Goal: Participate in discussion: Engage in conversation with other users on a specific topic

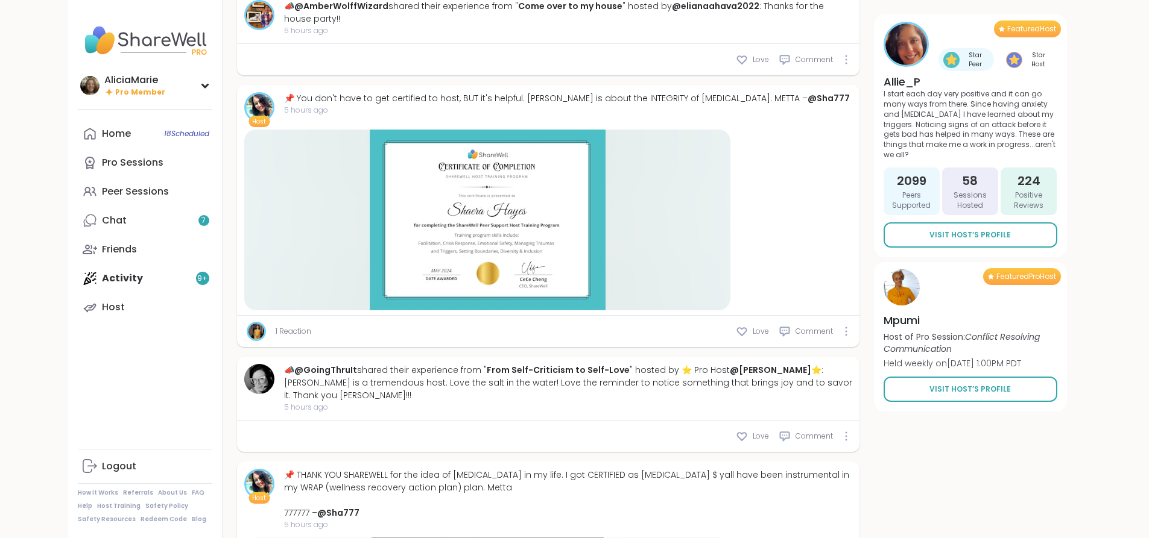
scroll to position [3137, 0]
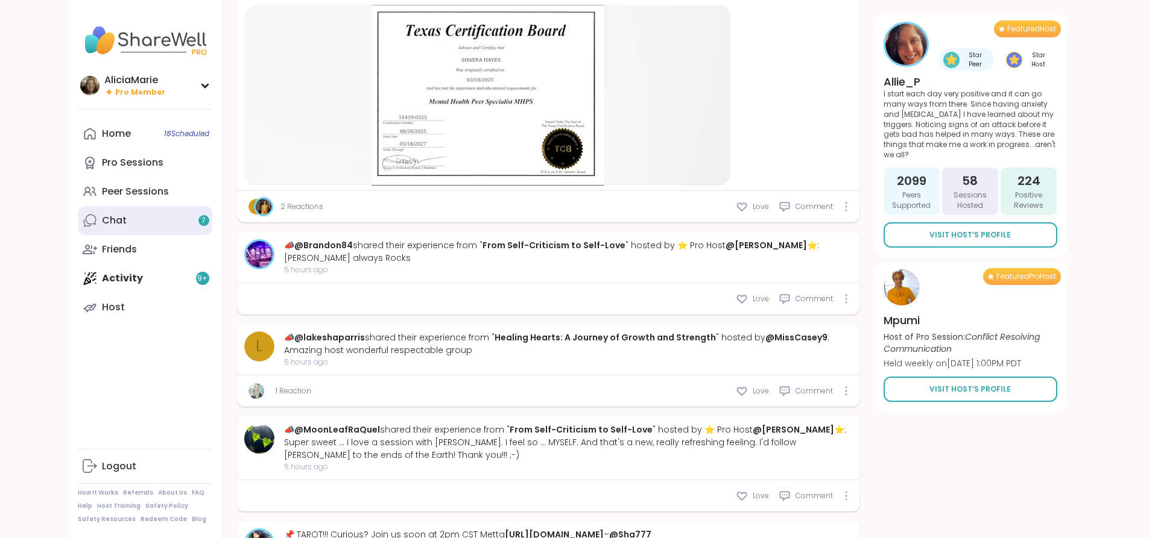
click at [112, 214] on link "Chat 7" at bounding box center [145, 220] width 134 height 29
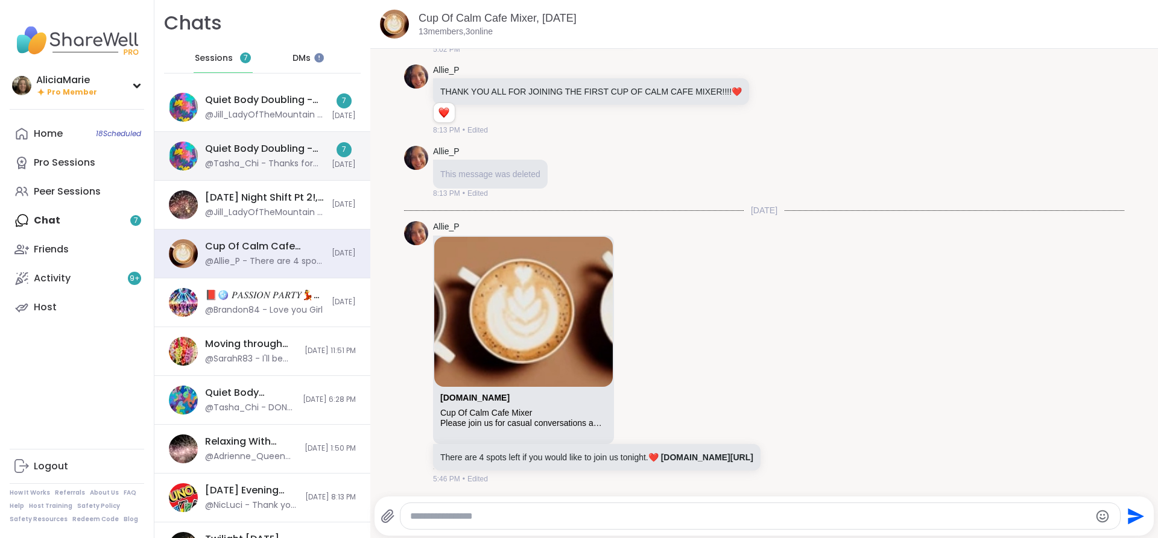
click at [311, 153] on div "Quiet Body Doubling -[DATE]" at bounding box center [264, 148] width 119 height 13
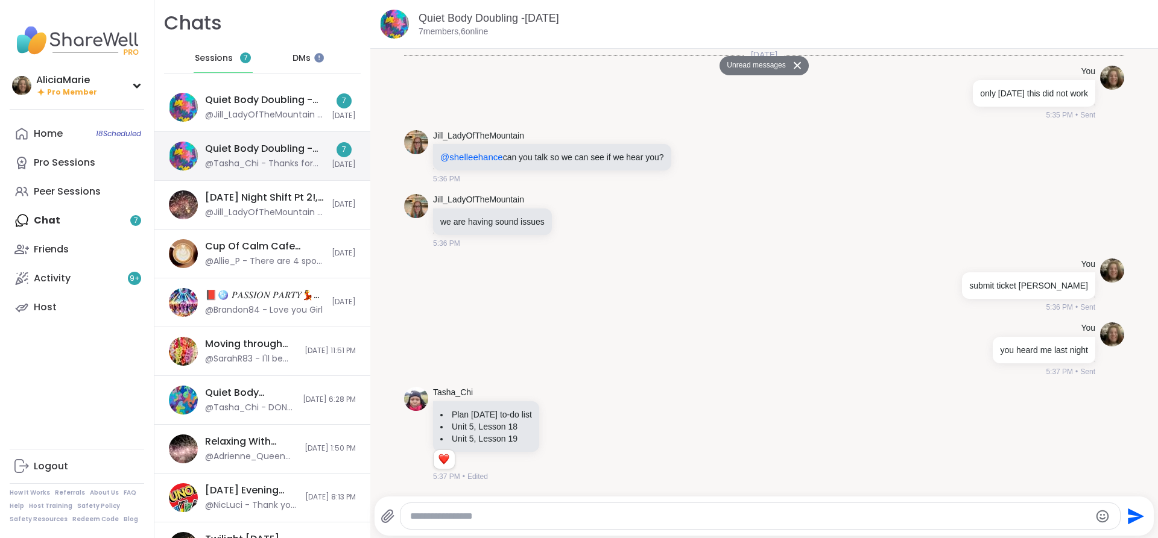
scroll to position [1736, 0]
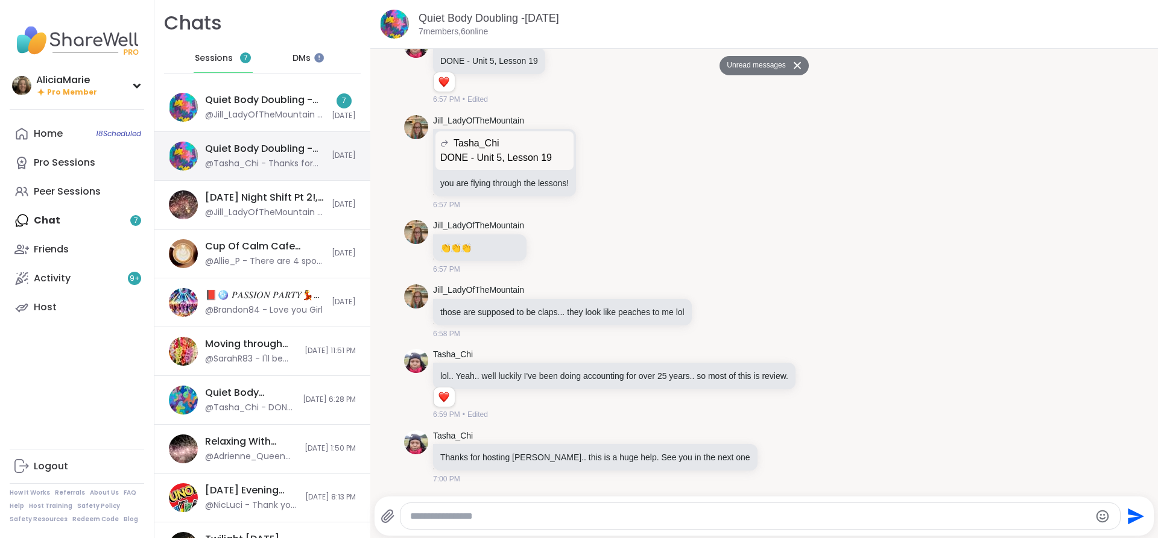
click at [294, 133] on div "Quiet Body Doubling -[DATE] @Tasha_Chi - Thanks for hosting [PERSON_NAME].. thi…" at bounding box center [262, 156] width 216 height 49
click at [292, 107] on div "Quiet Body Doubling -[DATE] Pt 2, [DATE]" at bounding box center [264, 99] width 119 height 13
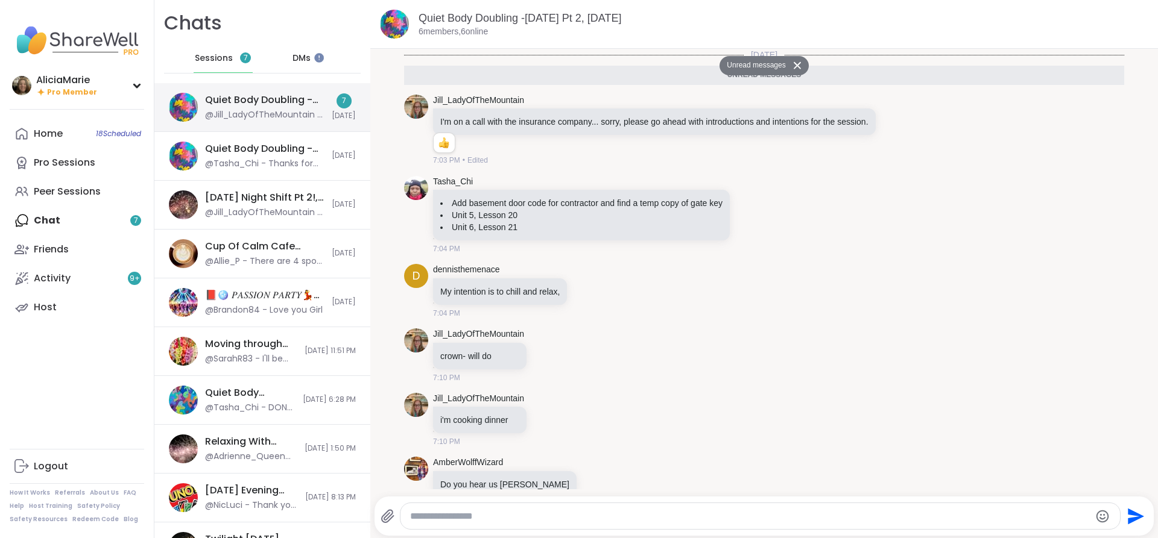
scroll to position [91, 0]
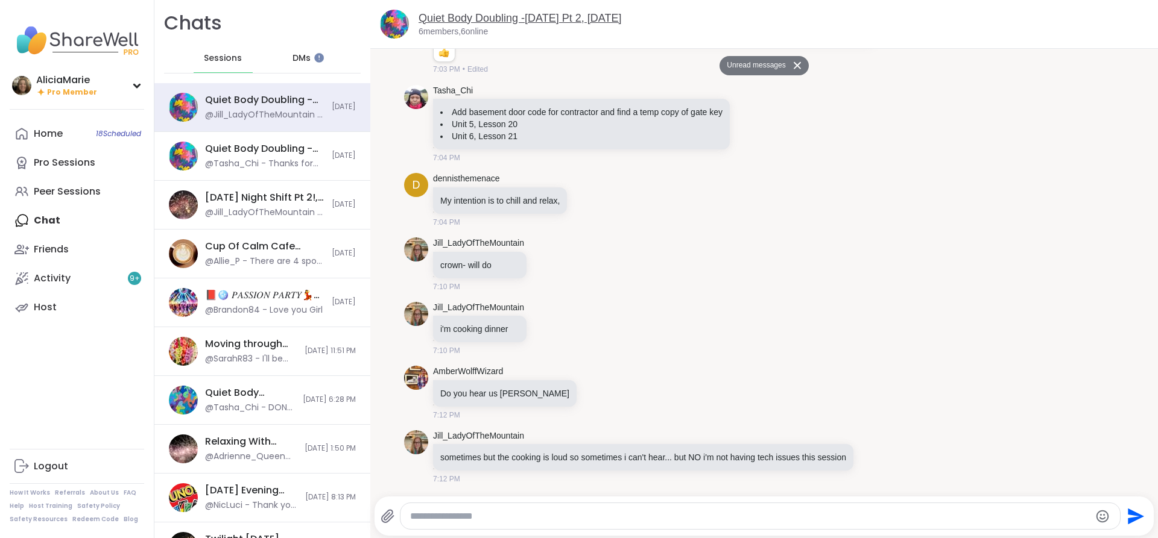
click at [609, 21] on link "Quiet Body Doubling -[DATE] Pt 2, [DATE]" at bounding box center [519, 18] width 203 height 12
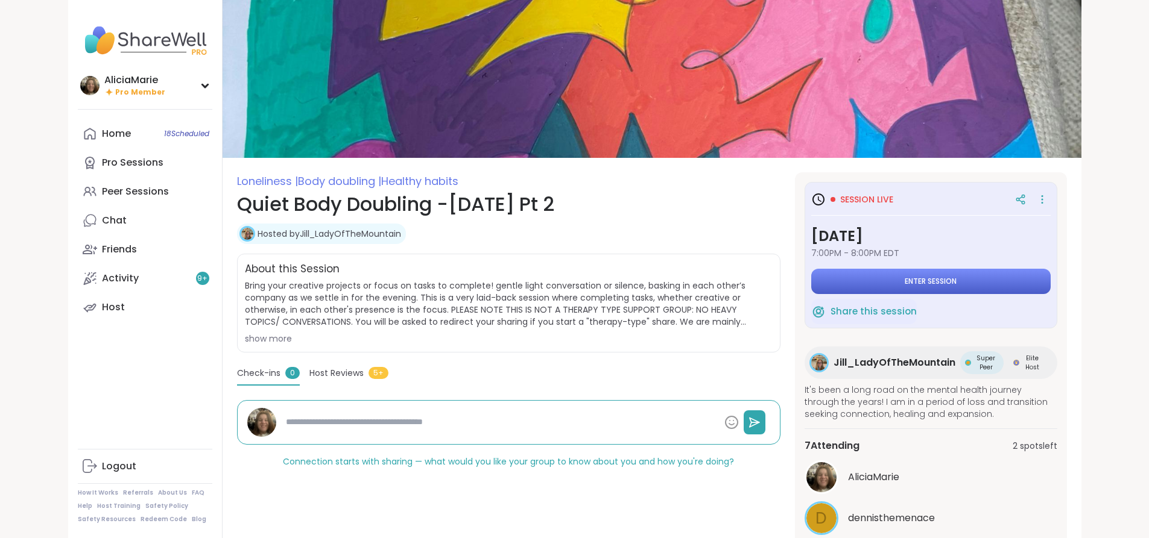
click at [1050, 280] on button "Enter session" at bounding box center [930, 281] width 239 height 25
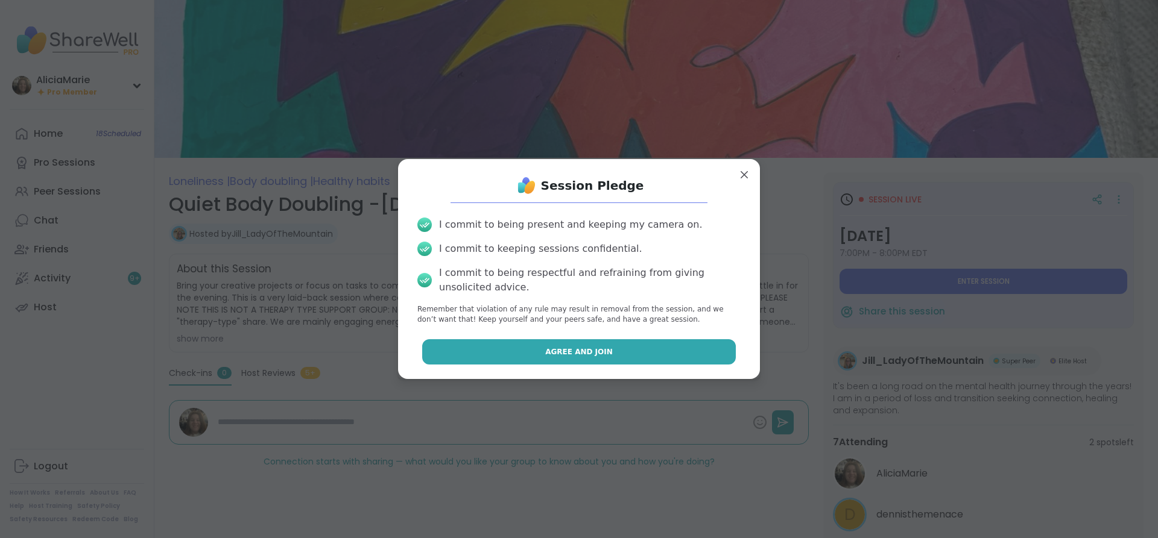
click at [478, 362] on button "Agree and Join" at bounding box center [579, 351] width 314 height 25
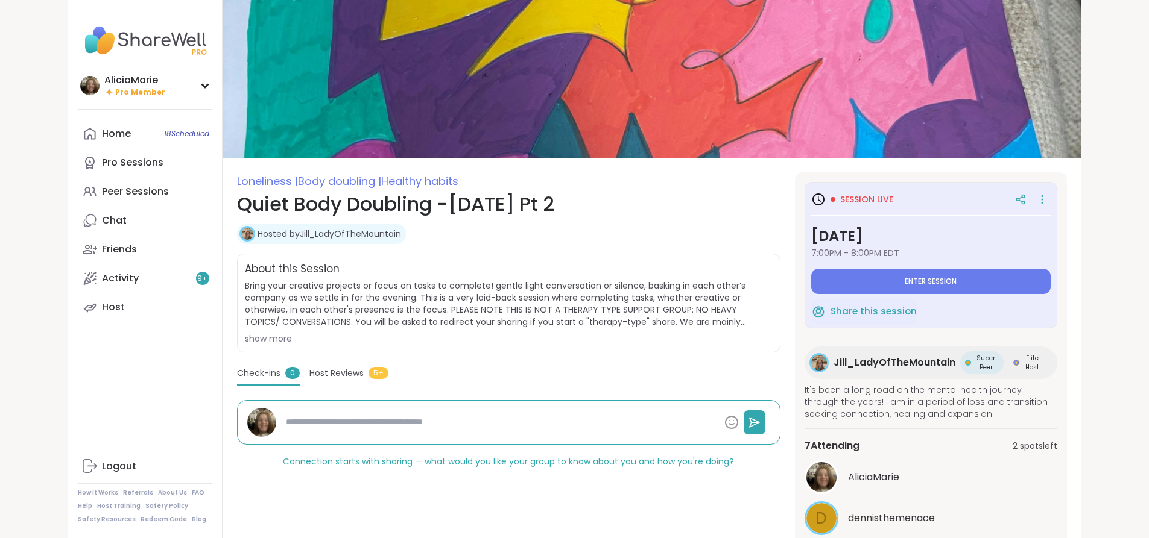
type textarea "*"
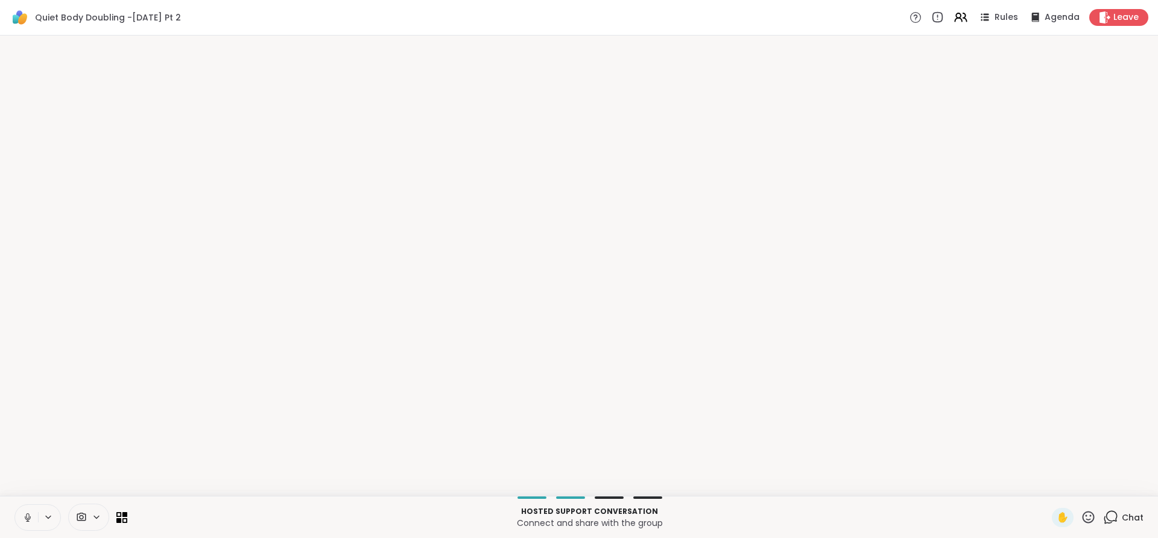
click at [1148, 234] on html "Quiet Body Doubling -[DATE] Pt 2 Rules Agenda Leave Hosted support conversation…" at bounding box center [579, 269] width 1158 height 538
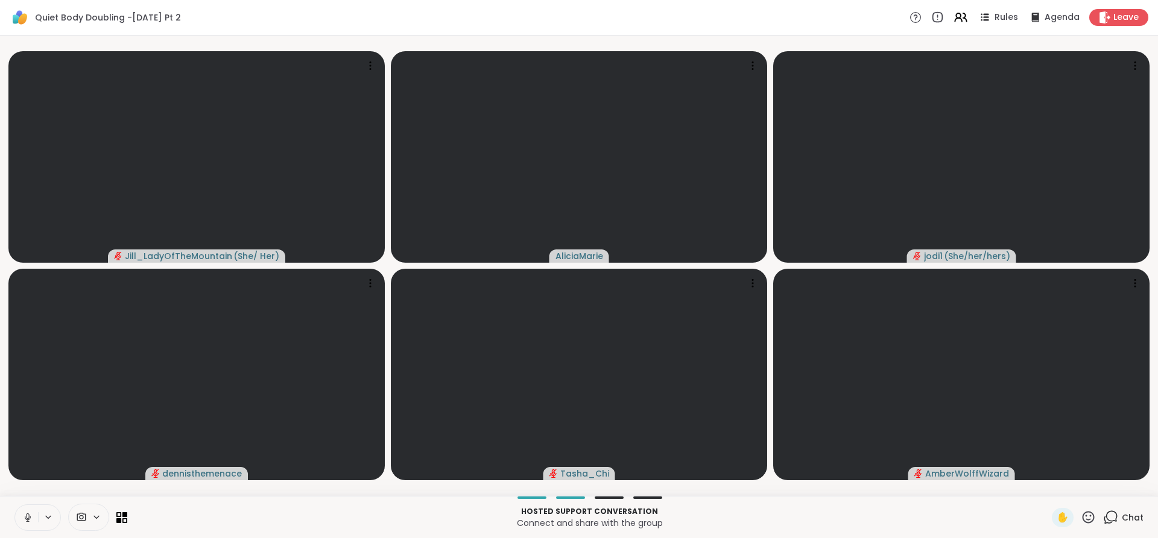
click at [27, 515] on icon at bounding box center [27, 516] width 3 height 5
click at [1103, 516] on icon at bounding box center [1110, 517] width 15 height 15
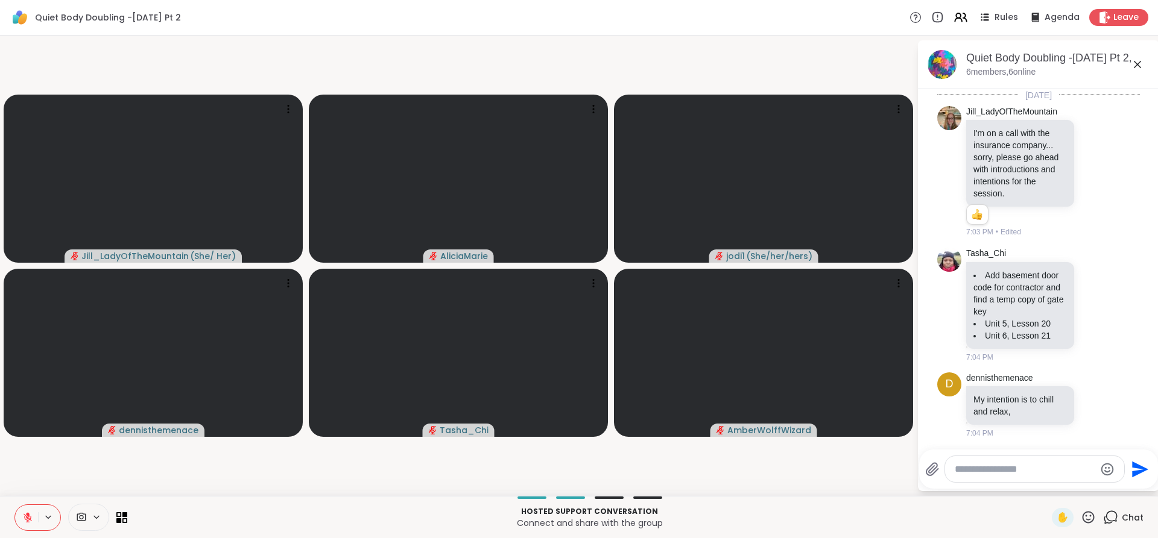
scroll to position [343, 0]
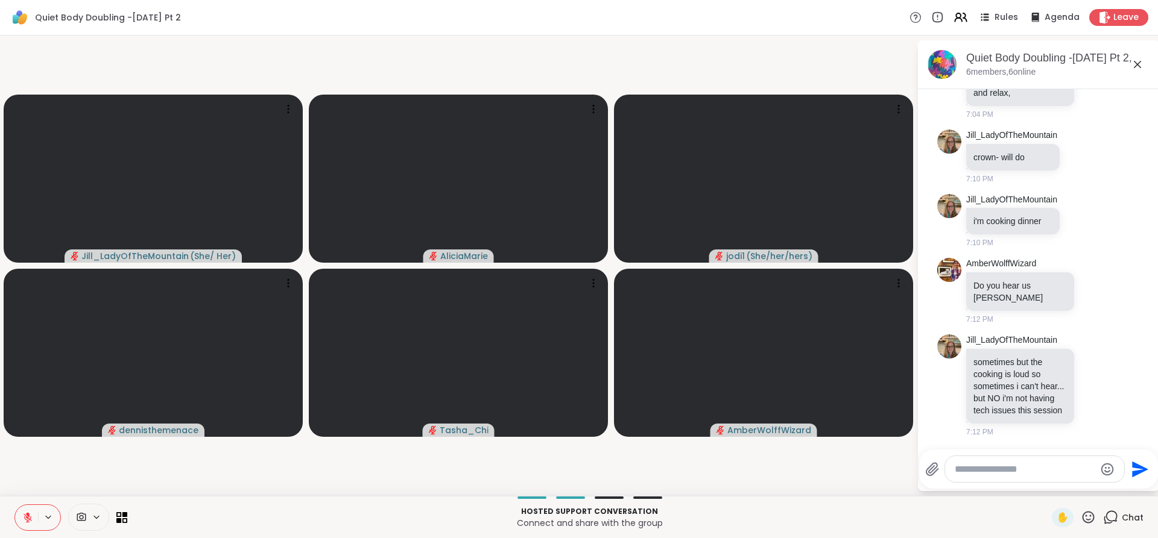
click at [1026, 485] on div "Send" at bounding box center [1038, 469] width 239 height 39
click at [996, 473] on textarea "Type your message" at bounding box center [1025, 470] width 141 height 12
type textarea "****"
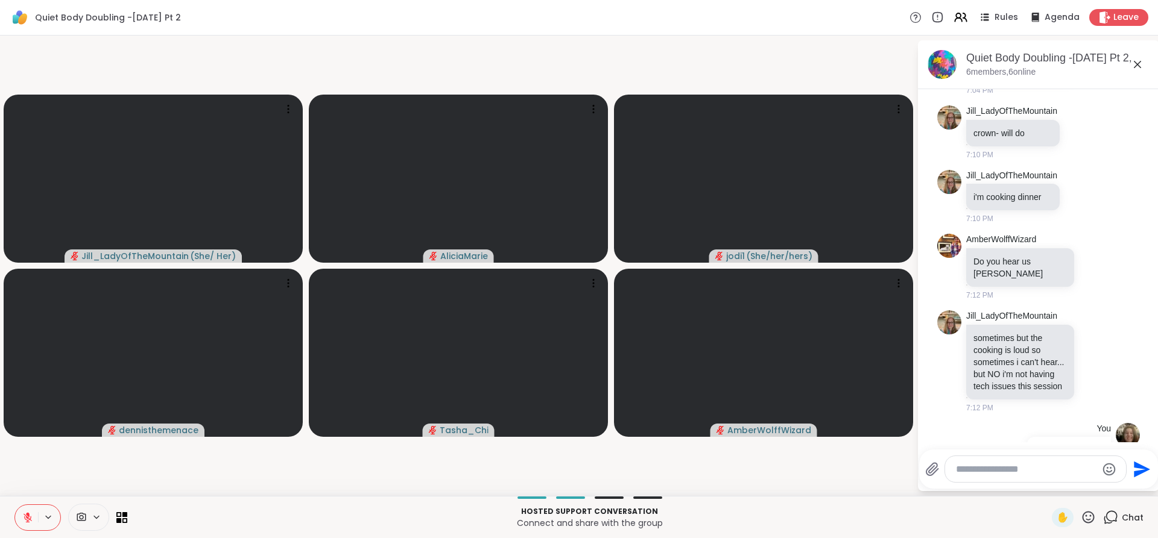
scroll to position [407, 0]
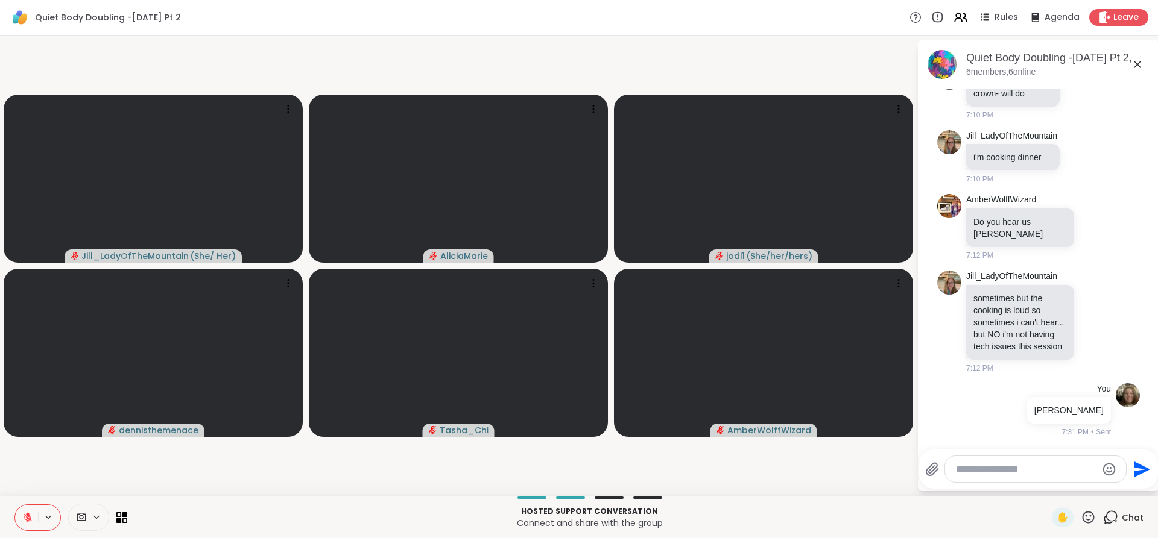
click at [748, 455] on video-player-container "[PERSON_NAME] ( She/ Her ) AliciaMarie jodi1 ( She/her/hers ) dennisthemenace T…" at bounding box center [458, 265] width 902 height 451
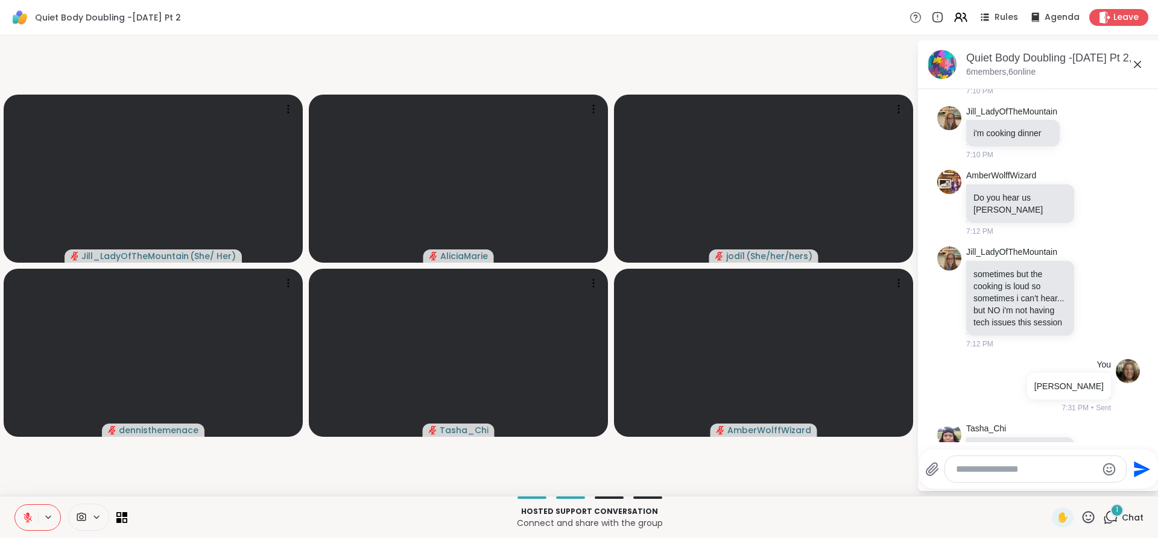
scroll to position [532, 0]
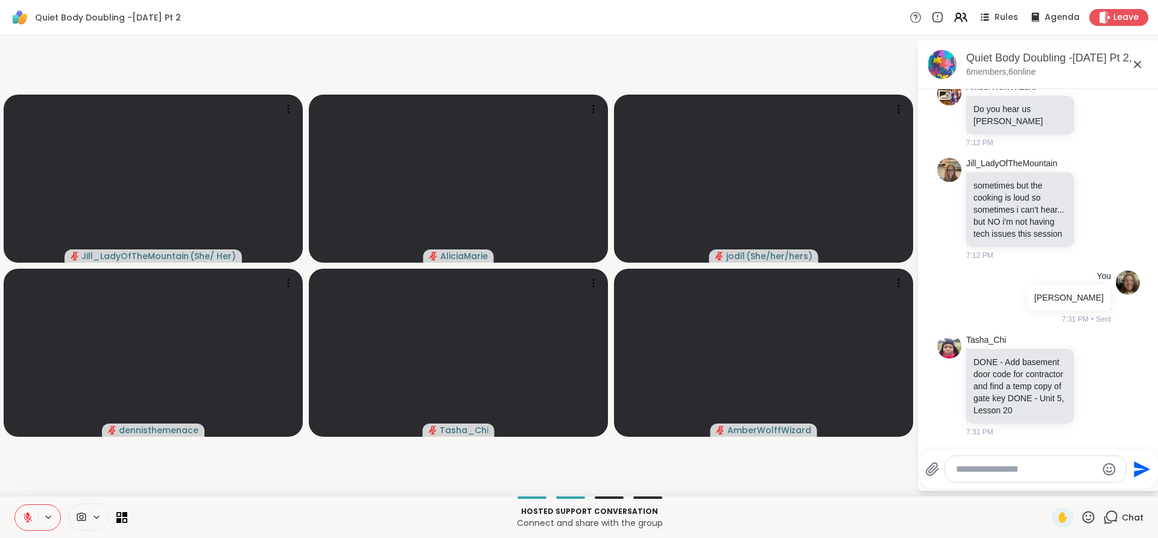
click at [47, 498] on div "Hosted support conversation Connect and share with the group ✋ Chat" at bounding box center [579, 517] width 1158 height 42
click at [33, 520] on button at bounding box center [26, 517] width 23 height 25
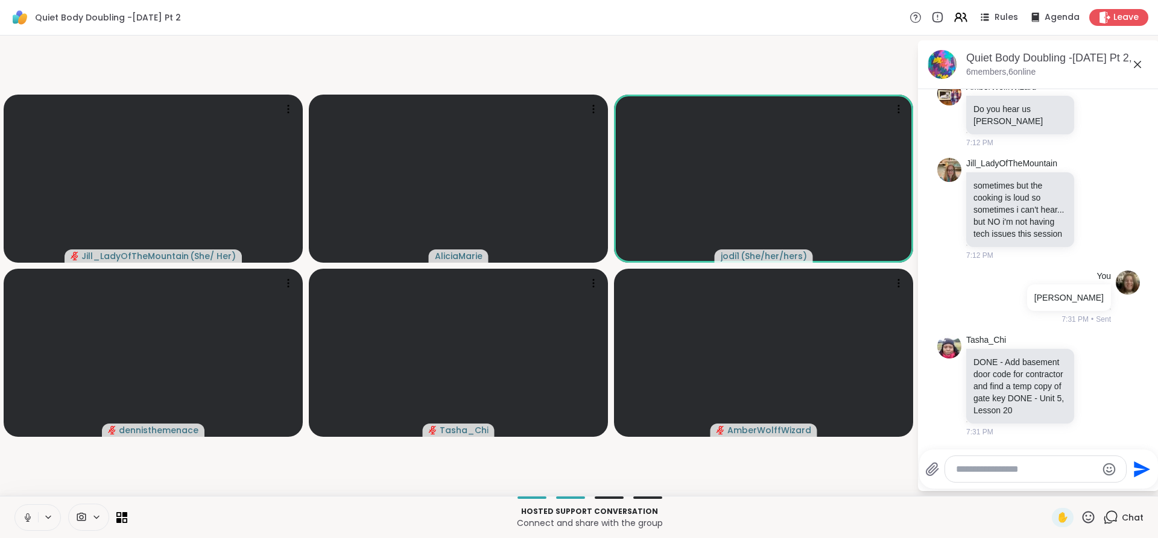
click at [21, 519] on button at bounding box center [26, 517] width 23 height 25
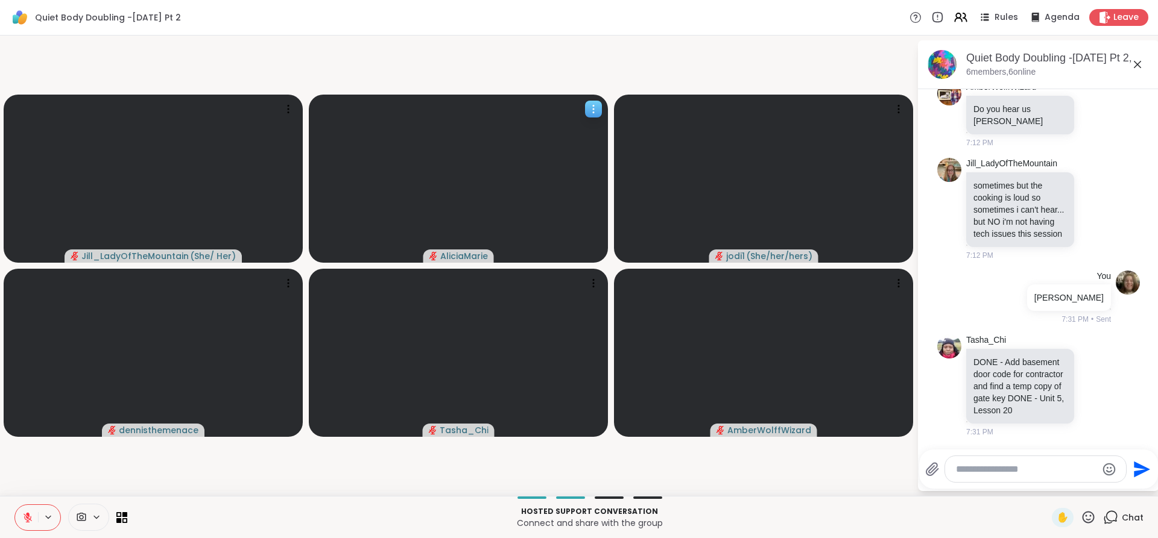
scroll to position [549, 0]
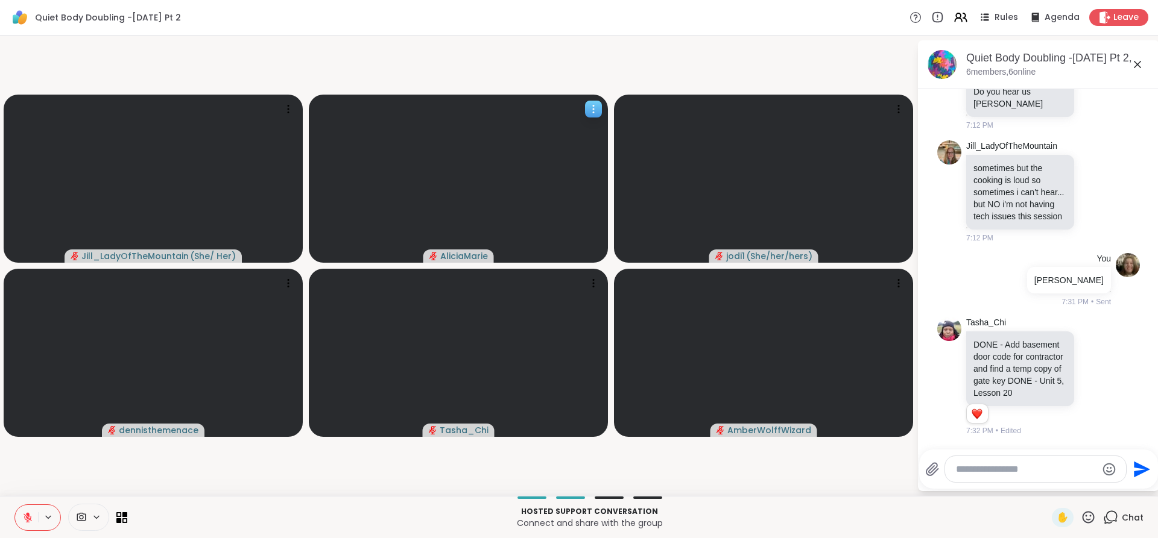
click at [590, 112] on icon at bounding box center [593, 109] width 12 height 12
click at [31, 510] on button at bounding box center [26, 517] width 23 height 25
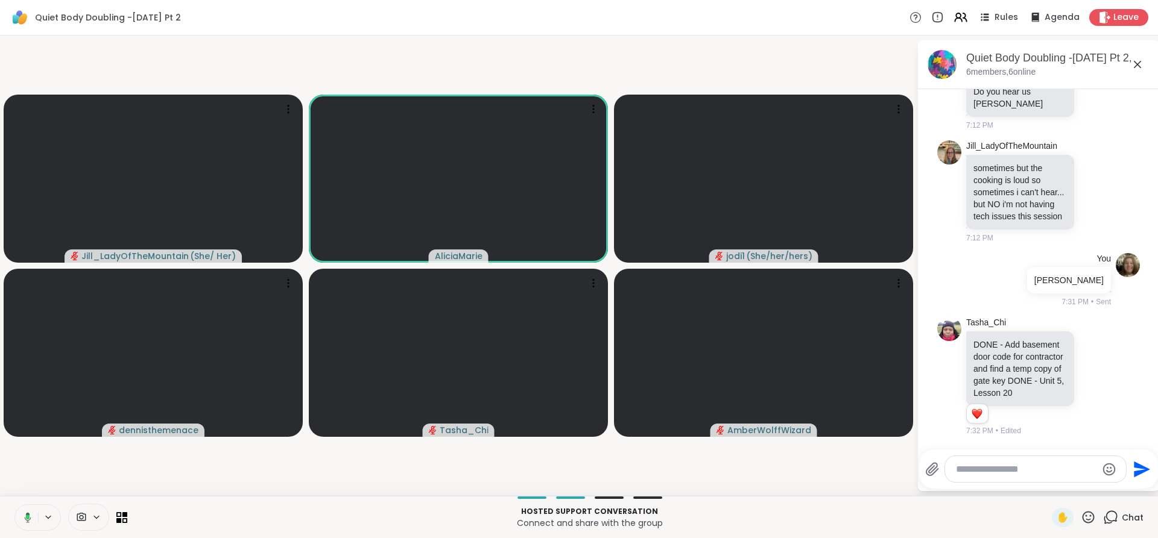
click at [40, 514] on button at bounding box center [49, 518] width 22 height 10
click at [26, 508] on button at bounding box center [26, 517] width 23 height 25
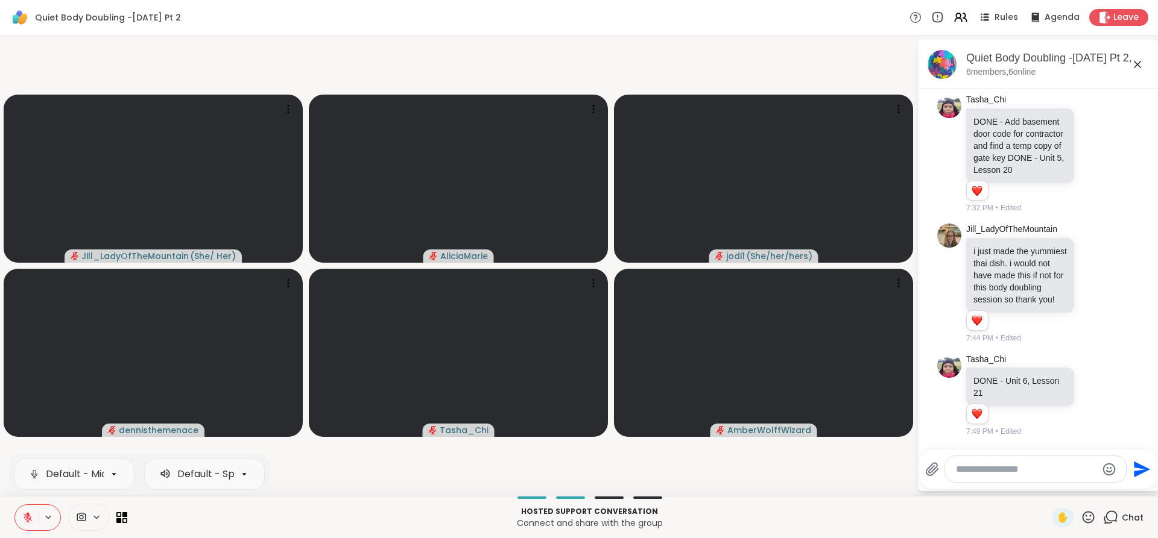
scroll to position [785, 0]
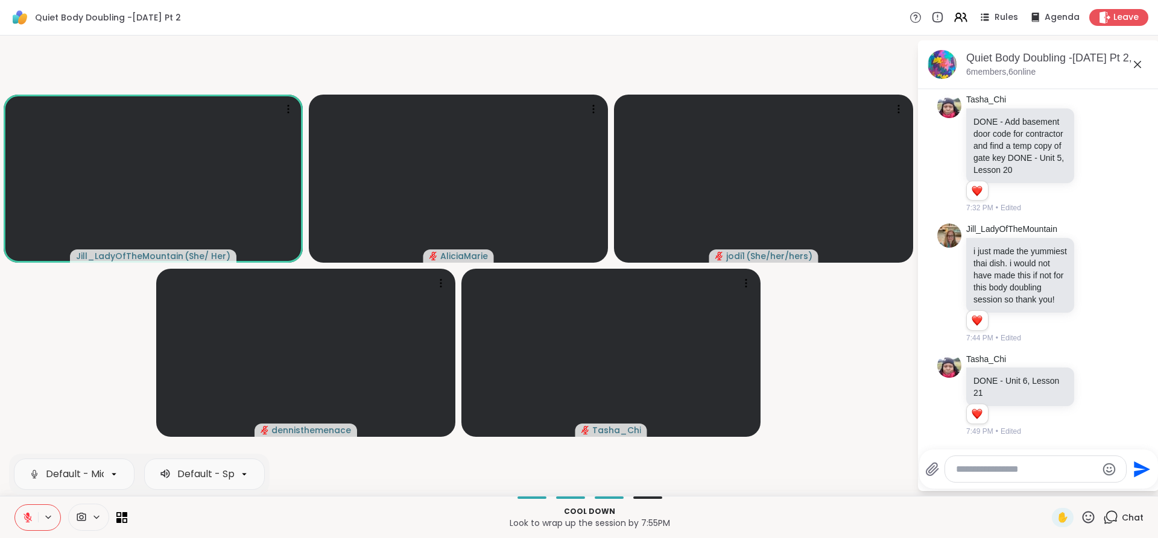
click at [32, 517] on icon at bounding box center [27, 518] width 11 height 11
click at [19, 510] on button at bounding box center [26, 517] width 23 height 25
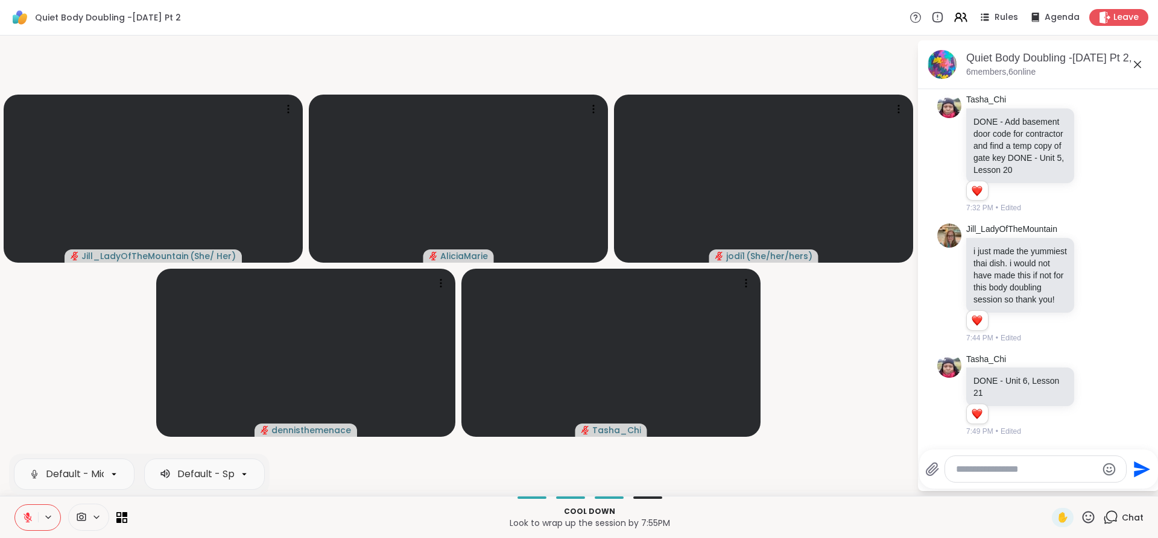
click at [19, 510] on button at bounding box center [26, 517] width 23 height 25
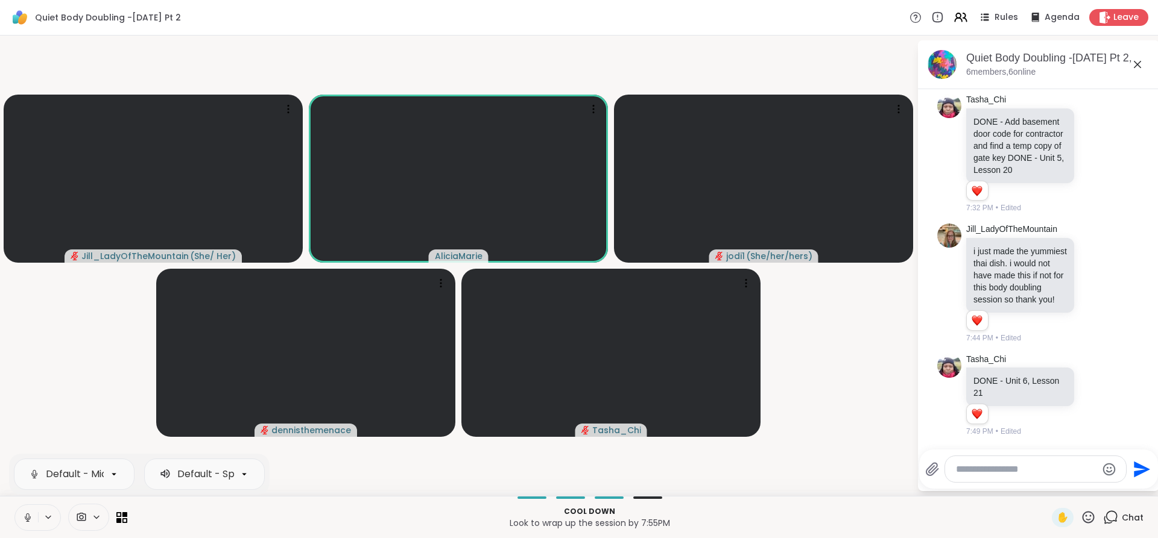
click at [19, 510] on button at bounding box center [26, 517] width 23 height 25
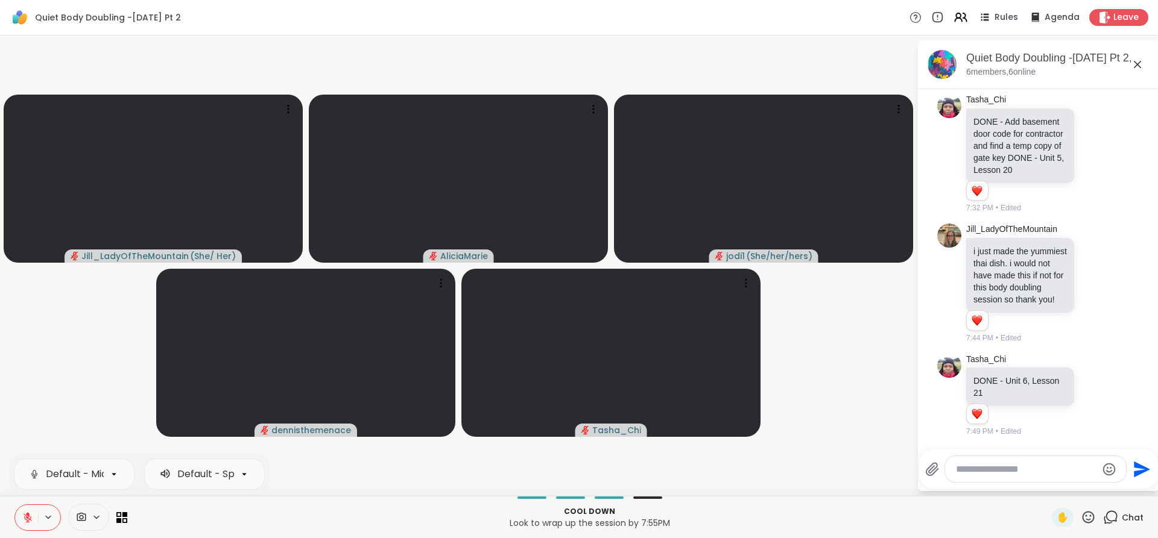
click at [19, 510] on button at bounding box center [26, 517] width 23 height 25
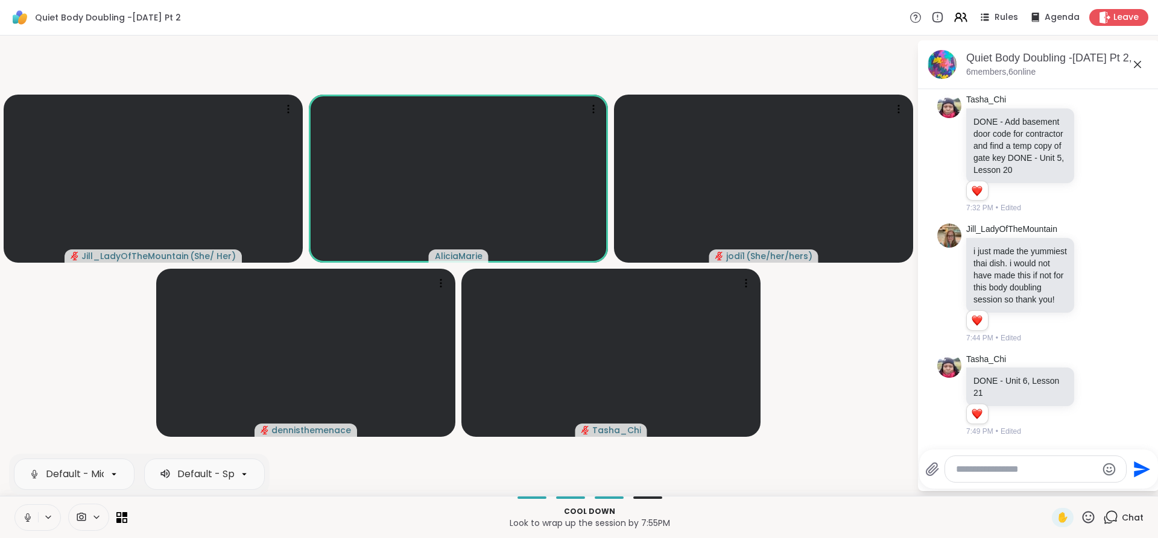
click at [37, 490] on div "Default - Microphone Array (Intel® Smart Sound Technology for Digital Microphon…" at bounding box center [139, 474] width 261 height 41
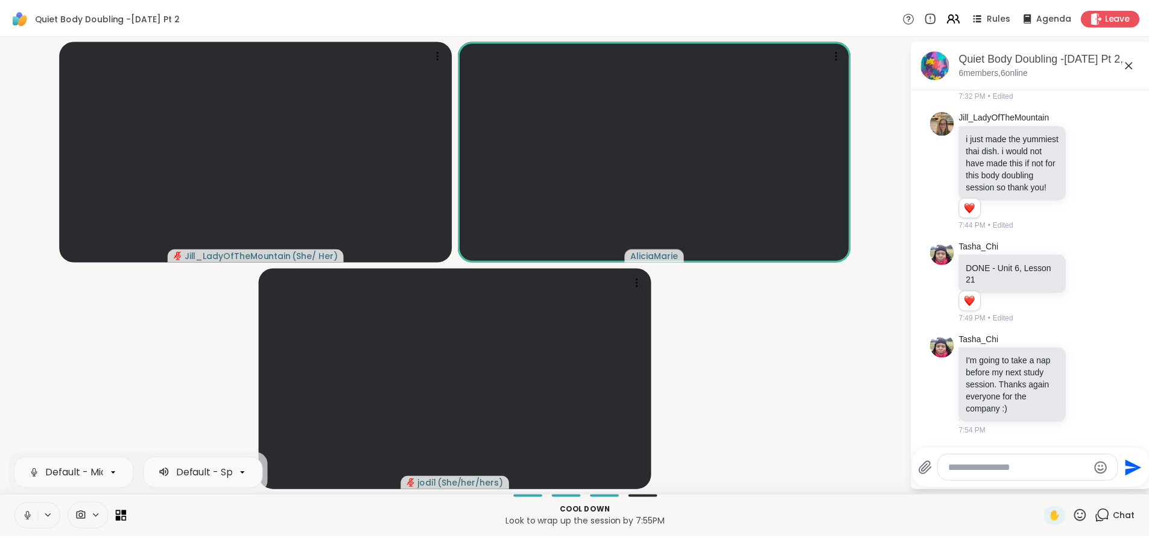
scroll to position [914, 0]
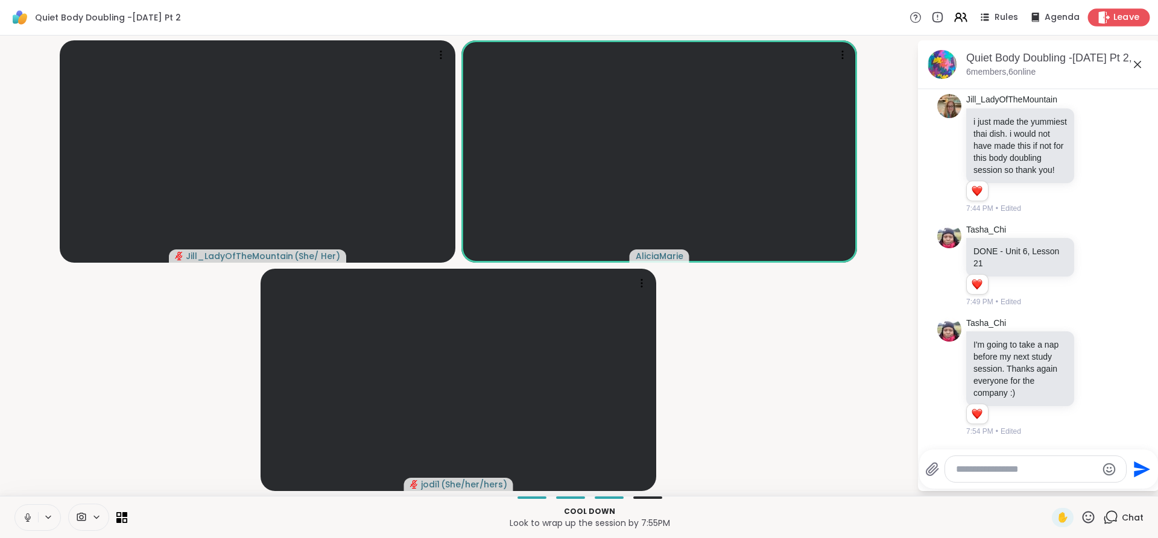
click at [1100, 17] on icon at bounding box center [1104, 17] width 11 height 13
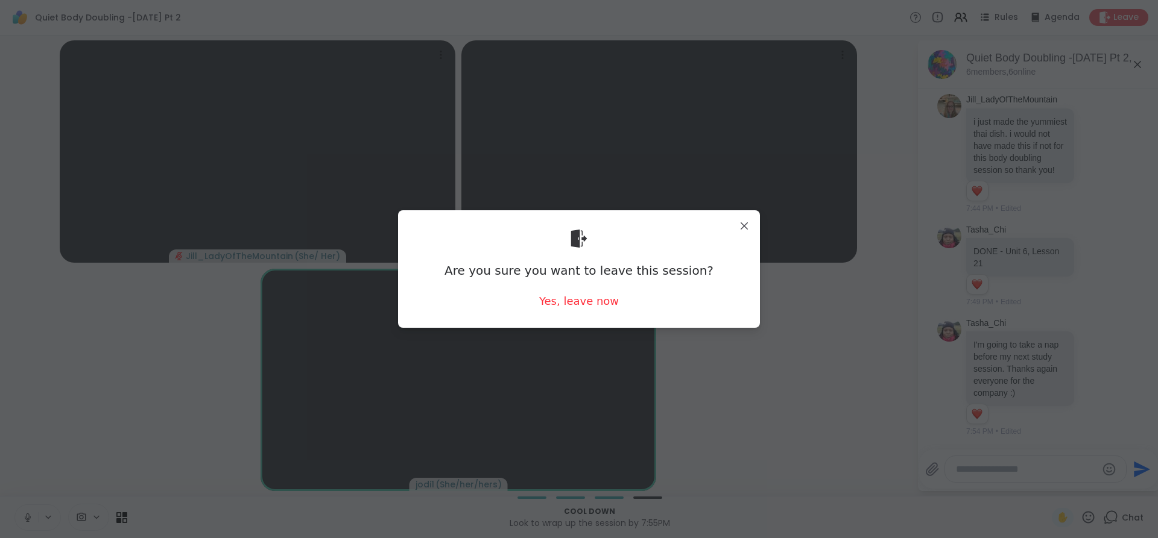
click at [601, 290] on div "Are you sure you want to leave this session? Yes, leave now" at bounding box center [579, 269] width 343 height 98
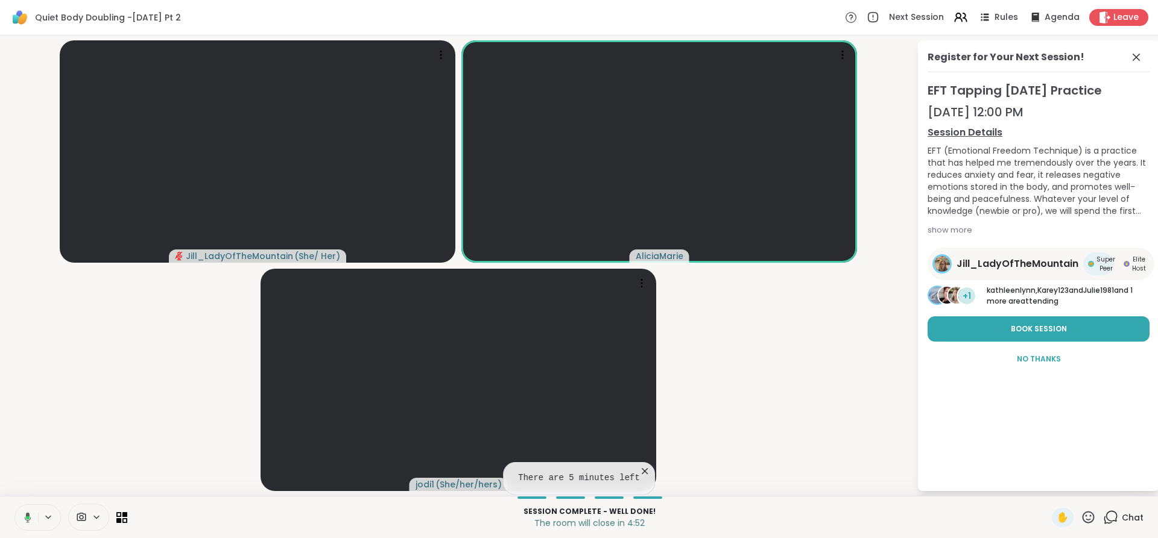
click at [34, 523] on button at bounding box center [25, 517] width 25 height 25
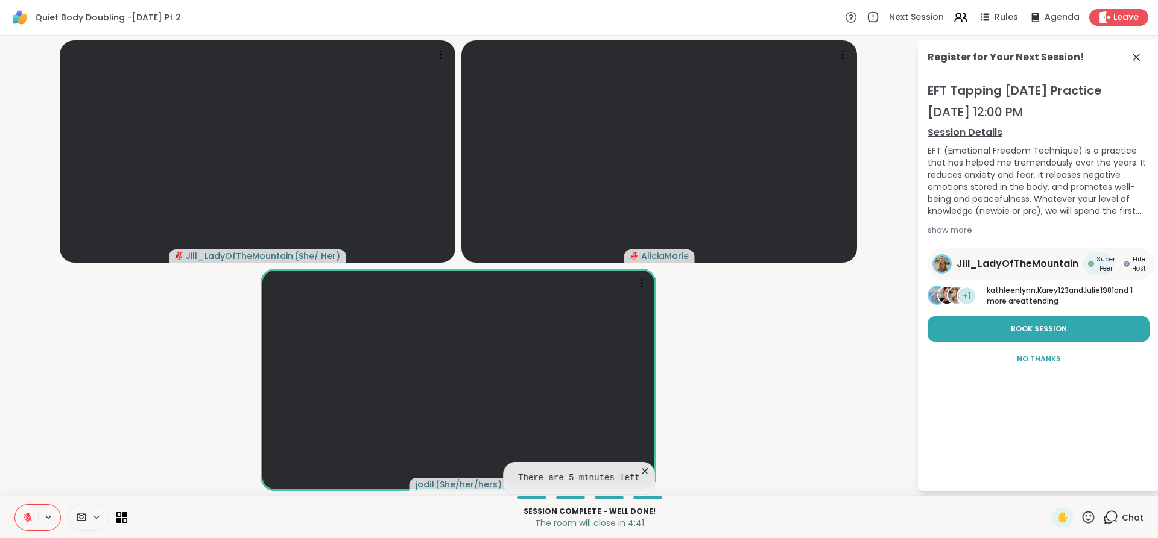
click at [27, 516] on icon at bounding box center [27, 518] width 11 height 11
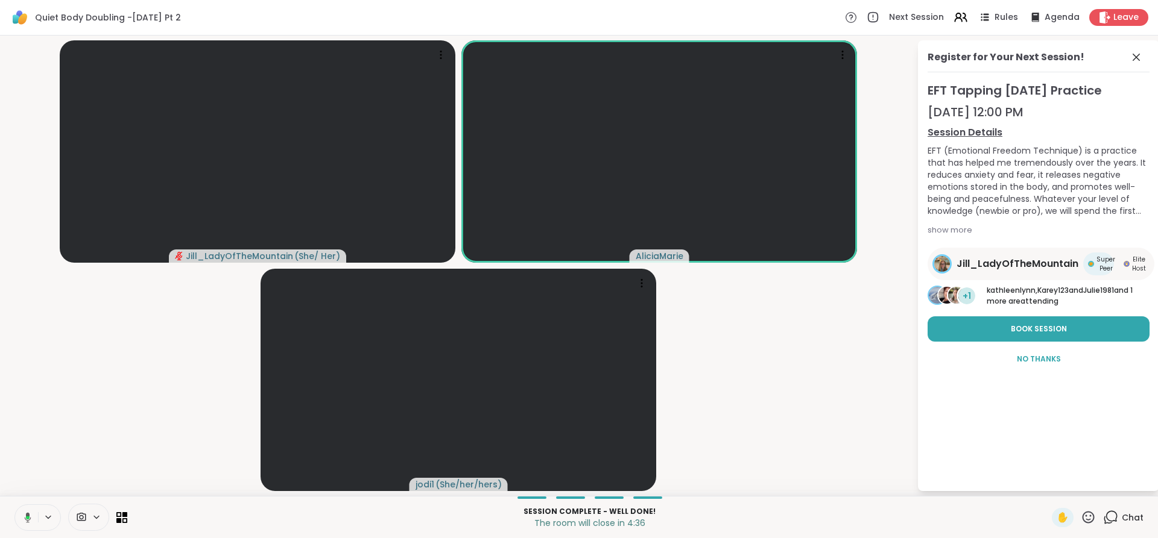
click at [29, 517] on icon at bounding box center [28, 517] width 4 height 3
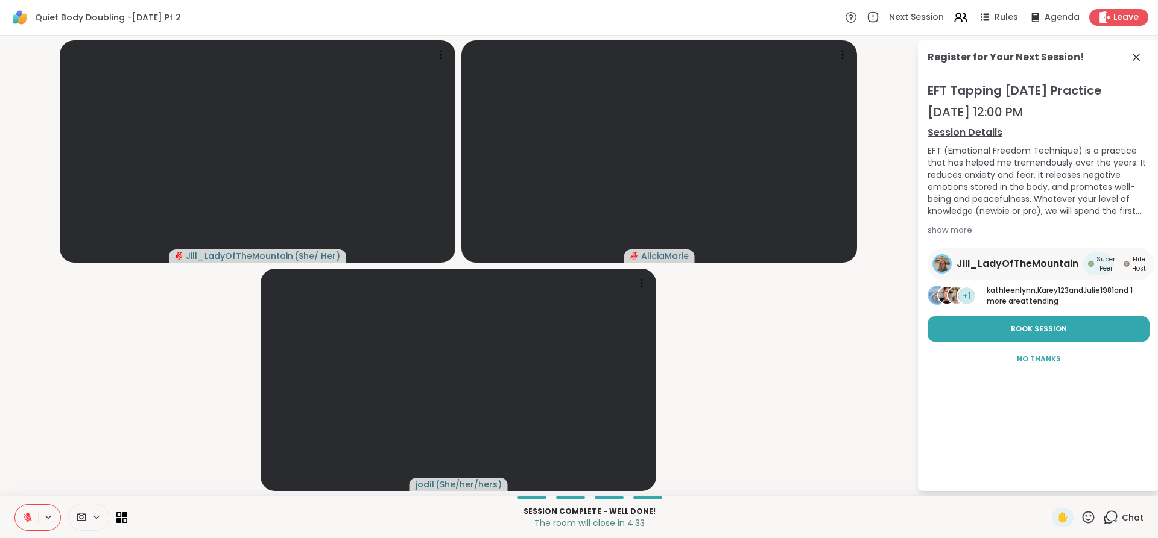
click at [29, 517] on icon at bounding box center [28, 515] width 4 height 5
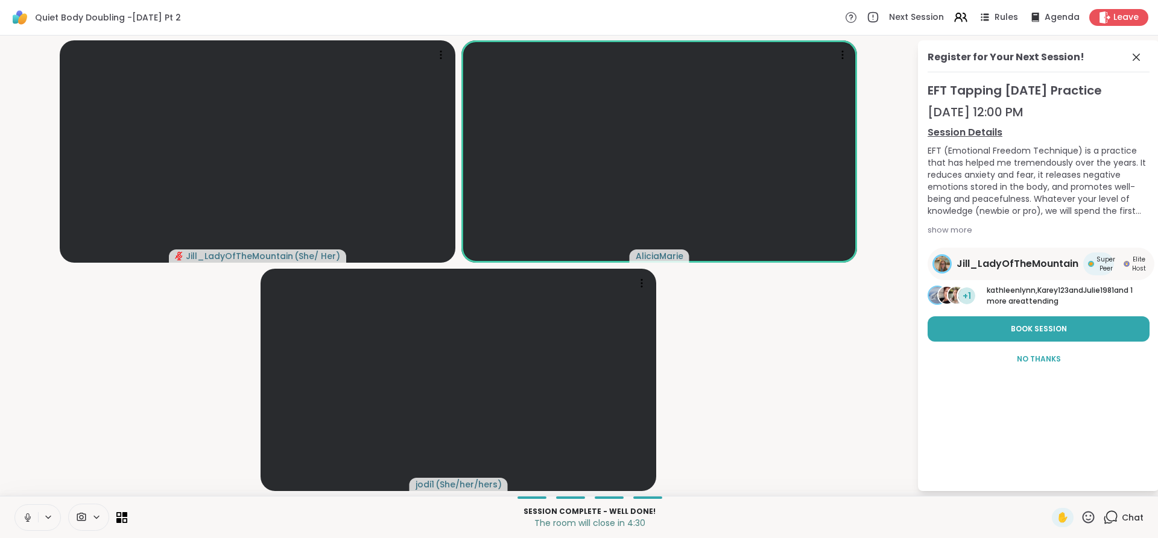
click at [29, 517] on icon at bounding box center [27, 516] width 3 height 5
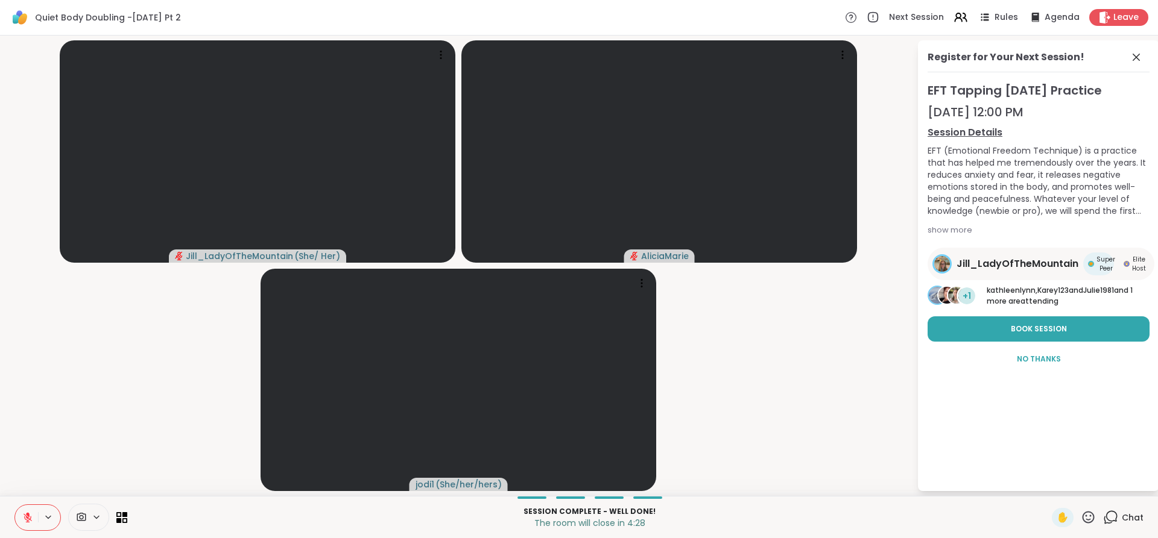
click at [287, 519] on p "The room will close in 4:28" at bounding box center [589, 523] width 910 height 12
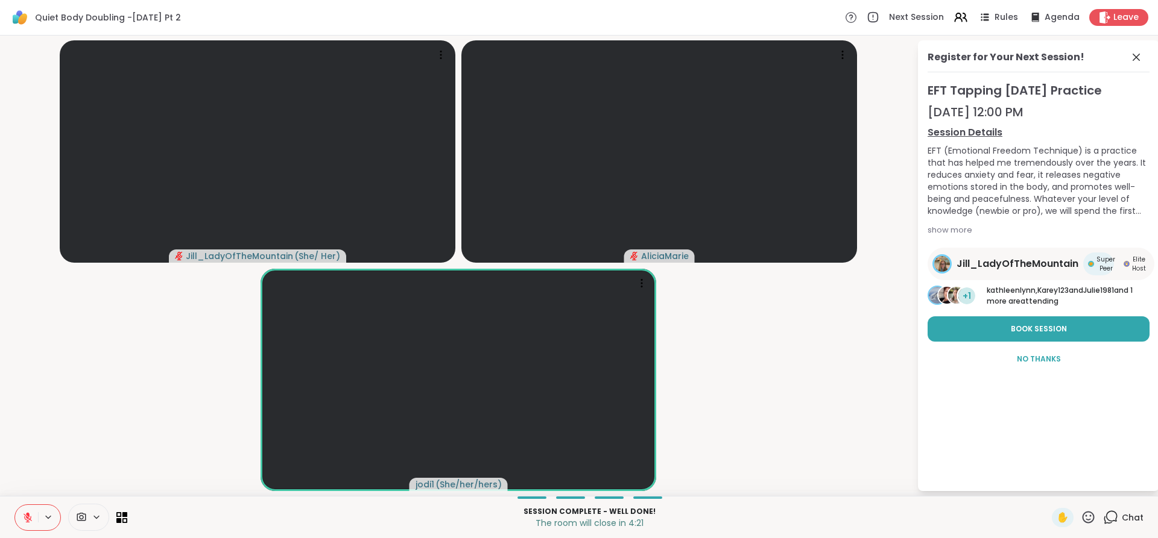
click at [24, 521] on icon at bounding box center [27, 518] width 11 height 11
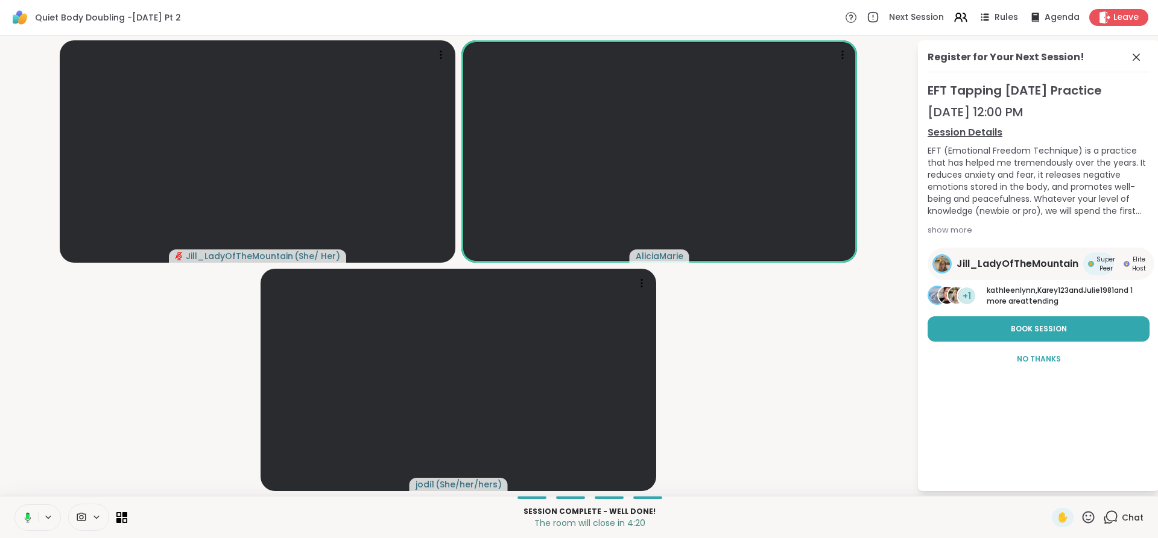
click at [24, 521] on icon at bounding box center [26, 518] width 11 height 11
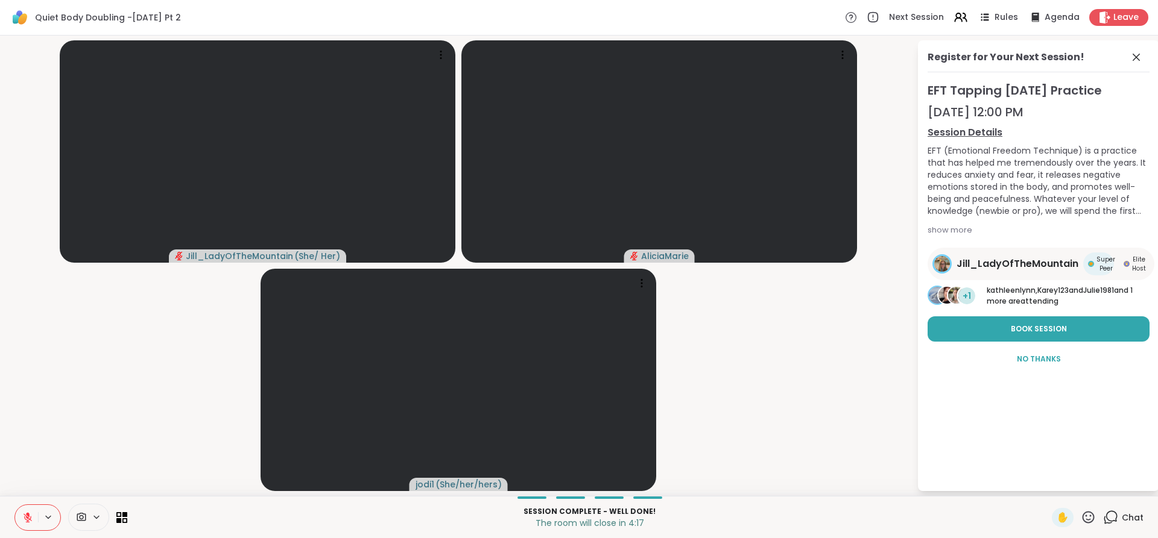
click at [24, 521] on icon at bounding box center [27, 518] width 11 height 11
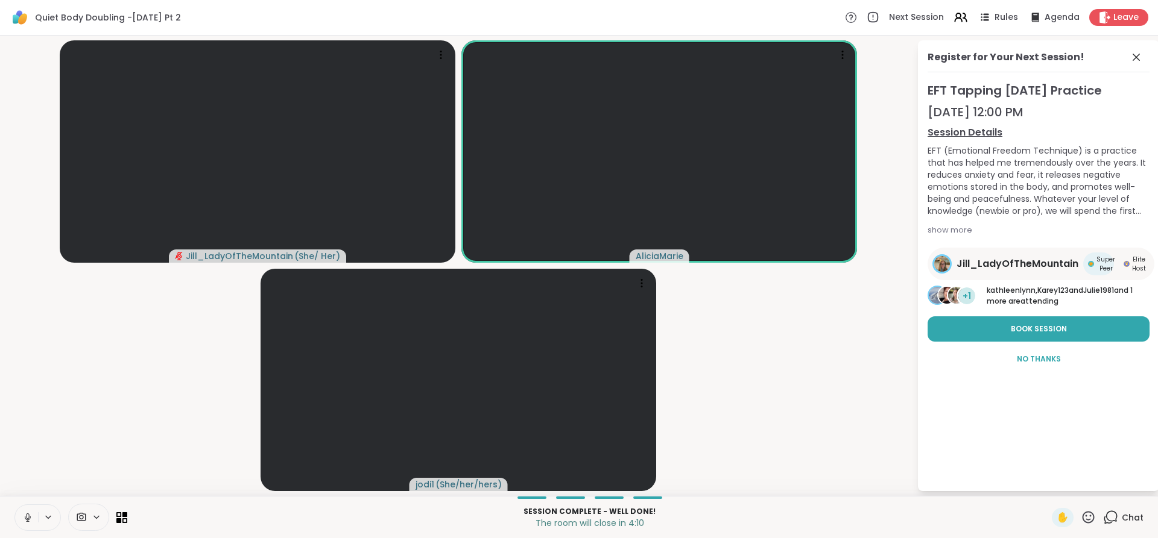
click at [24, 521] on icon at bounding box center [27, 518] width 11 height 11
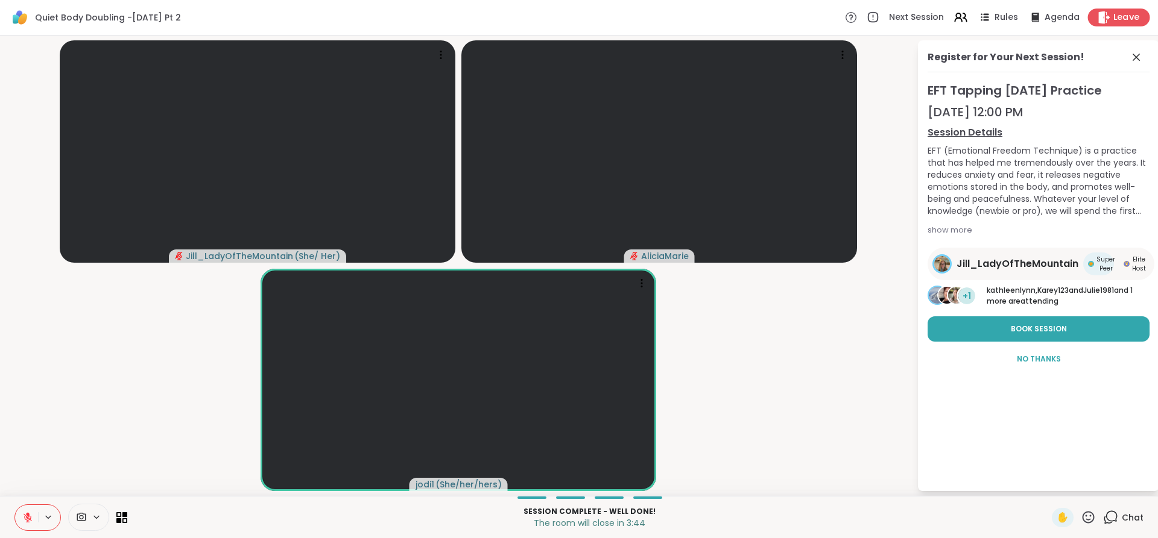
click at [1123, 18] on span "Leave" at bounding box center [1126, 17] width 27 height 13
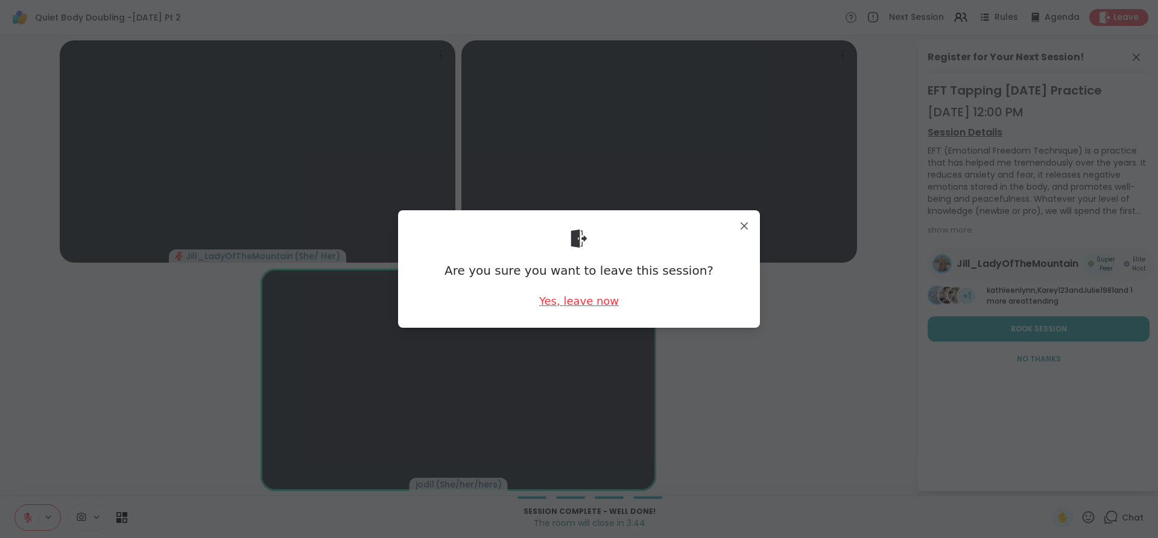
click at [596, 305] on div "Yes, leave now" at bounding box center [579, 301] width 80 height 15
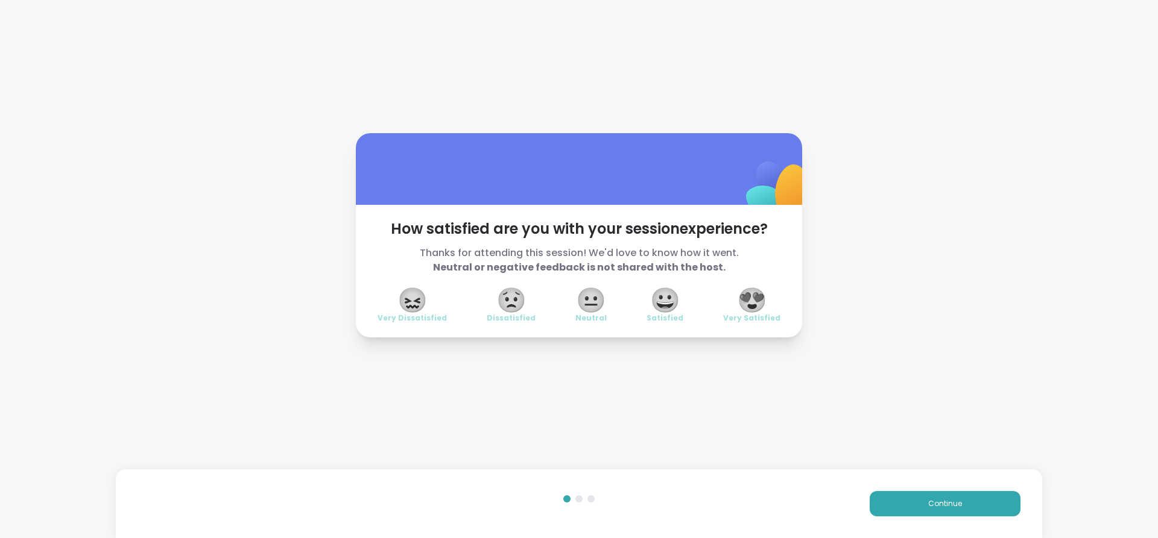
click at [750, 303] on span "😍" at bounding box center [752, 300] width 30 height 22
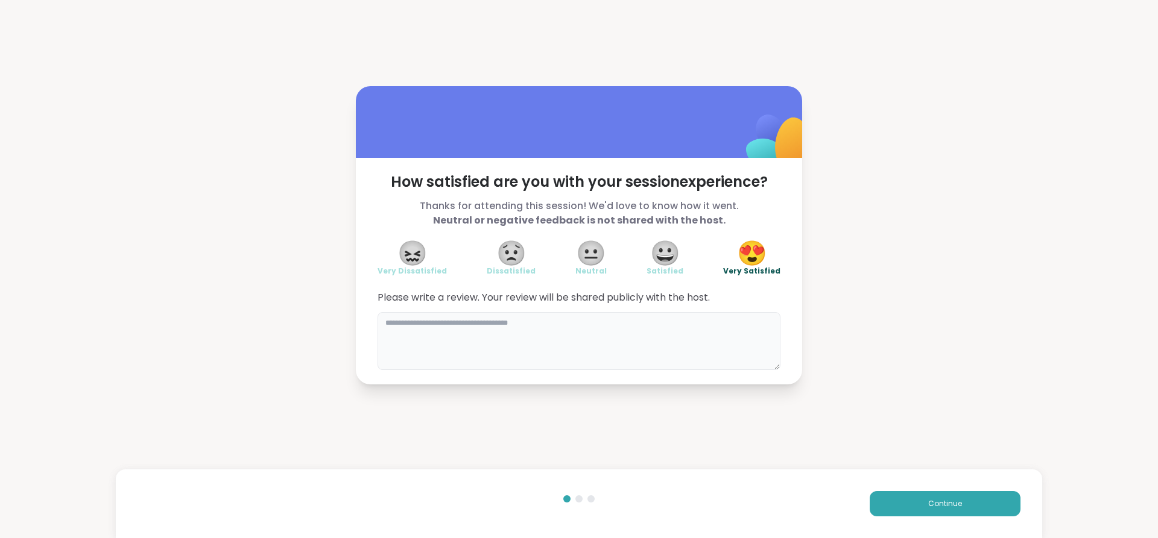
click at [698, 327] on textarea at bounding box center [578, 341] width 403 height 58
type textarea "**********"
click at [928, 501] on span "Continue" at bounding box center [945, 504] width 34 height 11
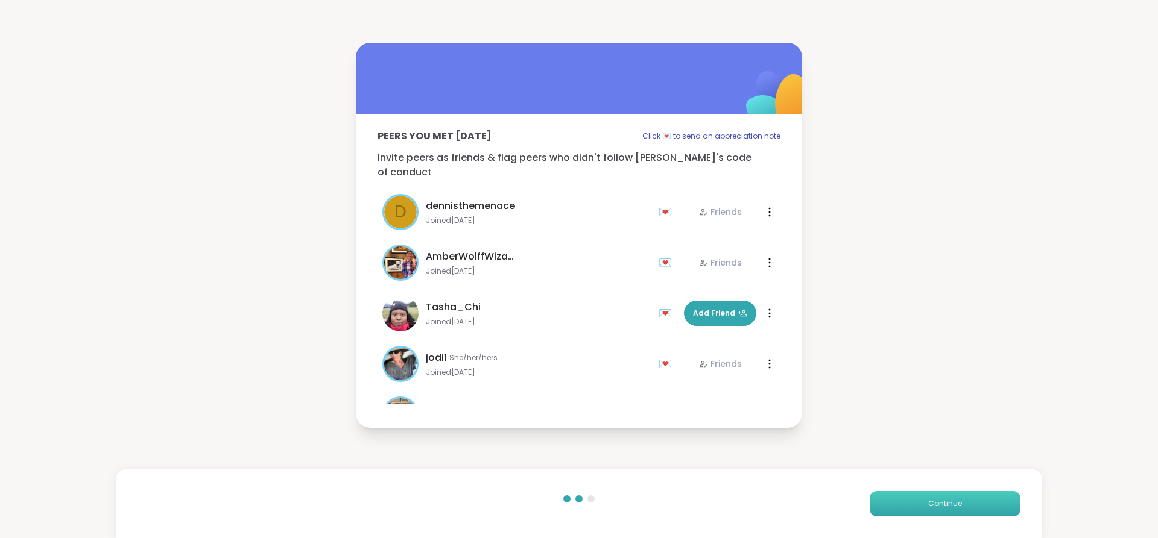
click at [948, 500] on span "Continue" at bounding box center [945, 504] width 34 height 11
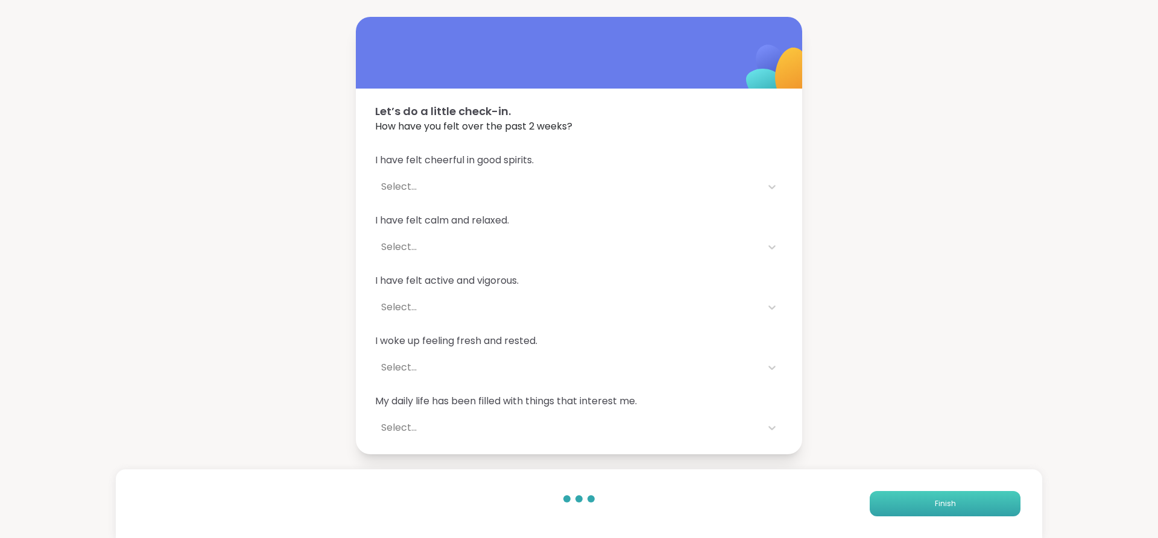
click at [963, 511] on button "Finish" at bounding box center [945, 503] width 151 height 25
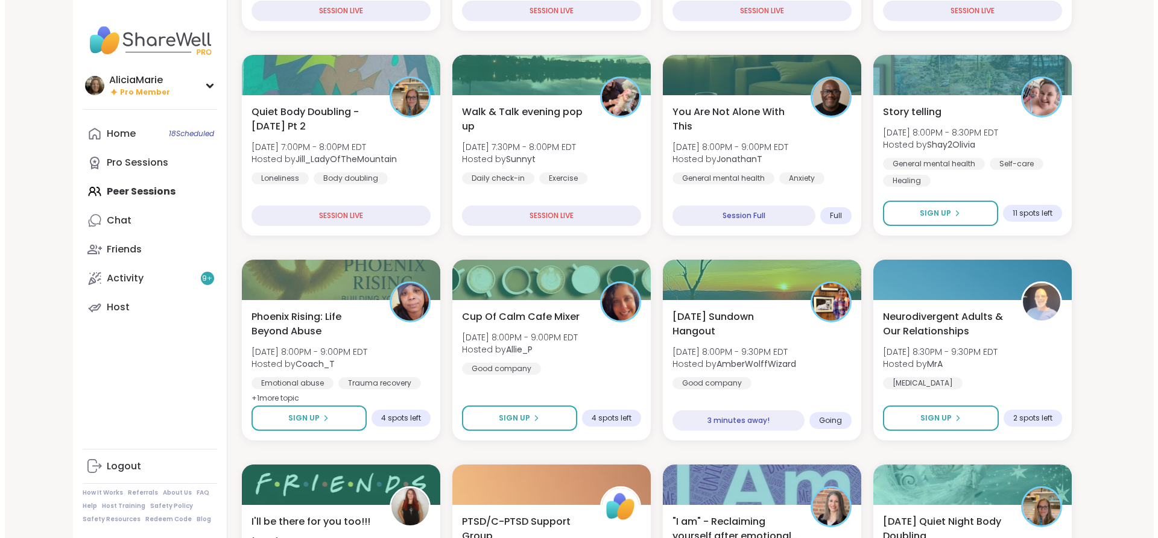
scroll to position [321, 0]
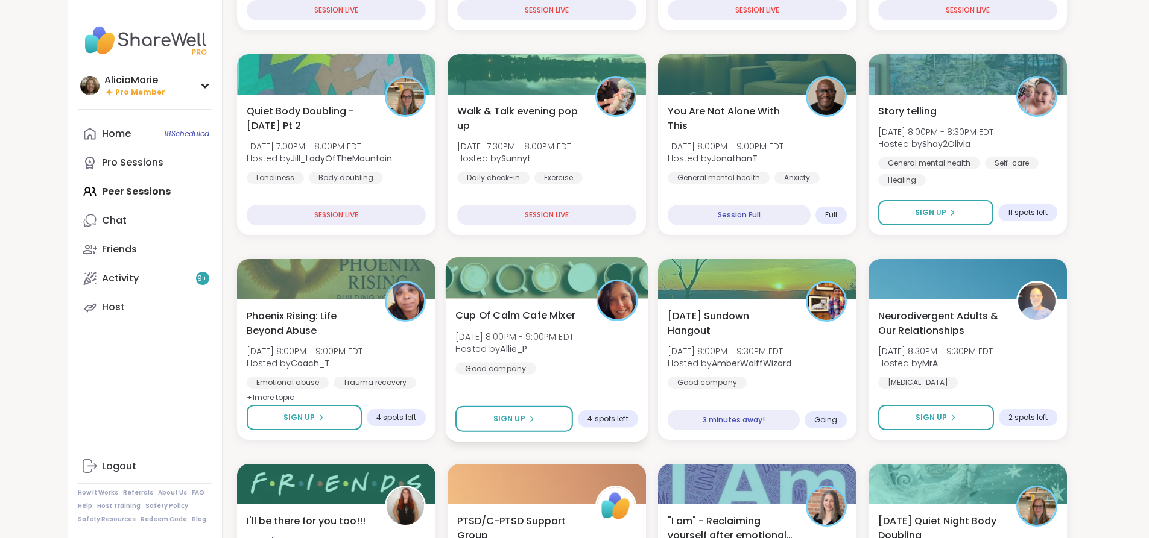
click at [593, 358] on div "Cup Of Calm Cafe Mixer [DATE] 8:00PM - 9:00PM EDT Hosted by Allie_P Good company" at bounding box center [546, 341] width 183 height 66
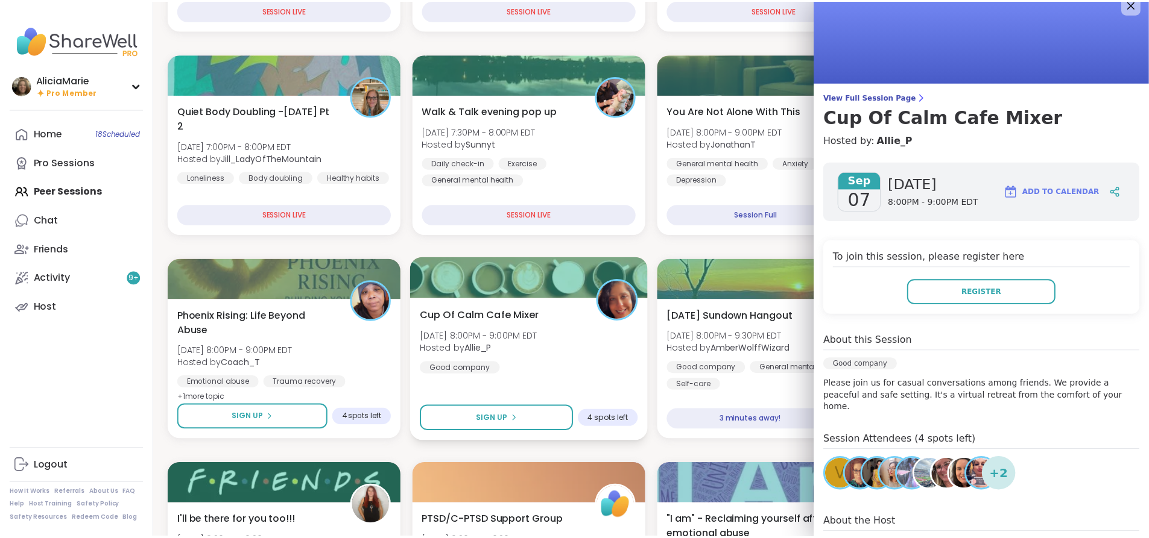
scroll to position [0, 0]
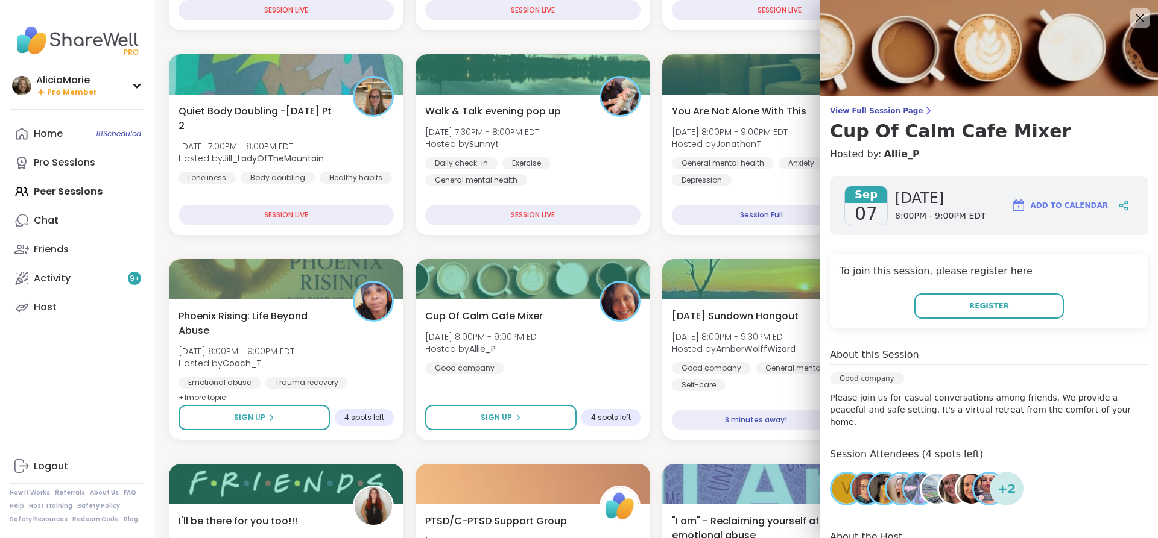
click at [1136, 17] on icon at bounding box center [1140, 18] width 8 height 8
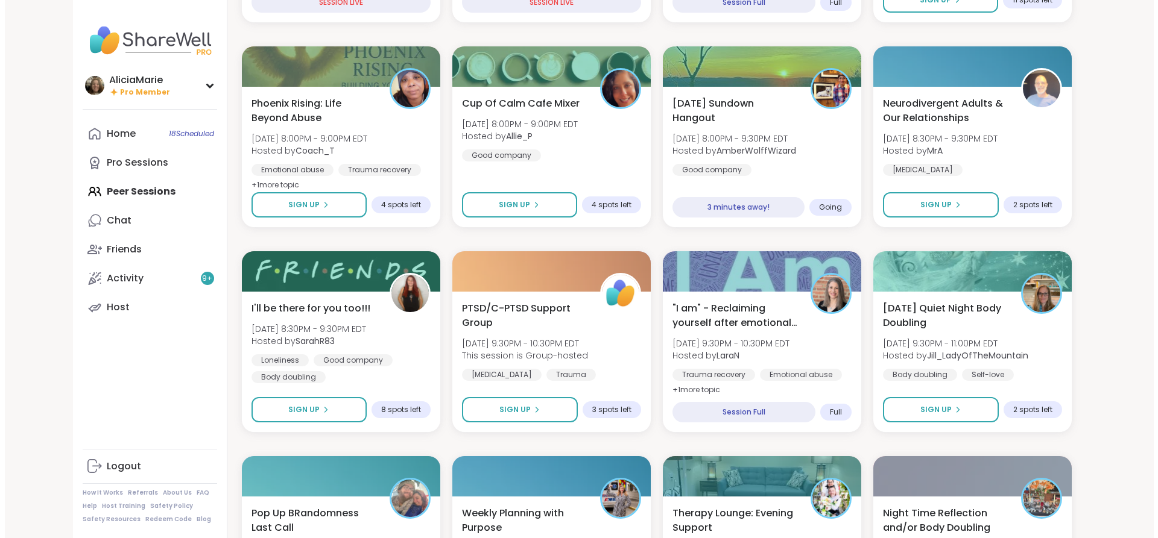
scroll to position [538, 0]
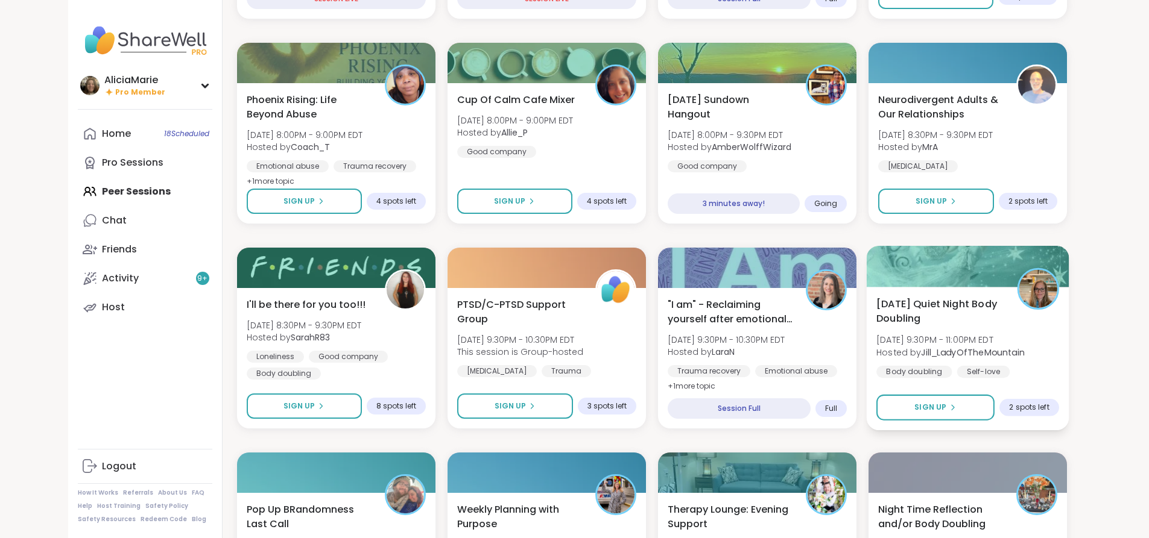
click at [1003, 314] on span "[DATE] Quiet Night Body Doubling" at bounding box center [939, 312] width 127 height 30
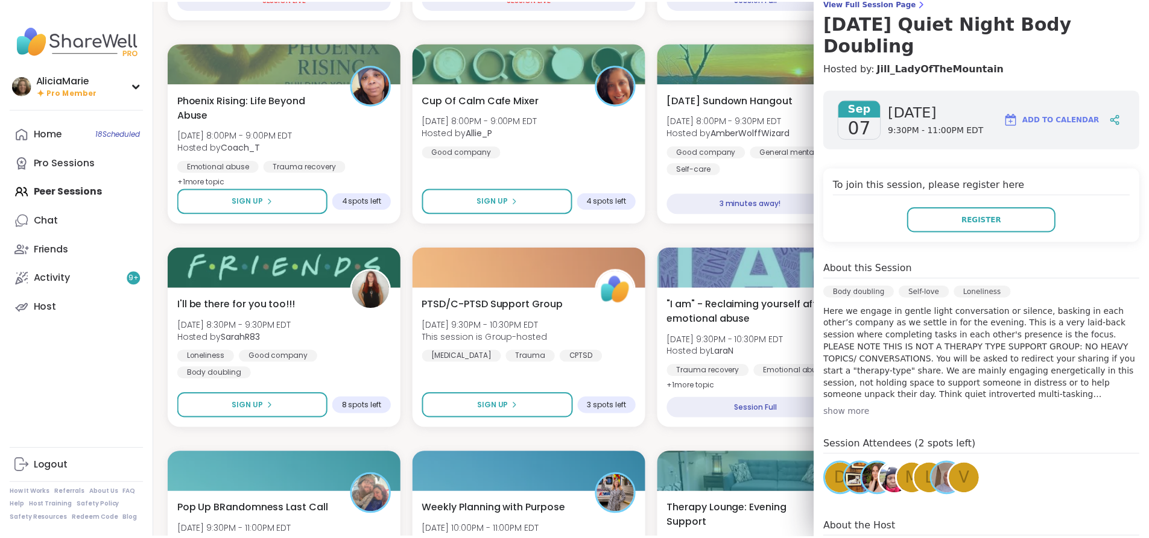
scroll to position [109, 0]
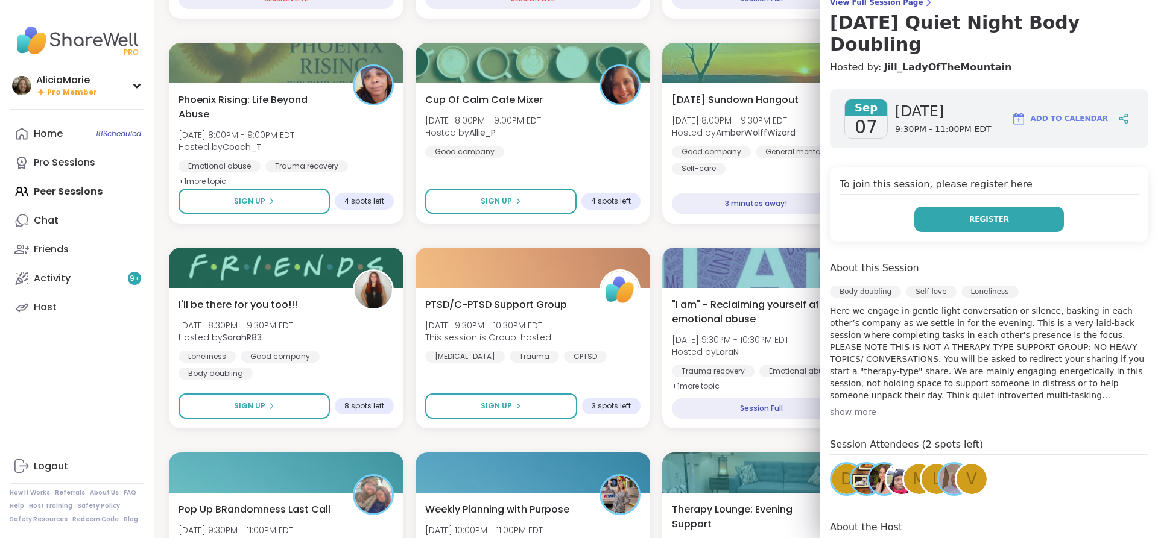
click at [998, 207] on button "Register" at bounding box center [989, 219] width 150 height 25
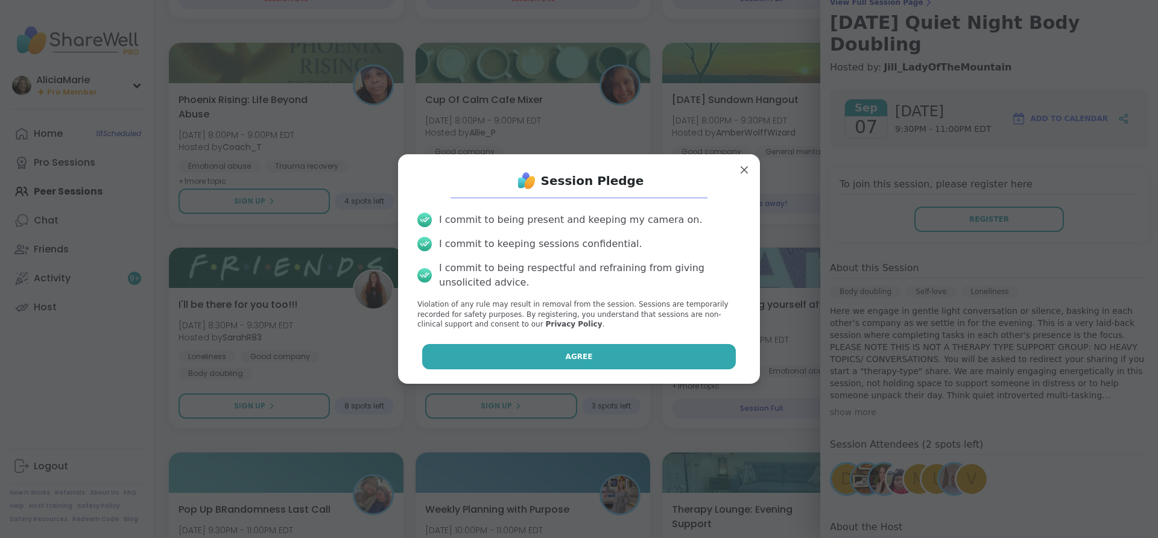
click at [678, 367] on button "Agree" at bounding box center [579, 356] width 314 height 25
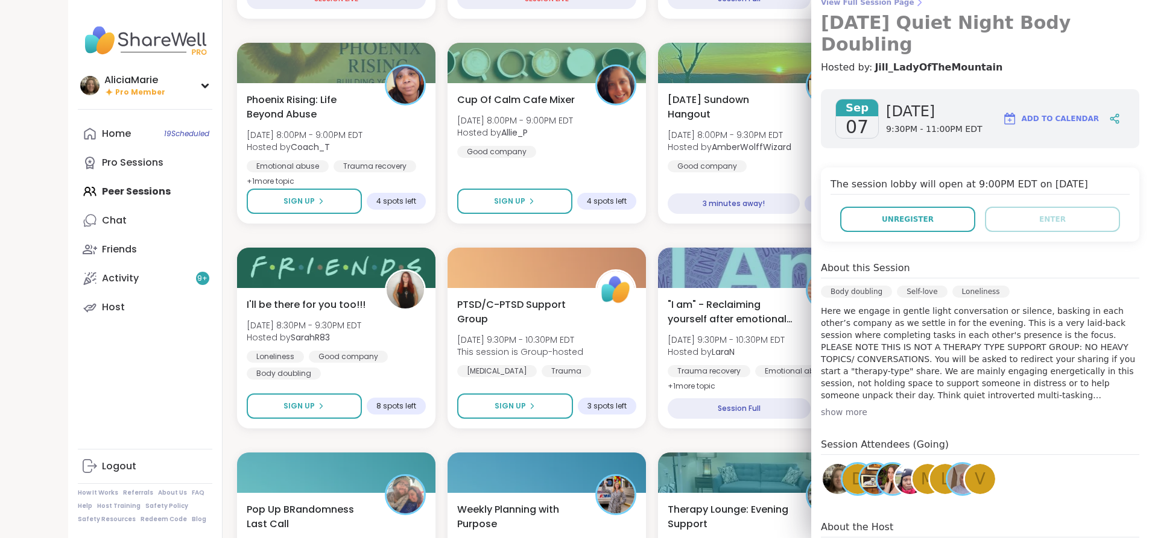
click at [1117, 28] on h3 "[DATE] Quiet Night Body Doubling" at bounding box center [980, 33] width 318 height 43
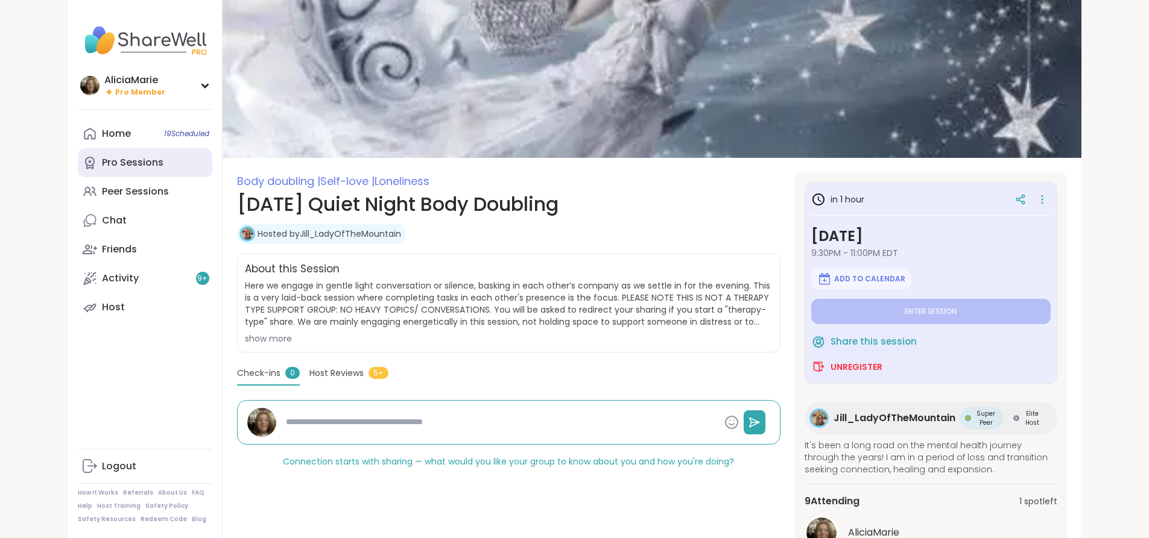
click at [120, 171] on link "Pro Sessions" at bounding box center [145, 162] width 134 height 29
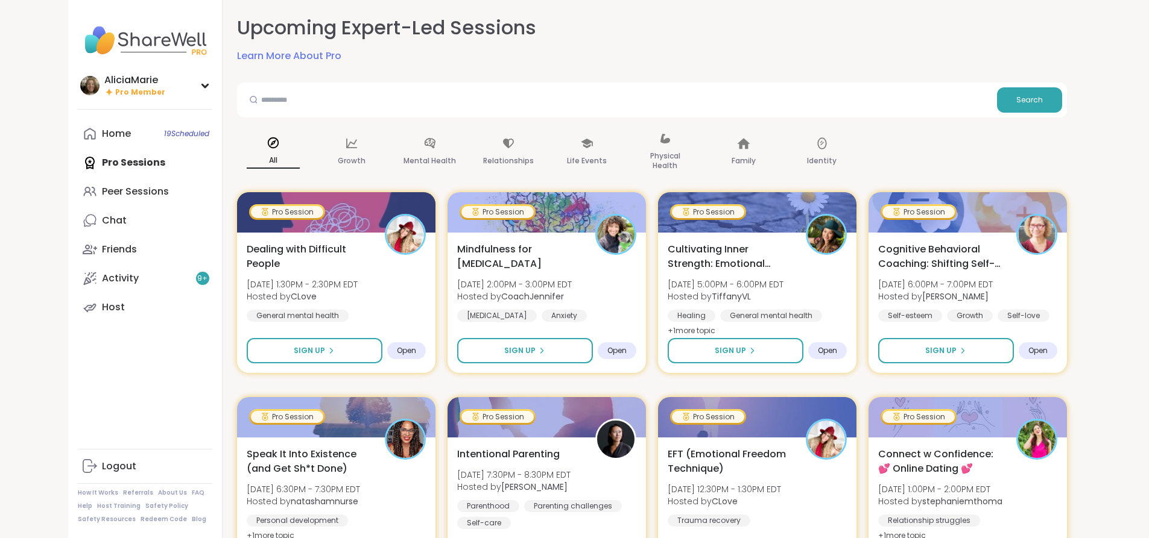
click at [133, 106] on div "AliciaMarie Pro Member Profile Membership Settings Help Home 19 Scheduled Pro S…" at bounding box center [145, 269] width 154 height 538
click at [164, 134] on span "19 Scheduled" at bounding box center [186, 134] width 45 height 10
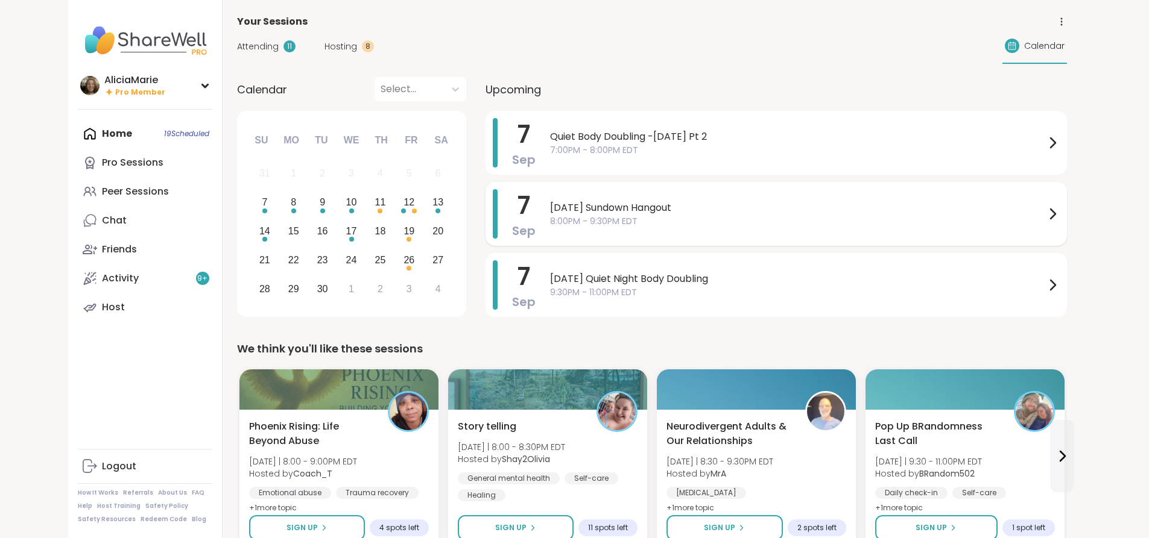
click at [563, 227] on span "8:00PM - 9:30PM EDT" at bounding box center [797, 221] width 495 height 13
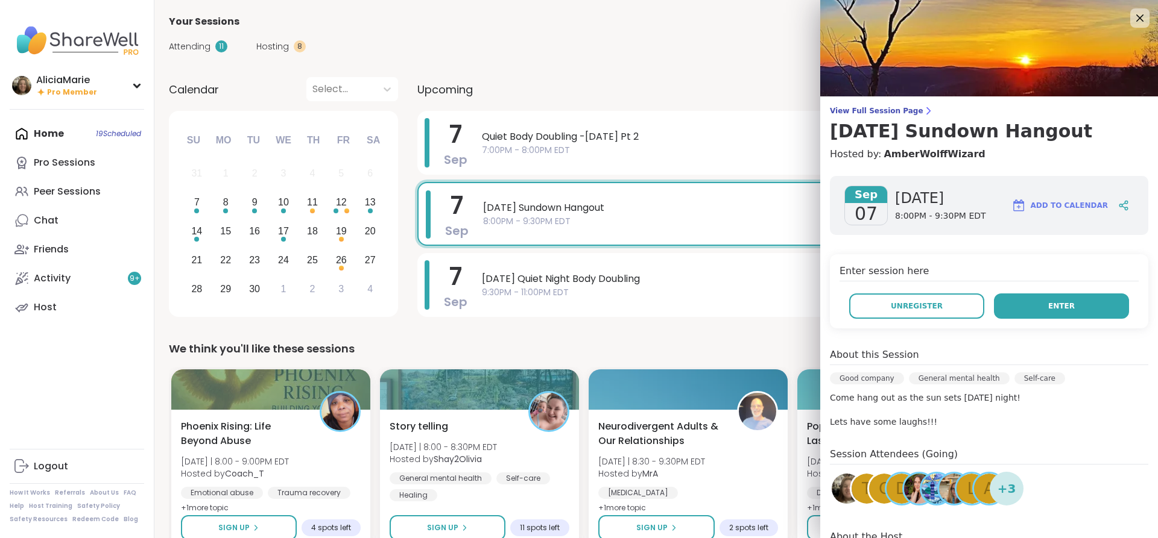
click at [1056, 300] on button "Enter" at bounding box center [1061, 306] width 135 height 25
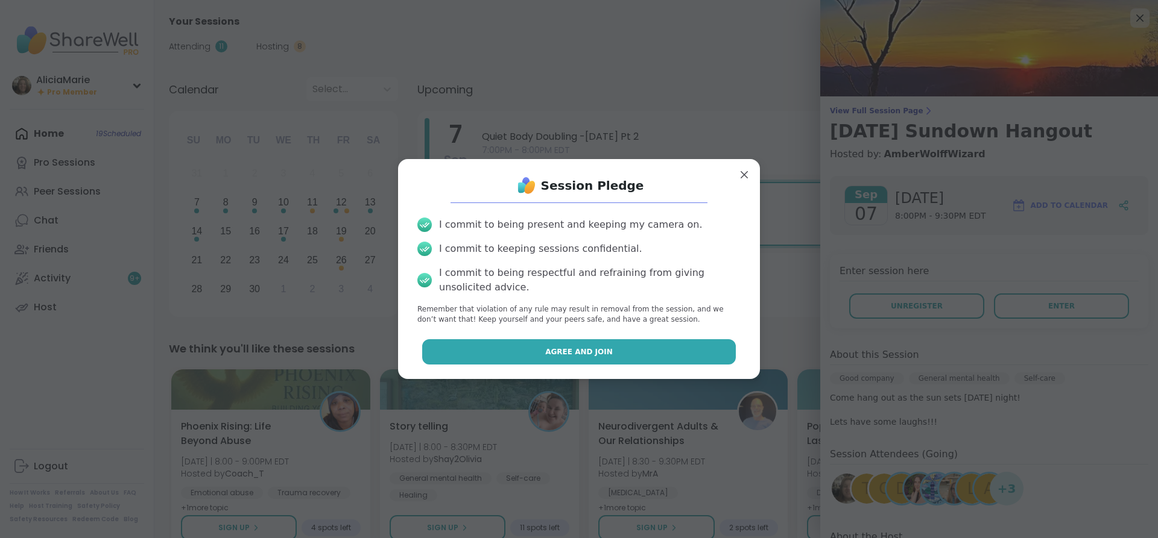
click at [615, 341] on button "Agree and Join" at bounding box center [579, 351] width 314 height 25
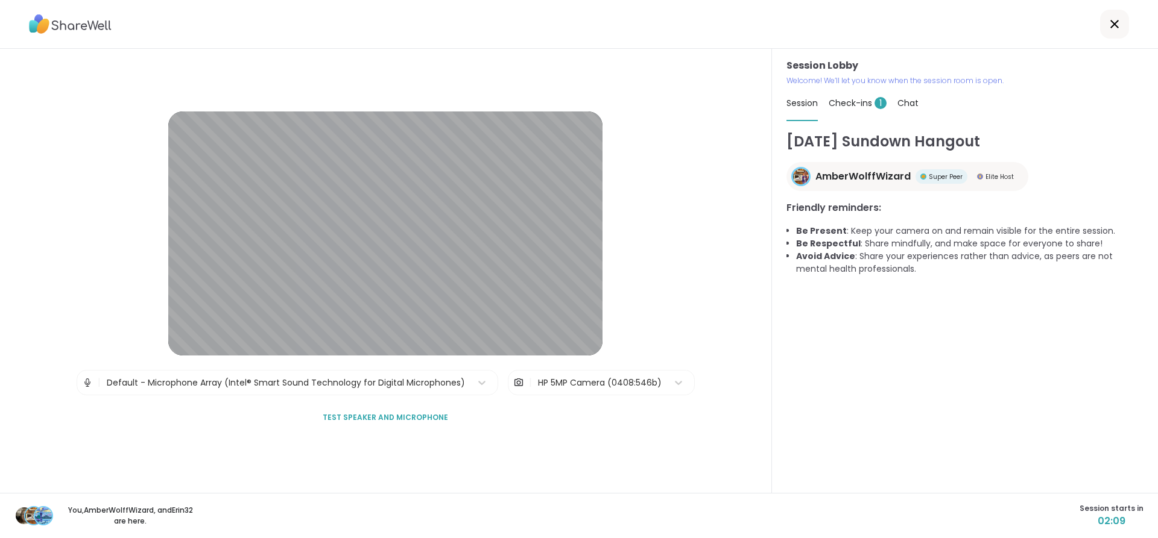
click at [852, 109] on div "Check-ins 1" at bounding box center [858, 103] width 58 height 34
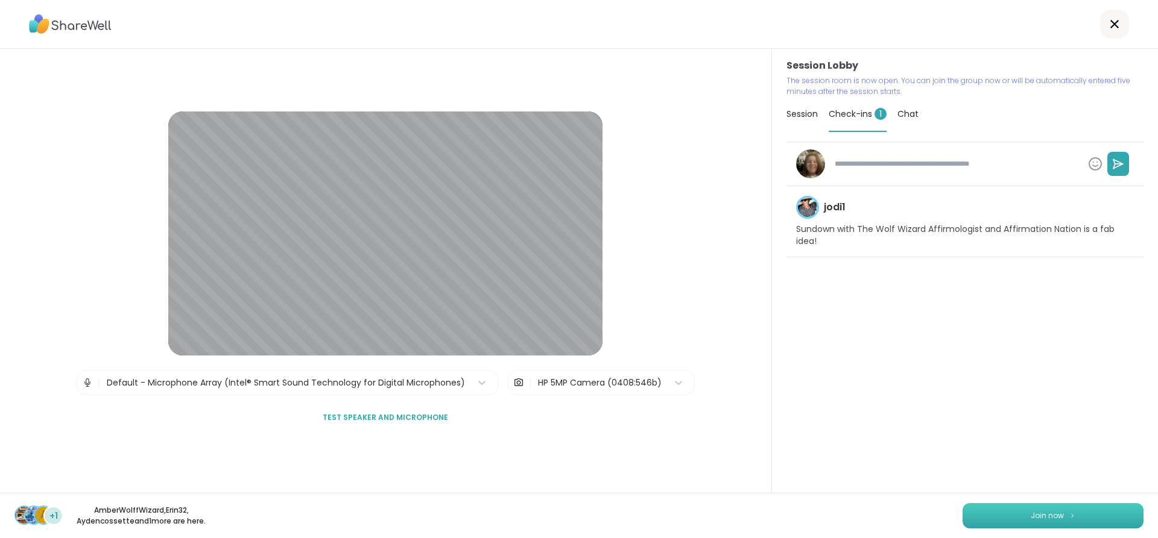
click at [1018, 511] on button "Join now" at bounding box center [1052, 516] width 181 height 25
type textarea "*"
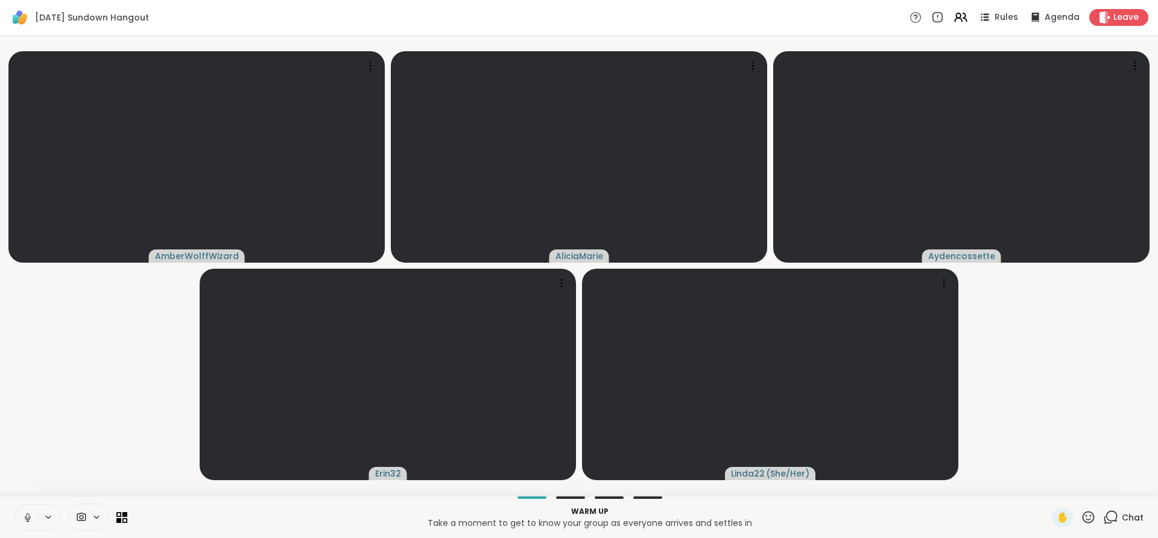
click at [28, 510] on button at bounding box center [26, 517] width 23 height 25
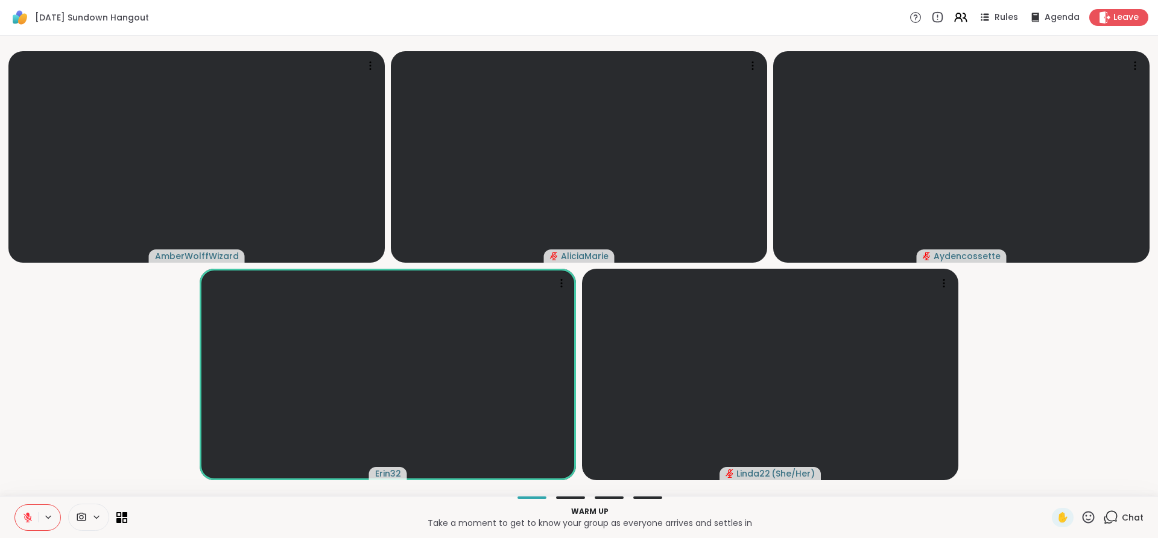
click at [34, 510] on button at bounding box center [26, 517] width 23 height 25
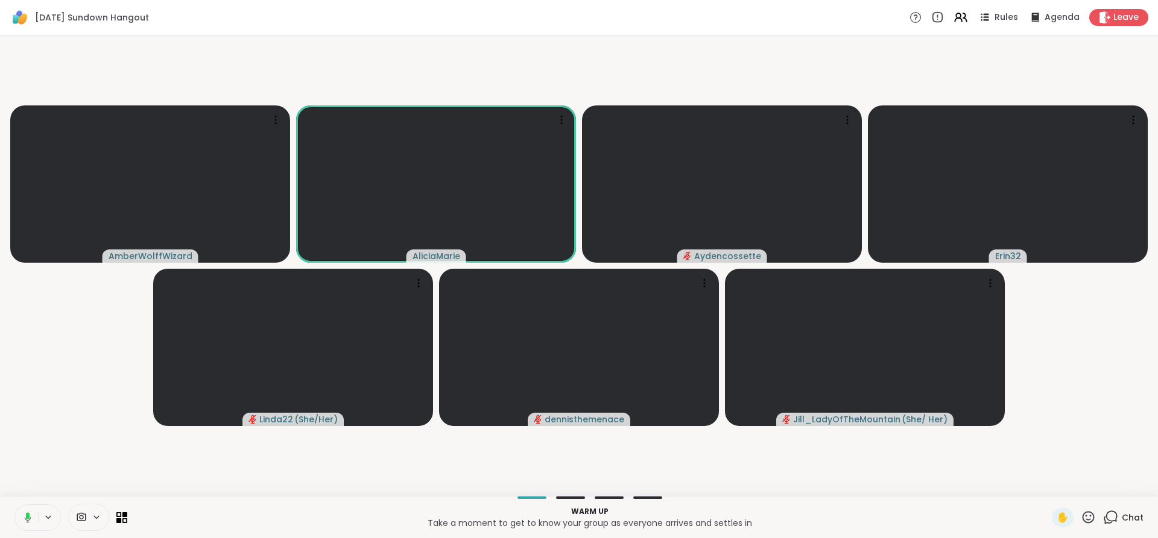
click at [30, 519] on icon at bounding box center [26, 518] width 11 height 11
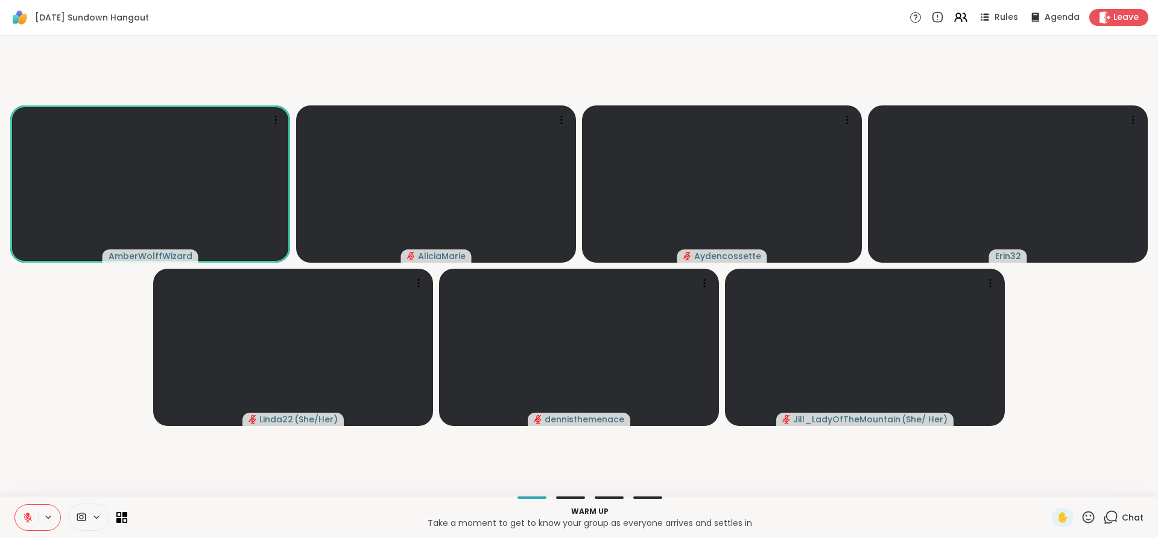
click at [21, 520] on button at bounding box center [26, 517] width 23 height 25
click at [34, 516] on button at bounding box center [26, 517] width 23 height 25
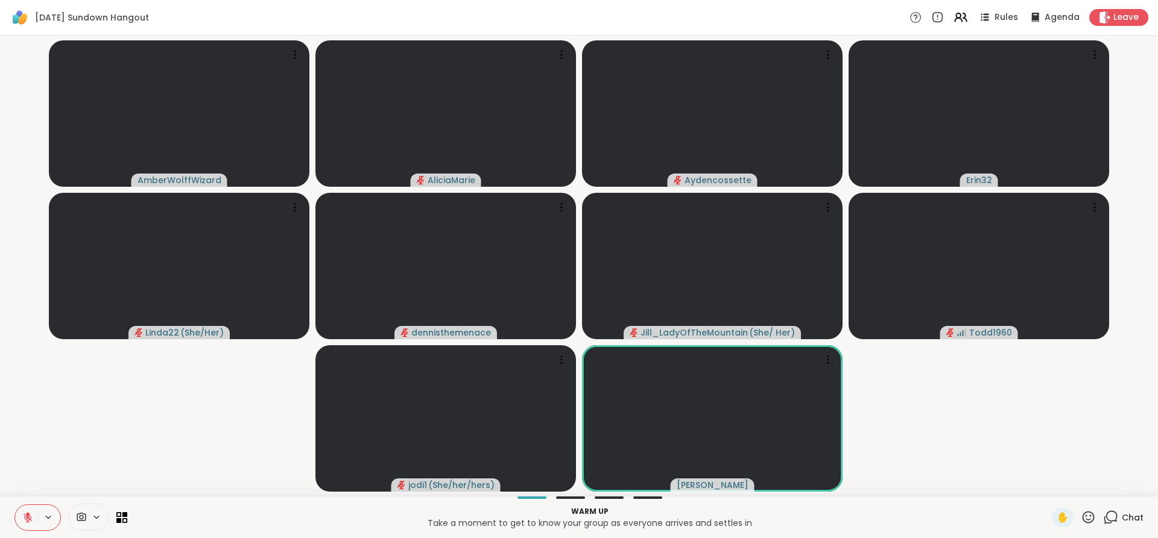
click at [25, 513] on icon at bounding box center [27, 518] width 11 height 11
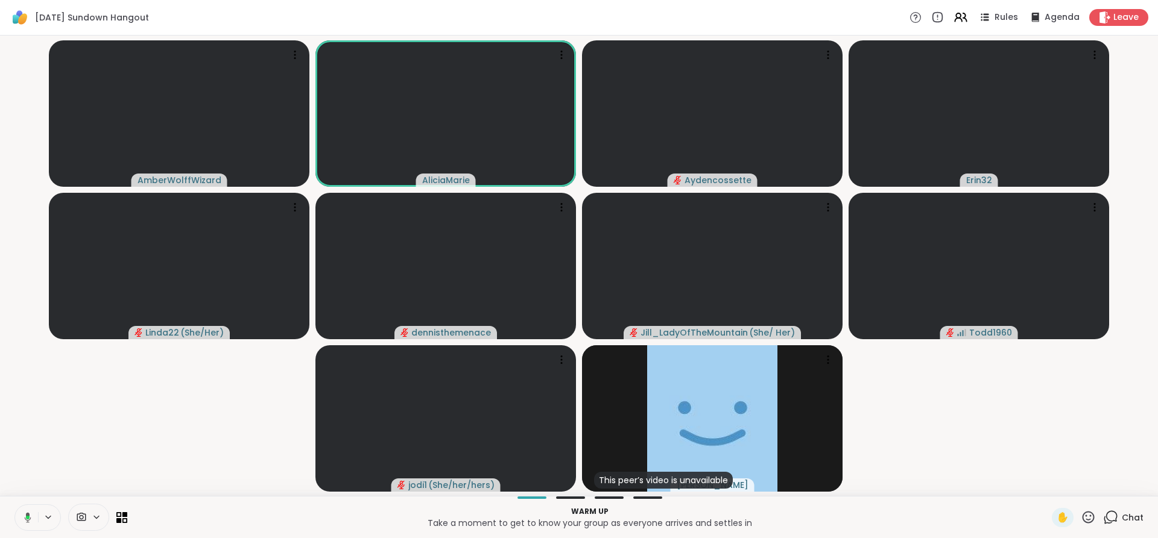
click at [28, 526] on button at bounding box center [25, 517] width 25 height 25
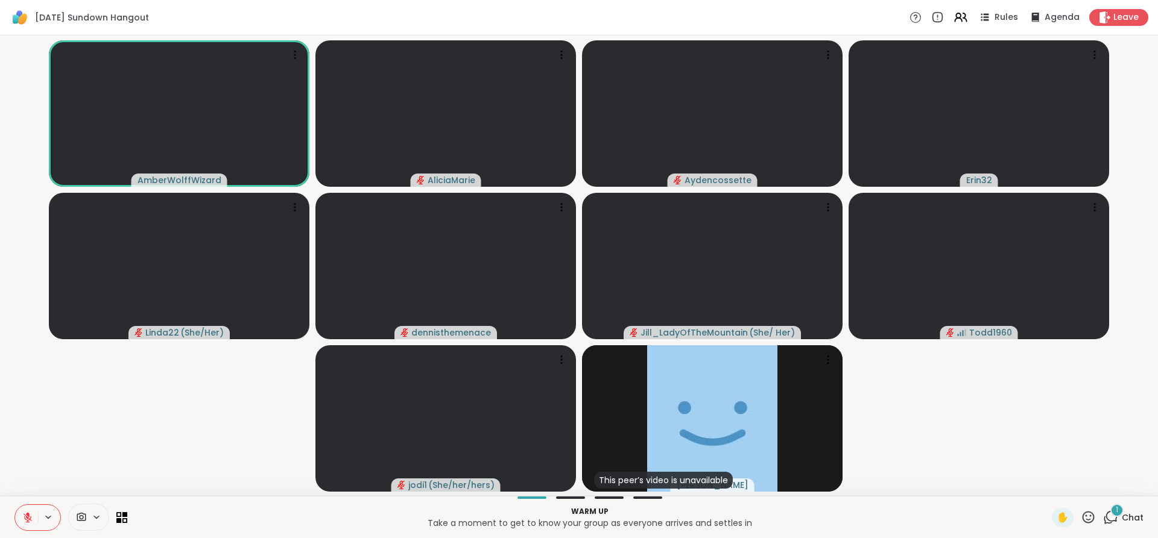
click at [1107, 504] on div "Warm up Take a moment to get to know your group as everyone arrives and settles…" at bounding box center [579, 517] width 1158 height 42
click at [1103, 516] on icon at bounding box center [1110, 517] width 15 height 15
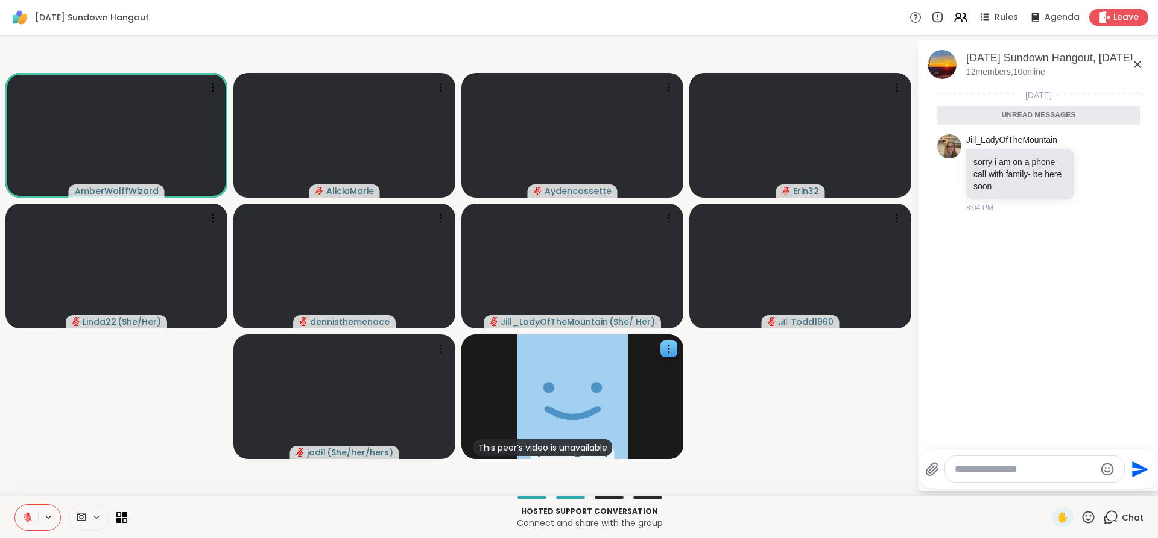
drag, startPoint x: 1131, startPoint y: 65, endPoint x: 663, endPoint y: 343, distance: 544.3
click at [663, 343] on icon at bounding box center [669, 349] width 12 height 12
click at [639, 347] on h4 "View Profile" at bounding box center [622, 353] width 51 height 12
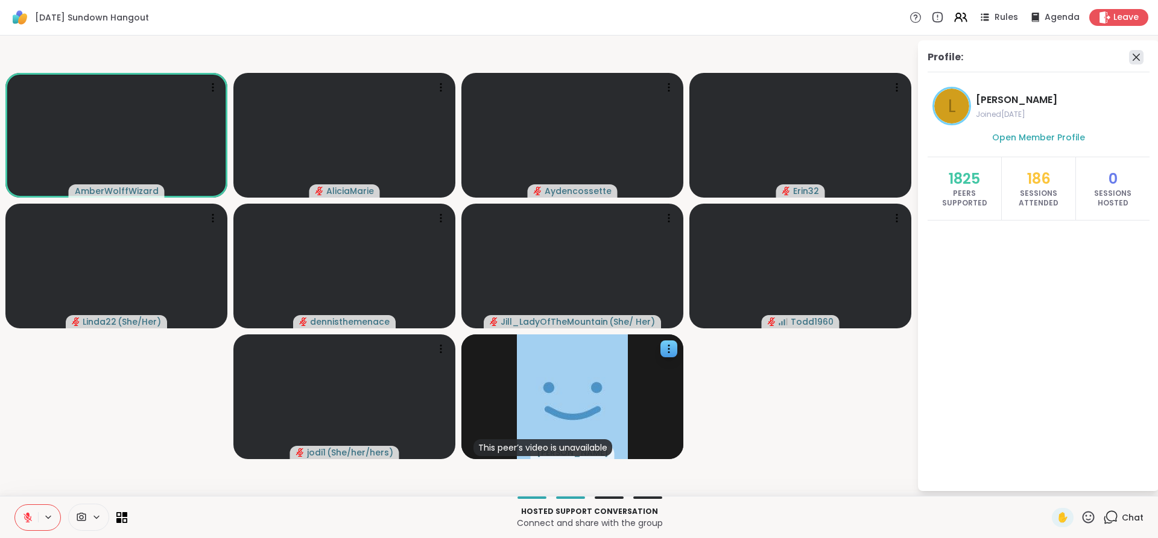
click at [1141, 56] on icon at bounding box center [1136, 57] width 14 height 14
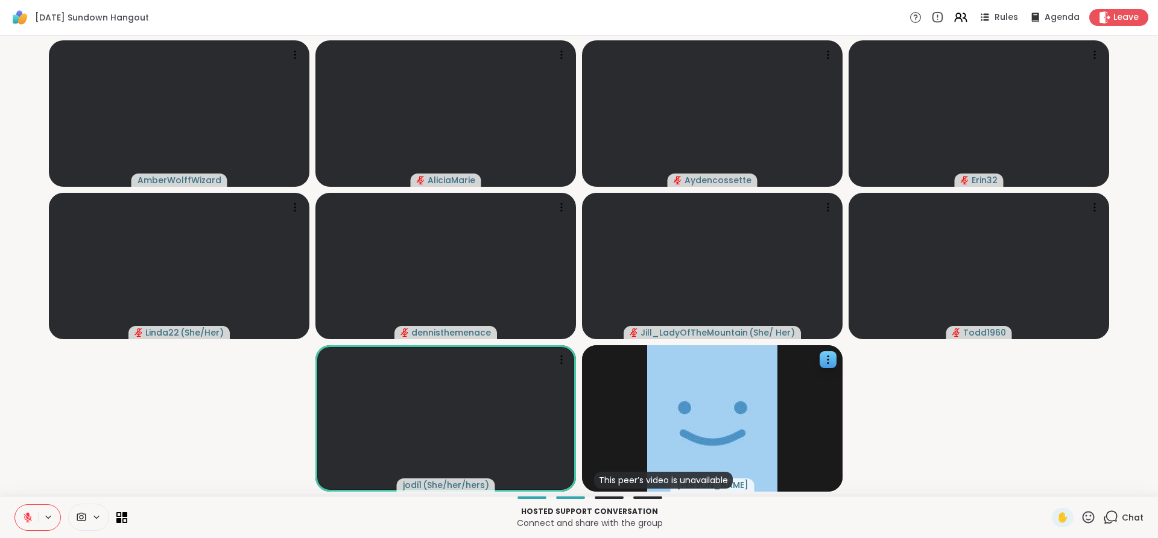
click at [31, 513] on icon at bounding box center [27, 518] width 11 height 11
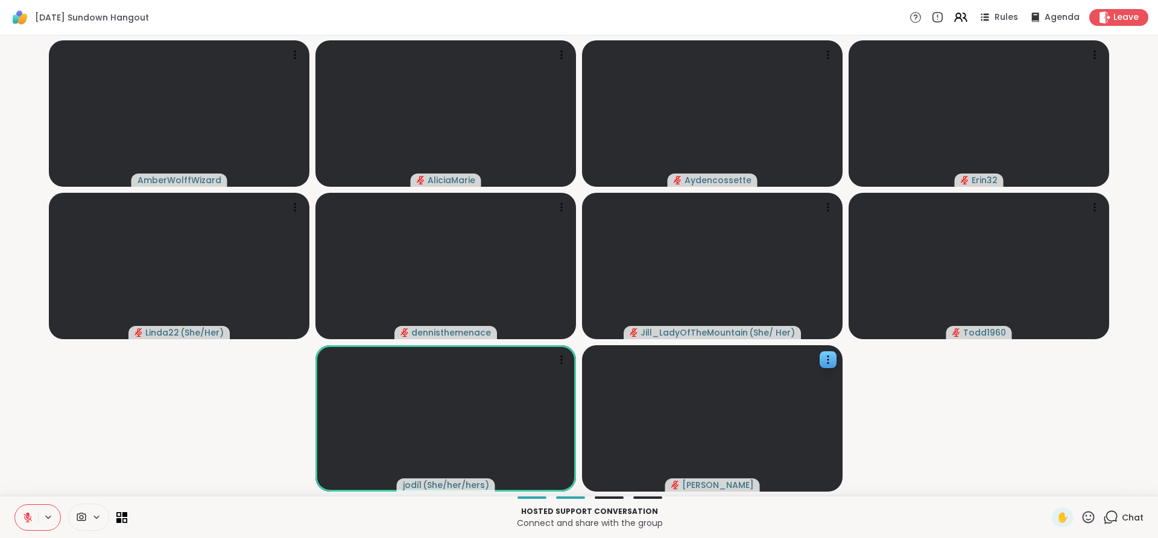
click at [31, 513] on icon at bounding box center [27, 518] width 11 height 11
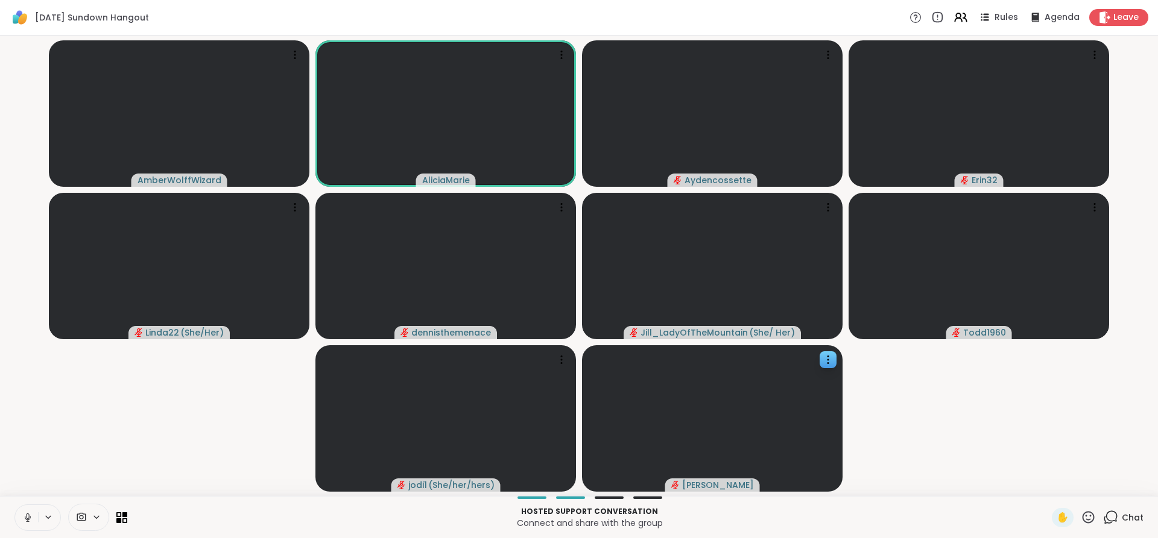
click at [28, 505] on button at bounding box center [26, 517] width 23 height 25
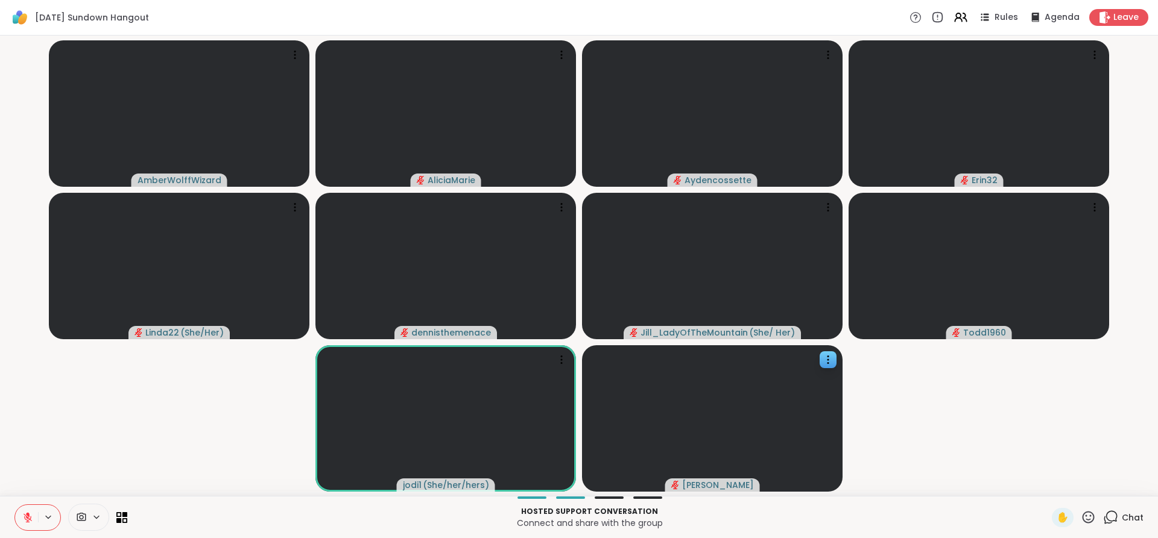
click at [28, 505] on button at bounding box center [26, 517] width 23 height 25
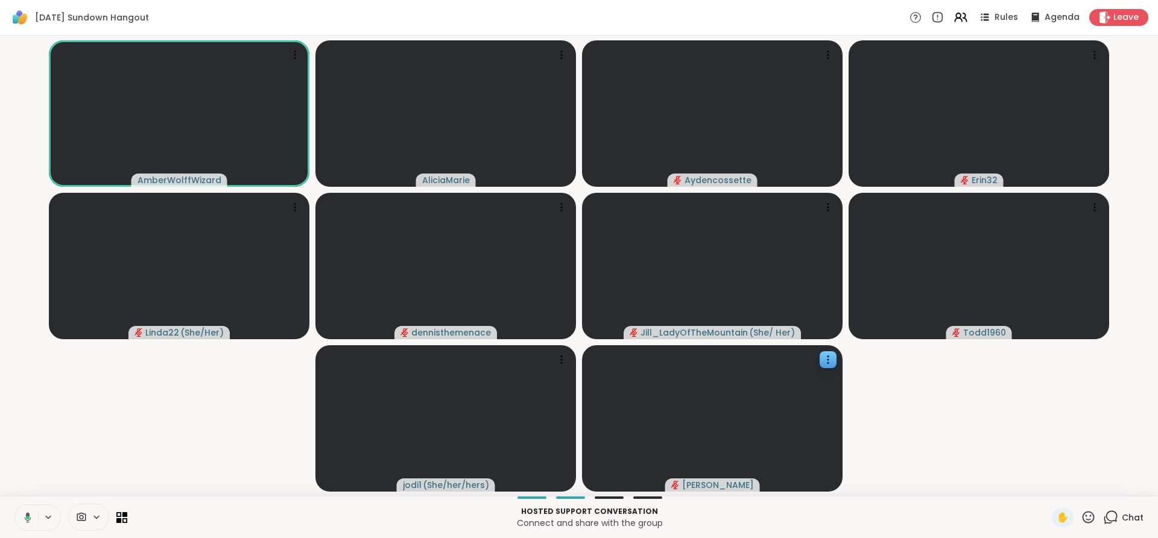
click at [28, 505] on button at bounding box center [25, 517] width 25 height 25
click at [28, 505] on button at bounding box center [26, 517] width 23 height 25
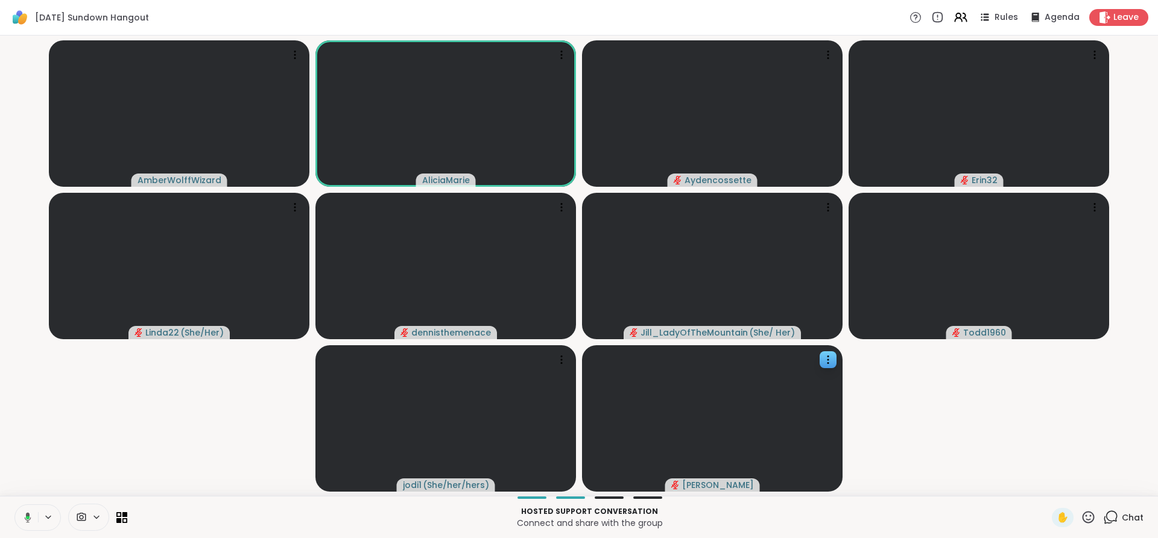
click at [28, 505] on button at bounding box center [25, 517] width 25 height 25
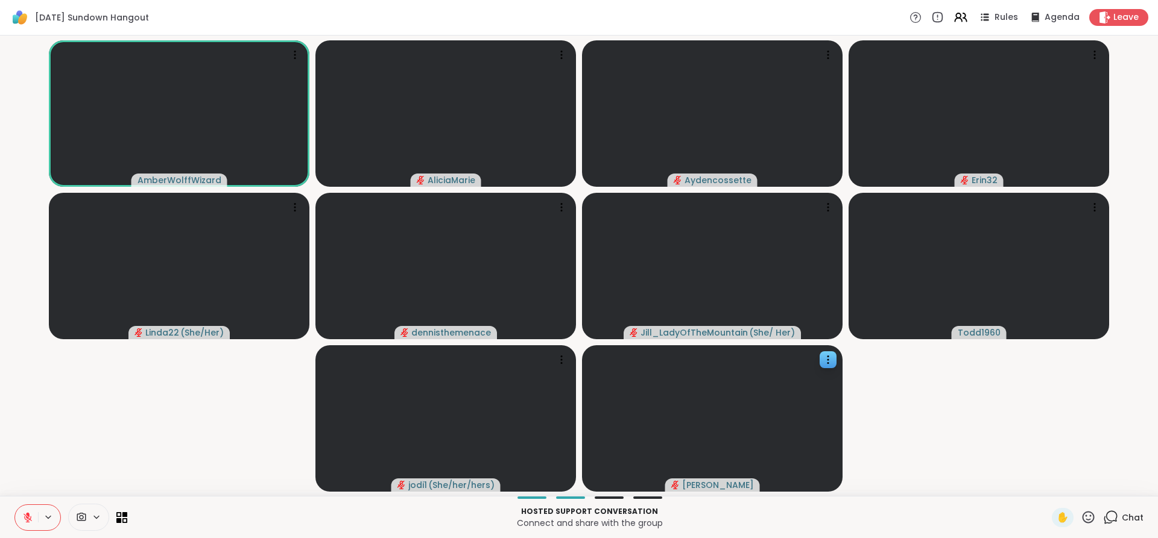
click at [30, 516] on icon at bounding box center [27, 518] width 11 height 11
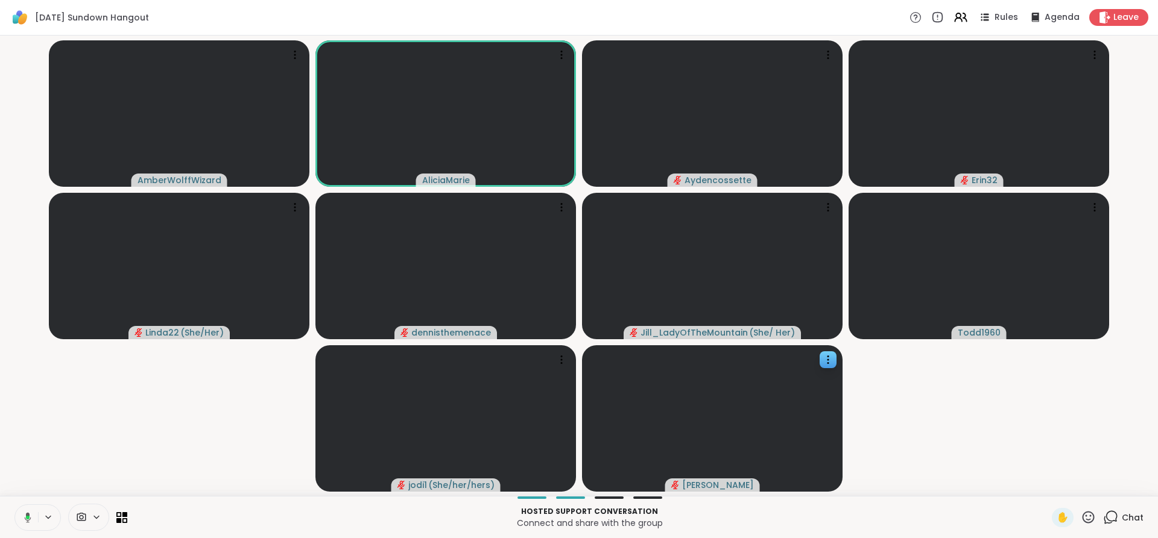
click at [30, 516] on icon at bounding box center [28, 518] width 4 height 4
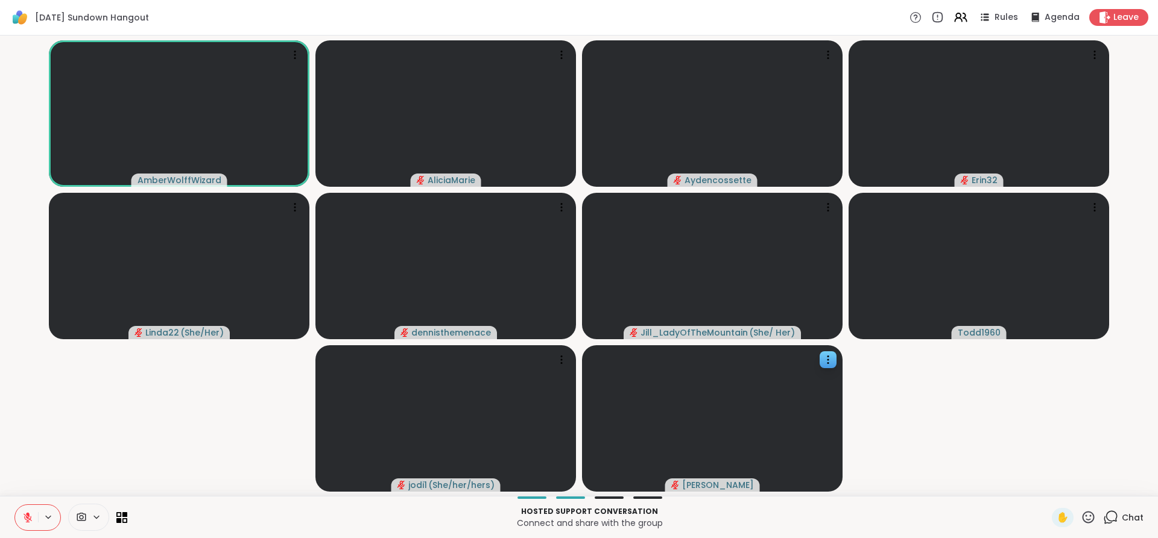
click at [30, 516] on icon at bounding box center [27, 518] width 11 height 11
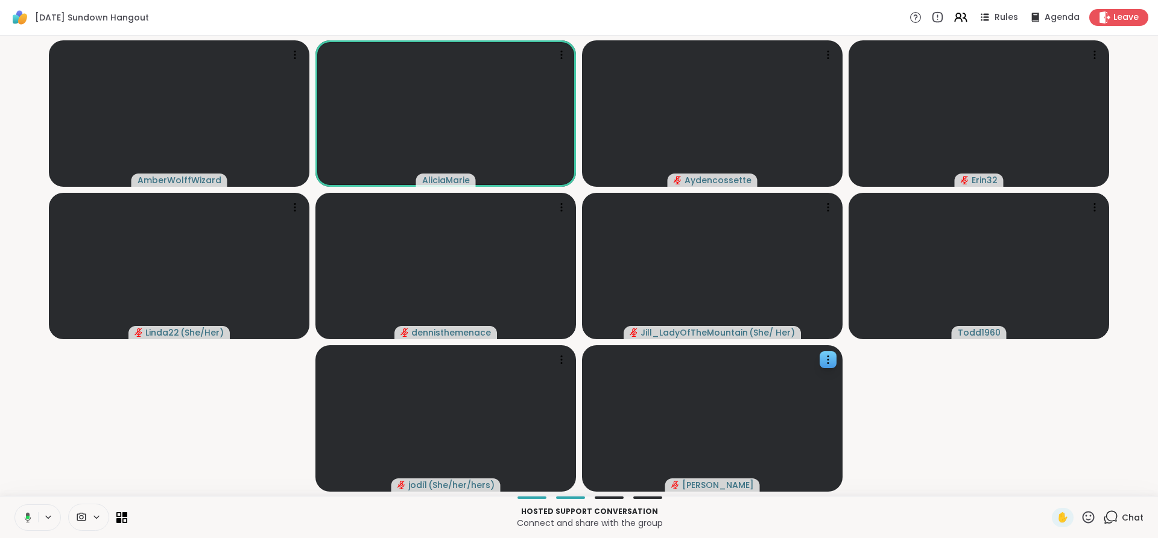
click at [28, 525] on button at bounding box center [25, 517] width 25 height 25
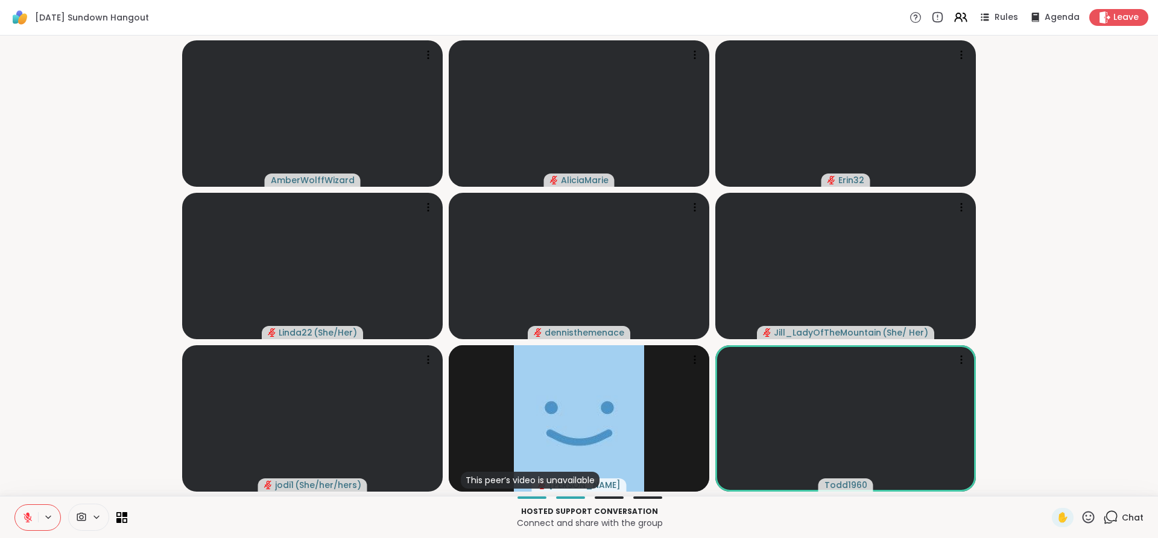
click at [1072, 107] on video-player-container "AmberWolffWizard AliciaMarie Erin32 Linda22 ( She/Her ) dennisthemenace [PERSON…" at bounding box center [578, 265] width 1143 height 451
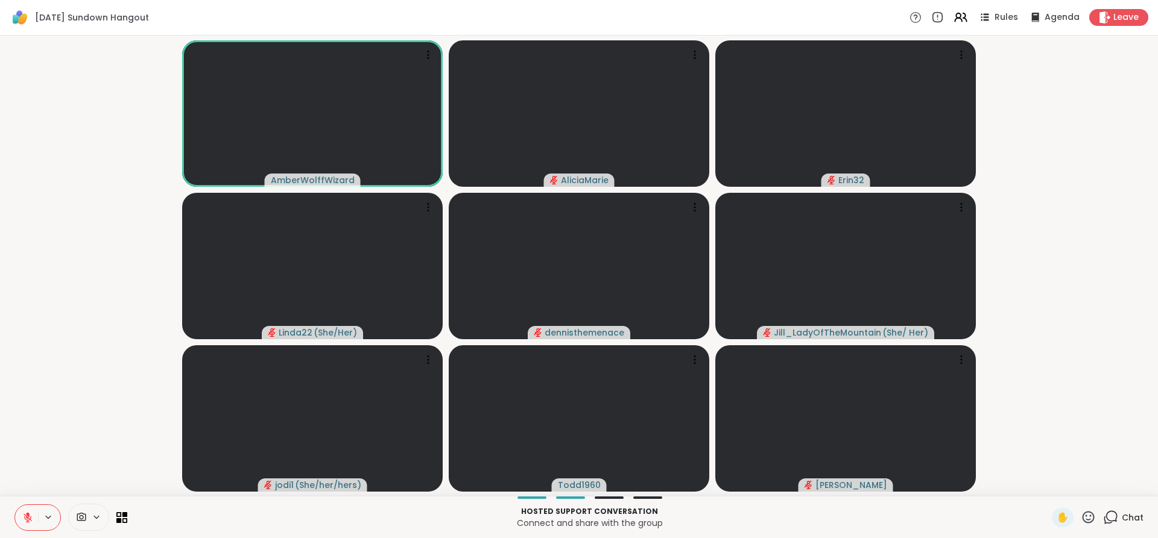
click at [27, 528] on button at bounding box center [26, 517] width 23 height 25
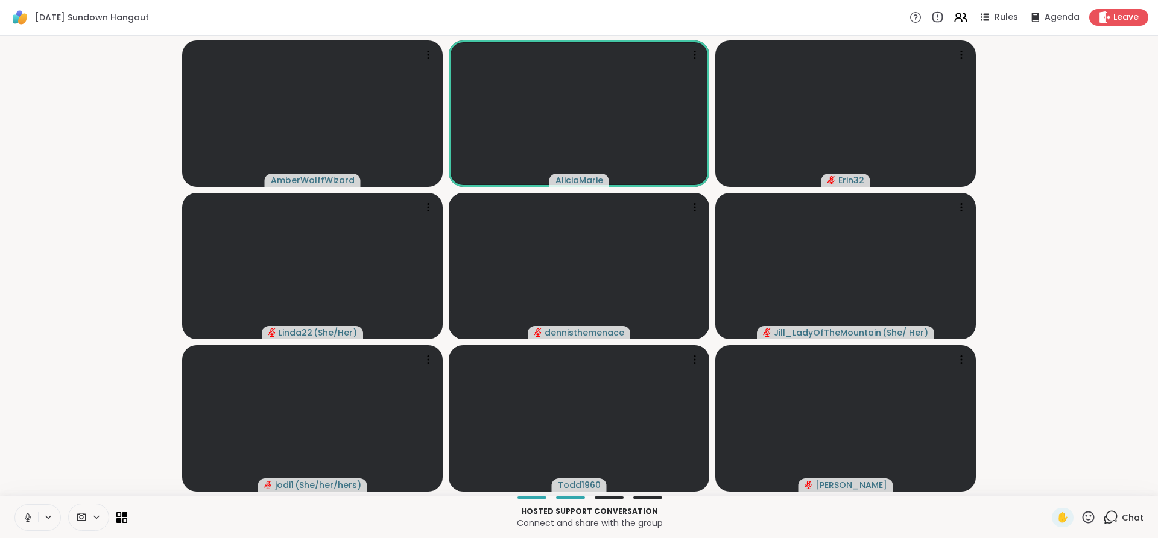
click at [26, 515] on icon at bounding box center [27, 518] width 11 height 11
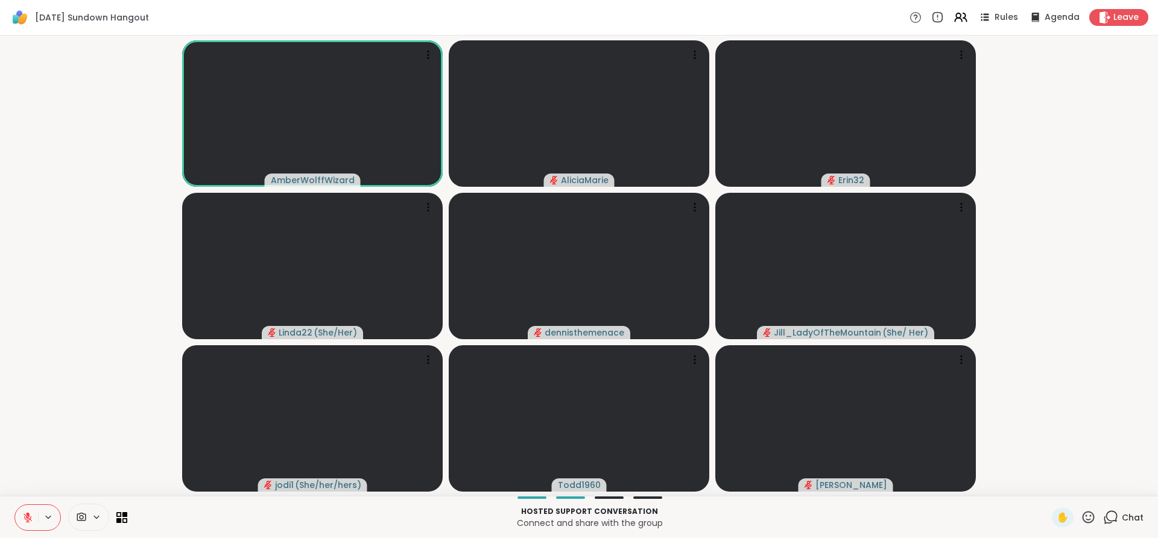
click at [24, 518] on icon at bounding box center [27, 518] width 11 height 11
click at [28, 521] on icon at bounding box center [27, 518] width 11 height 11
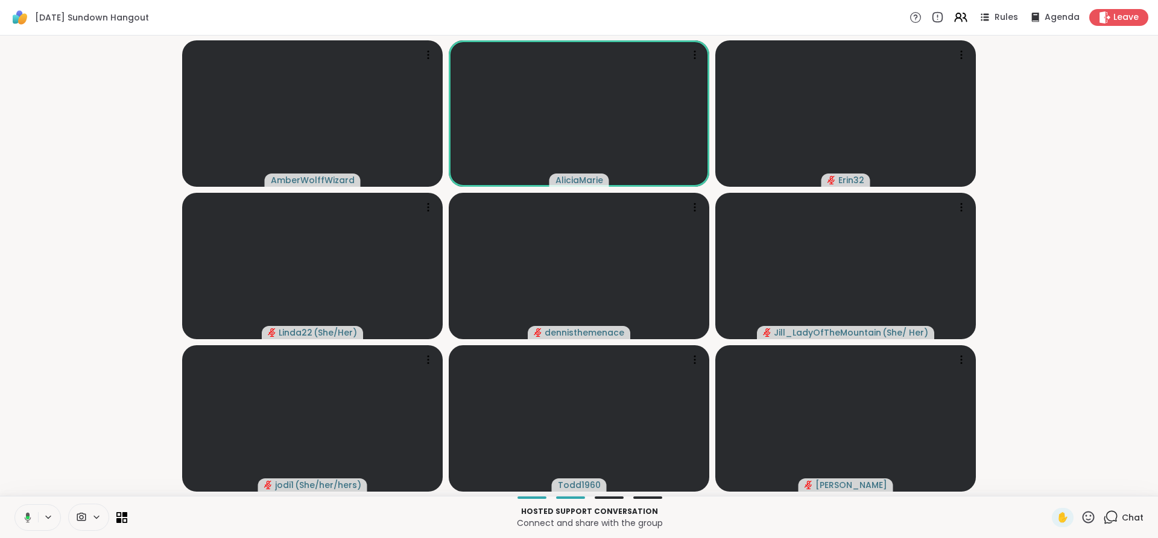
click at [28, 521] on icon at bounding box center [26, 518] width 11 height 11
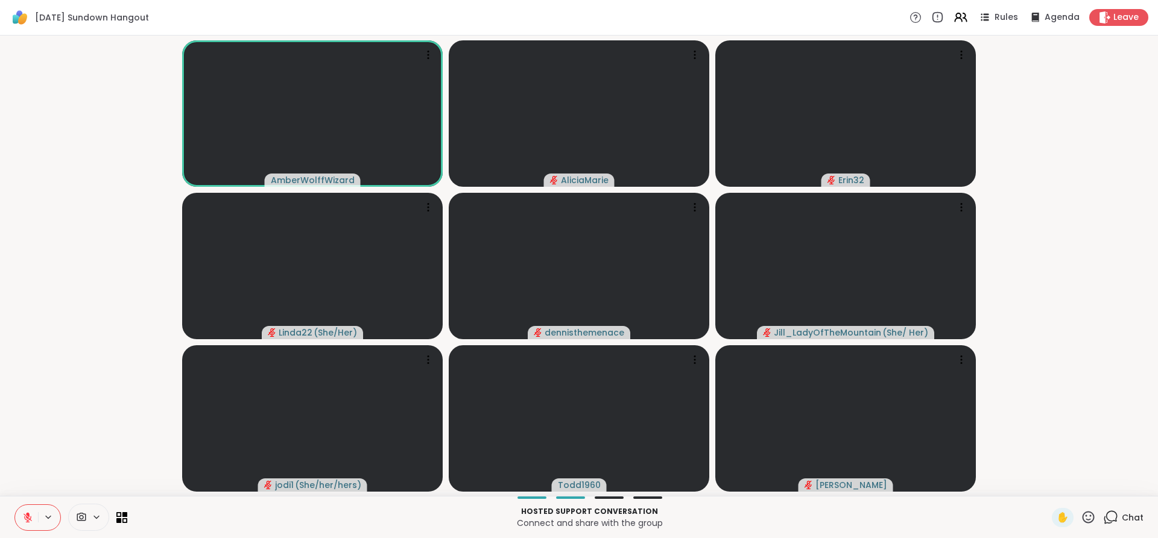
click at [29, 516] on icon at bounding box center [28, 515] width 4 height 5
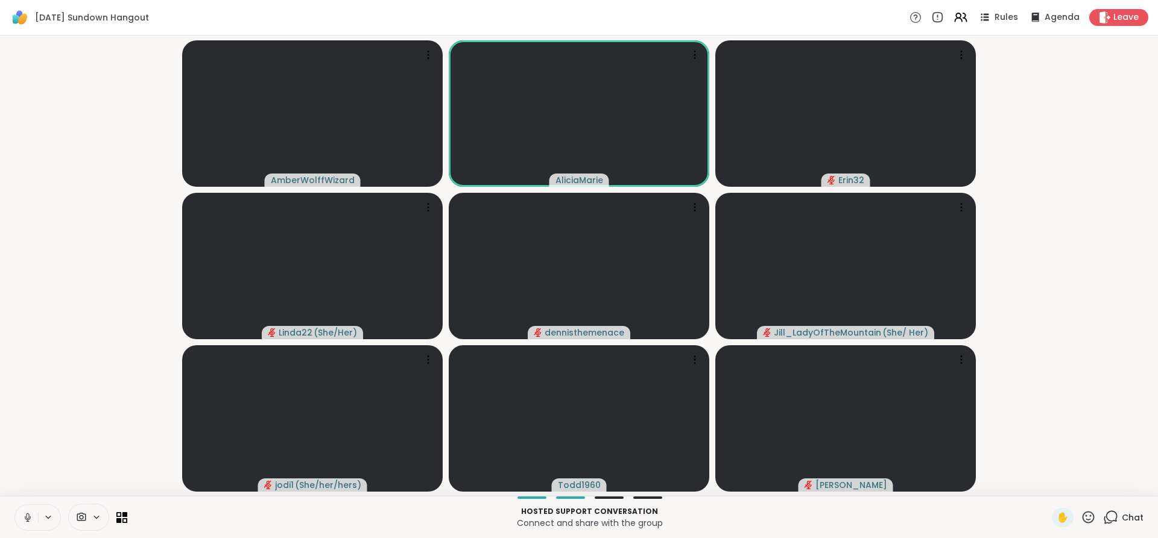
click at [33, 522] on button at bounding box center [26, 517] width 23 height 25
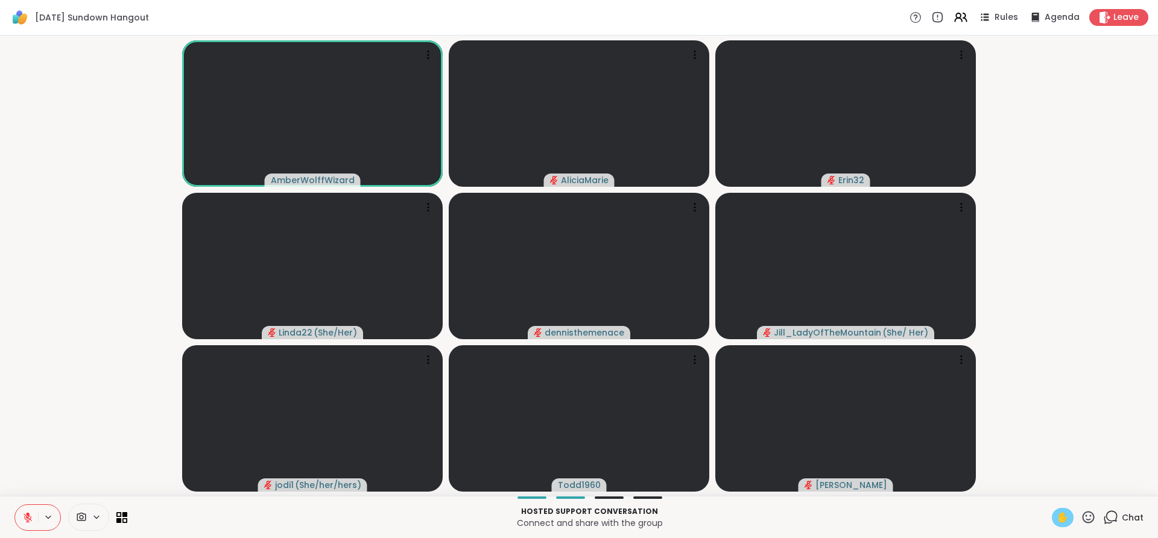
click at [1056, 520] on span "✋" at bounding box center [1062, 518] width 12 height 14
click at [1060, 516] on span "✋" at bounding box center [1062, 518] width 12 height 14
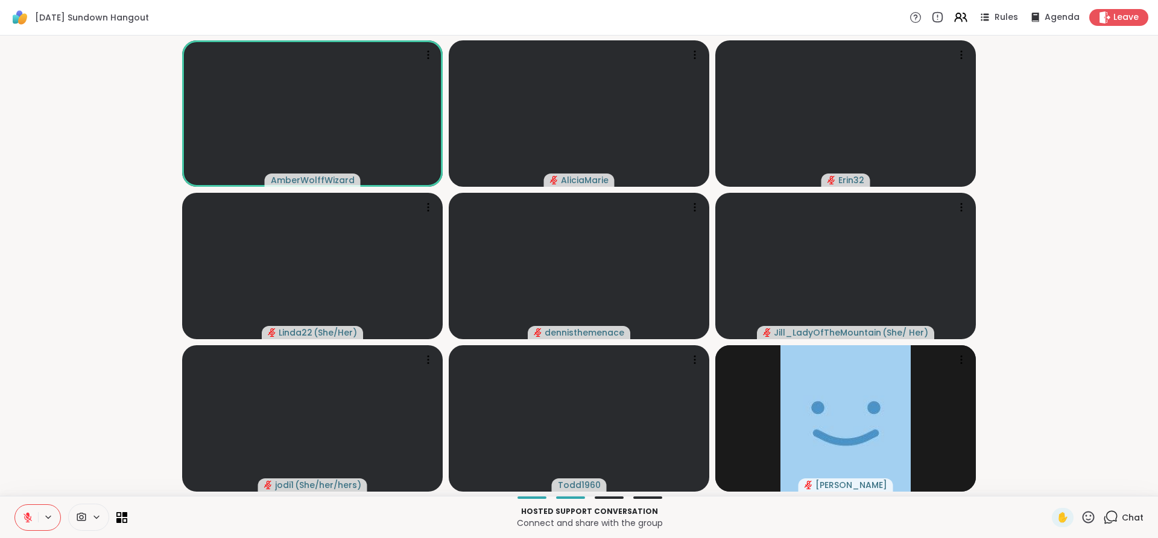
click at [1085, 513] on icon at bounding box center [1088, 517] width 15 height 15
click at [1074, 493] on span "👍" at bounding box center [1079, 486] width 12 height 14
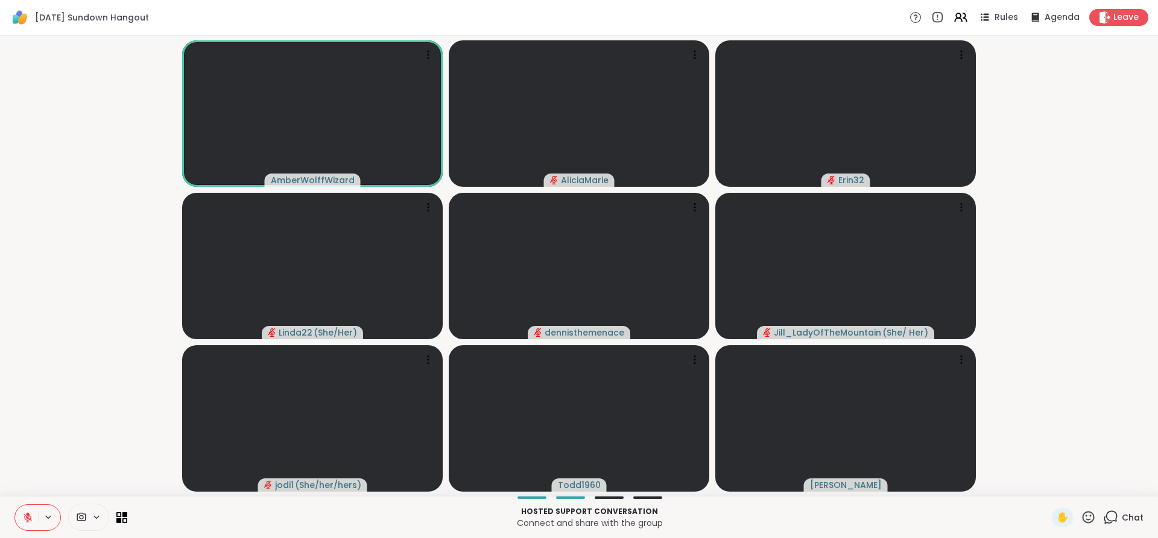
click at [1085, 516] on icon at bounding box center [1088, 517] width 12 height 12
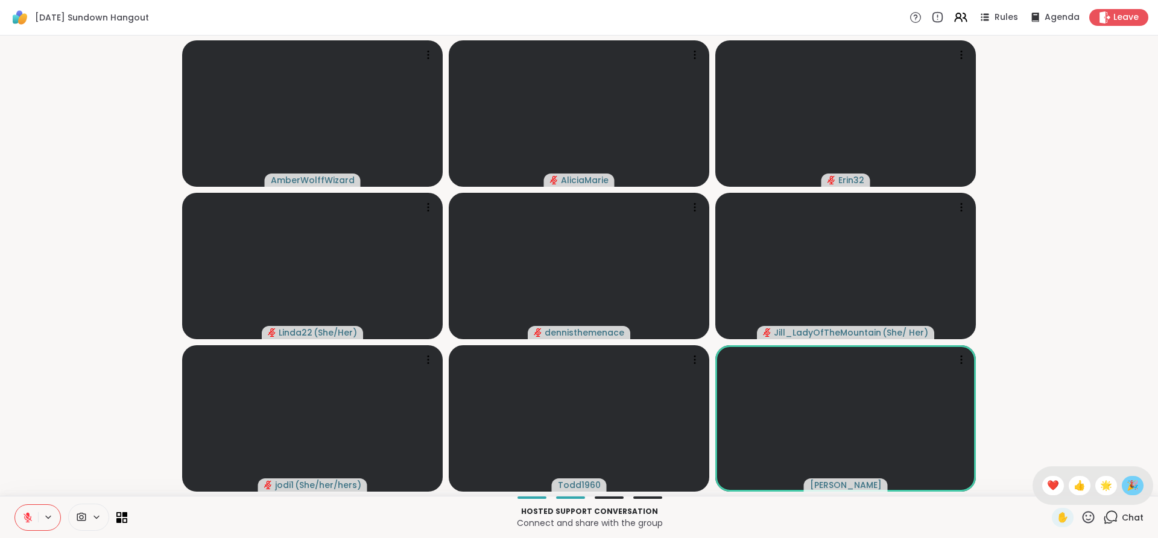
click at [1126, 485] on span "🎉" at bounding box center [1132, 486] width 12 height 14
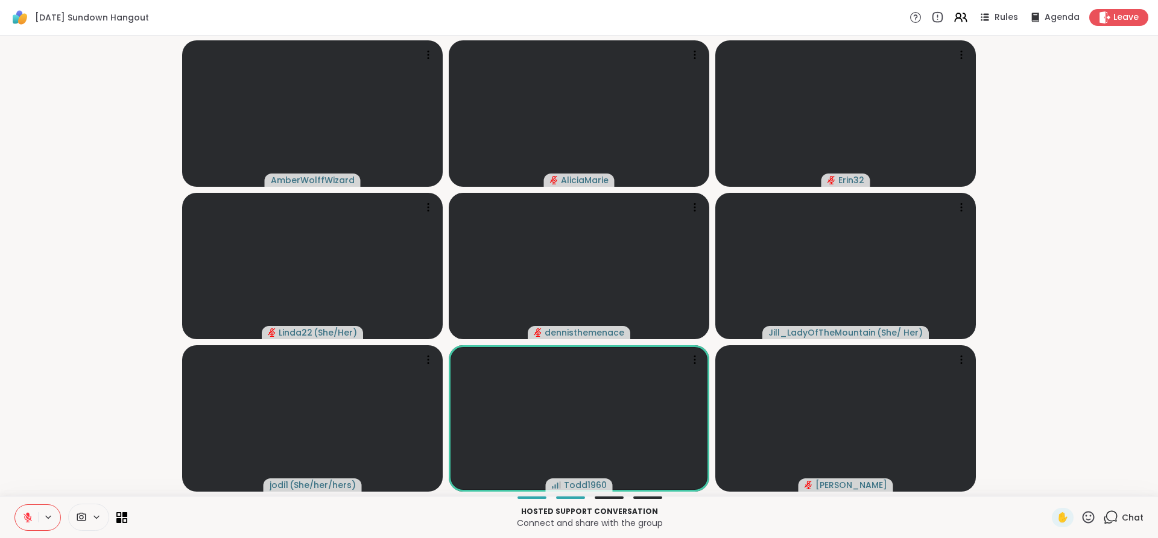
click at [24, 513] on icon at bounding box center [27, 518] width 11 height 11
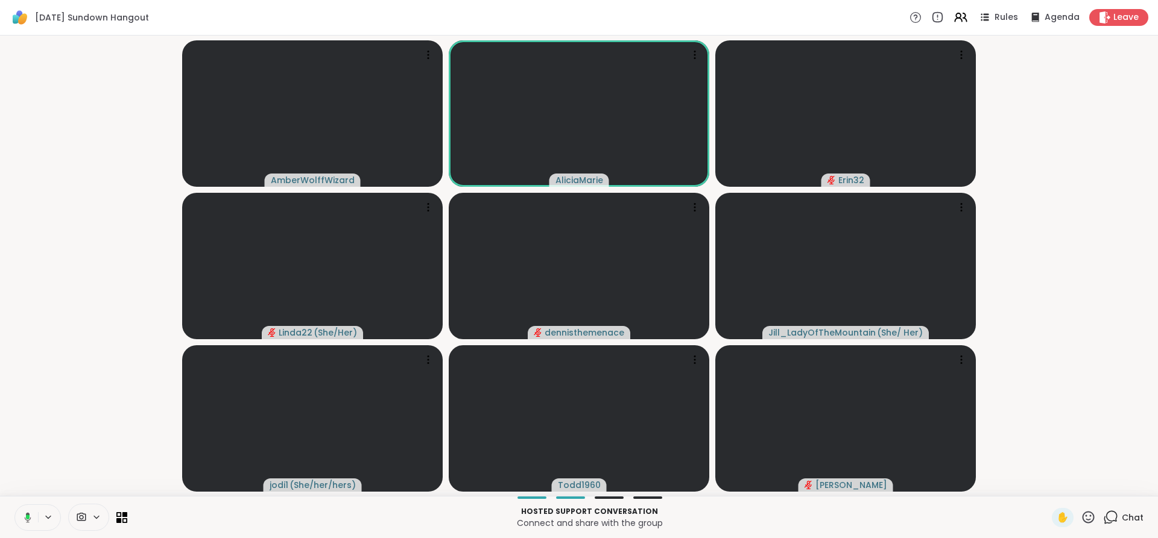
click at [24, 511] on button at bounding box center [25, 517] width 25 height 25
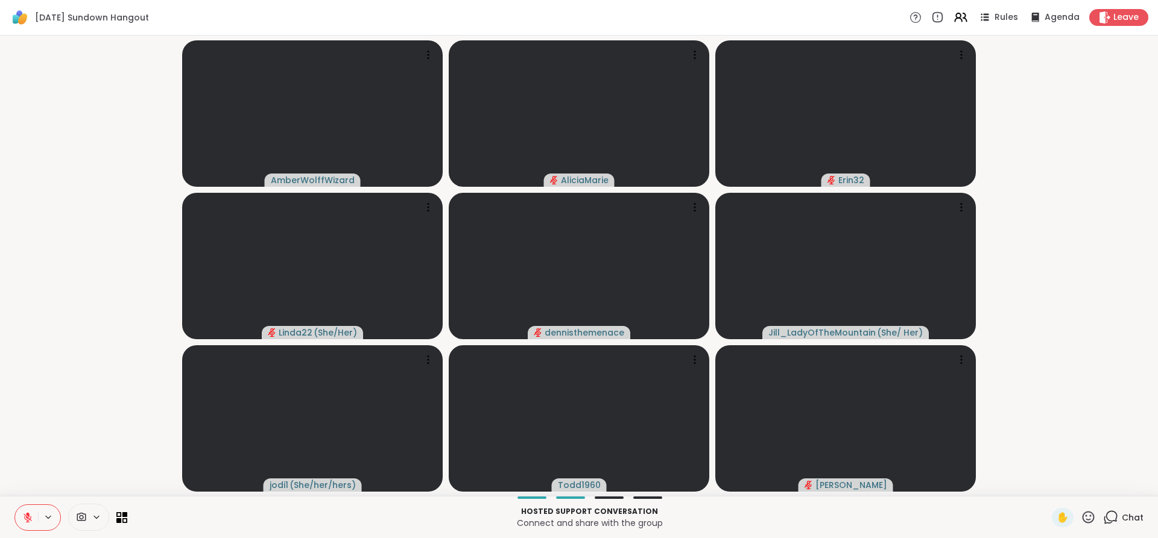
click at [24, 511] on button at bounding box center [26, 517] width 23 height 25
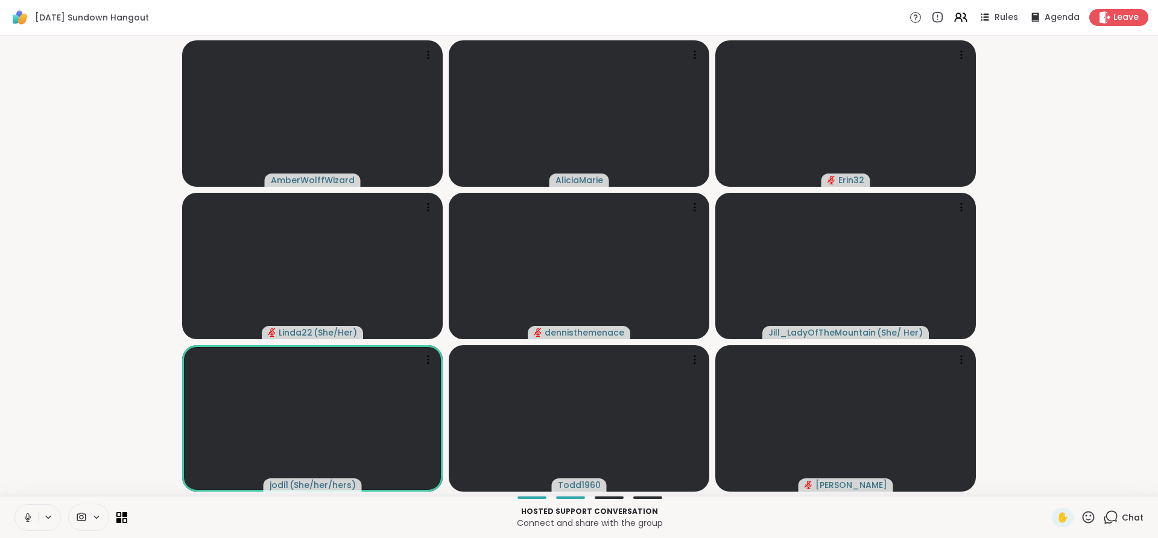
click at [24, 511] on button at bounding box center [26, 517] width 23 height 25
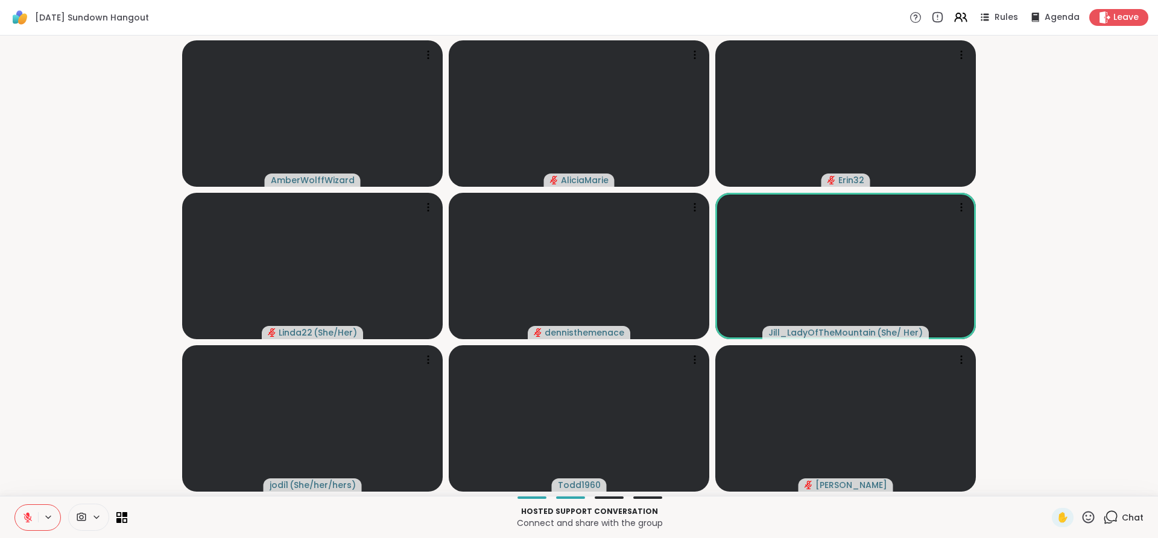
click at [24, 511] on button at bounding box center [26, 517] width 23 height 25
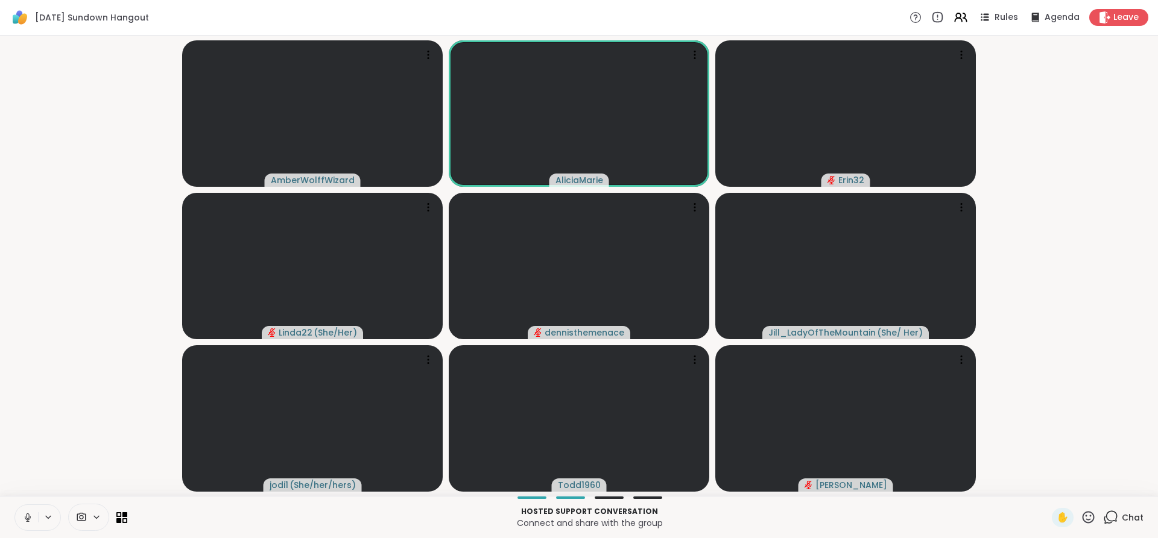
click at [24, 511] on button at bounding box center [26, 517] width 23 height 25
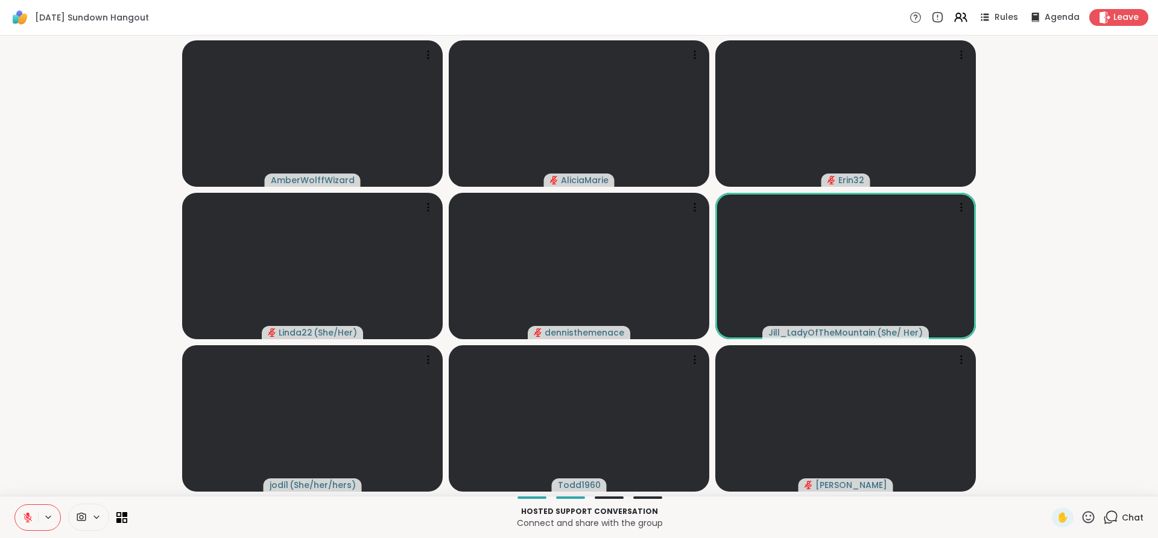
click at [24, 511] on button at bounding box center [26, 517] width 23 height 25
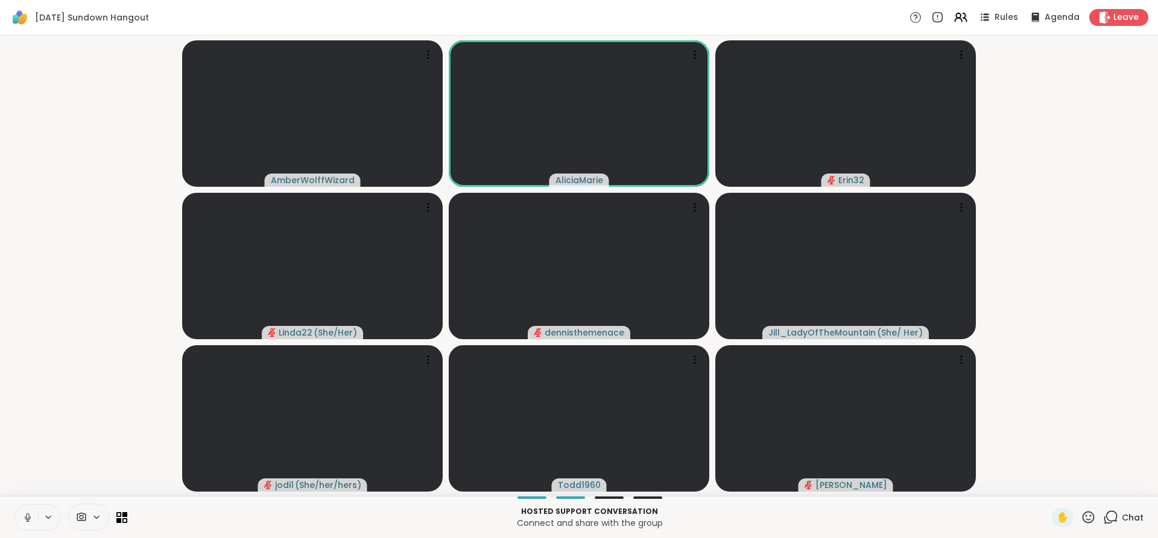
click at [24, 511] on button at bounding box center [26, 517] width 23 height 25
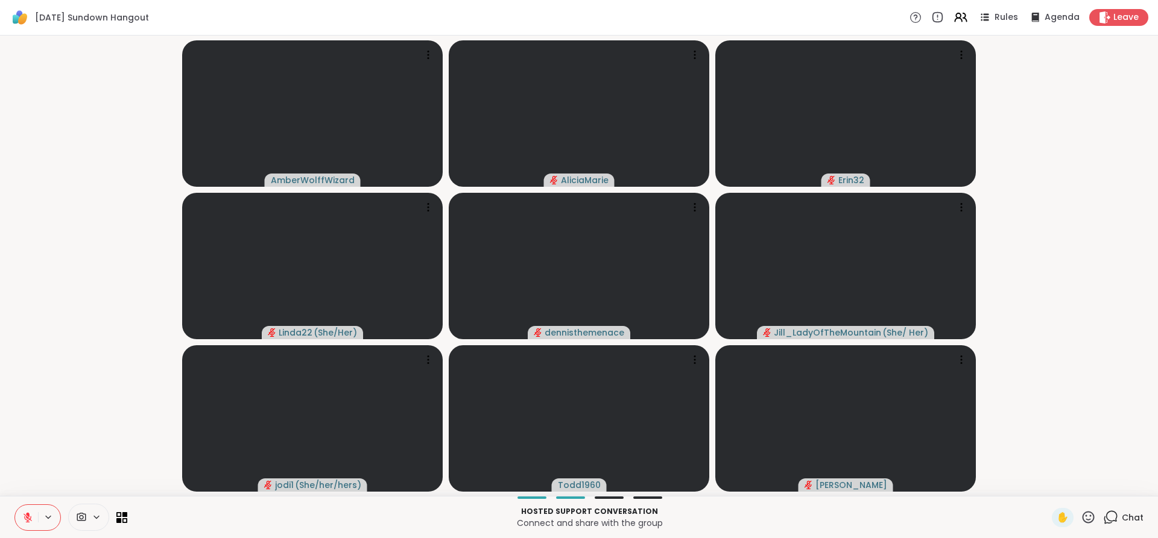
click at [24, 511] on button at bounding box center [26, 517] width 23 height 25
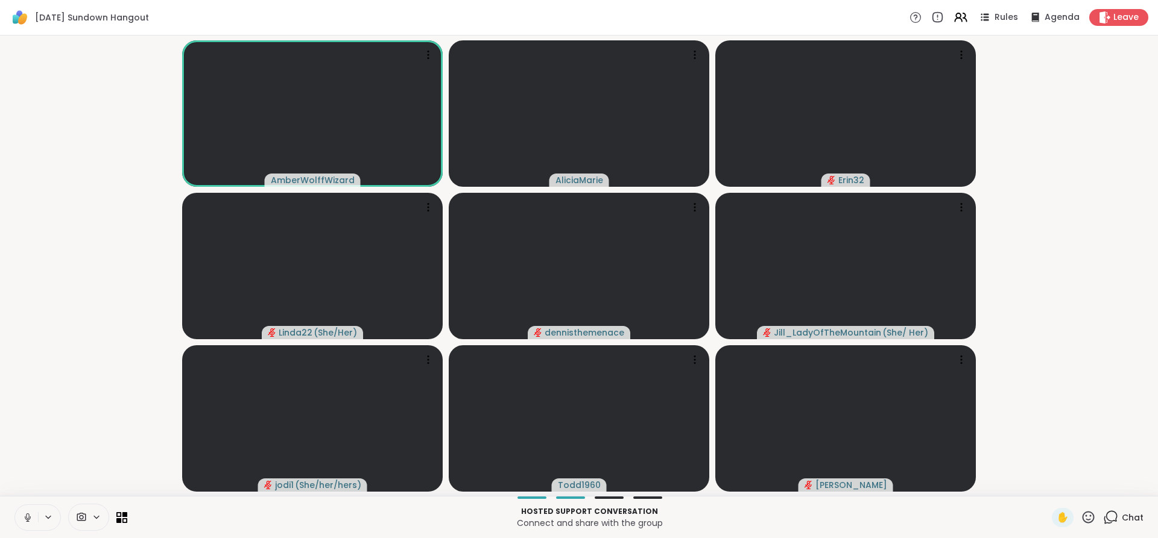
click at [24, 511] on button at bounding box center [26, 517] width 23 height 25
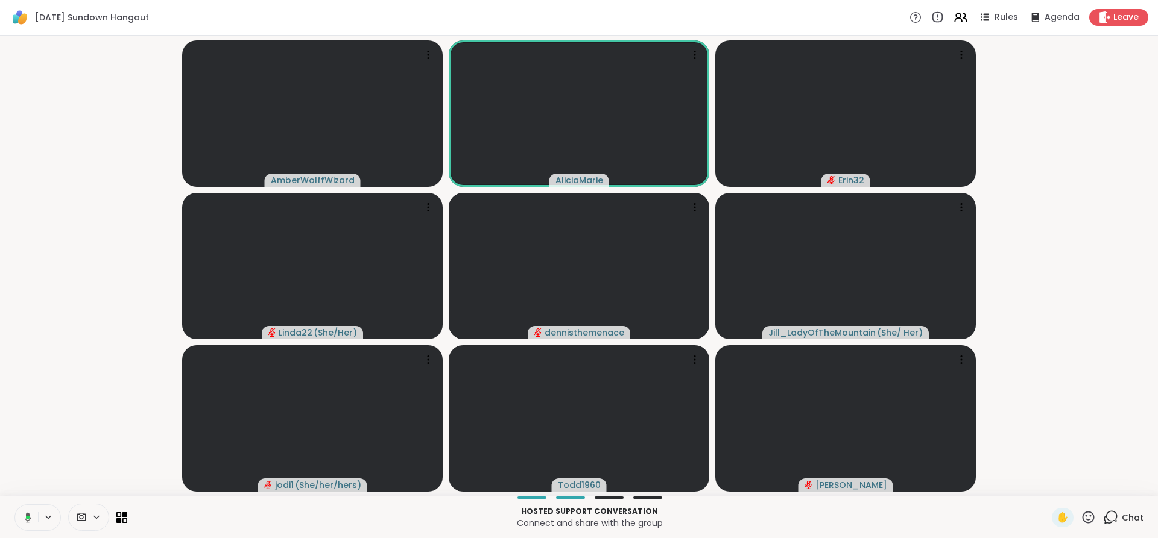
click at [24, 511] on button at bounding box center [25, 517] width 25 height 25
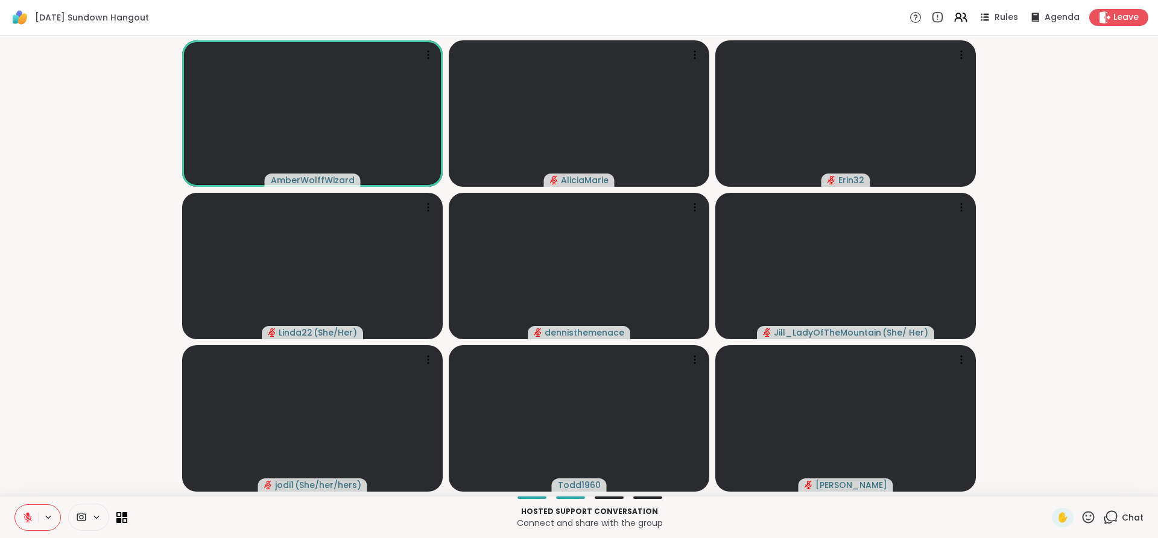
click at [27, 506] on button at bounding box center [26, 517] width 23 height 25
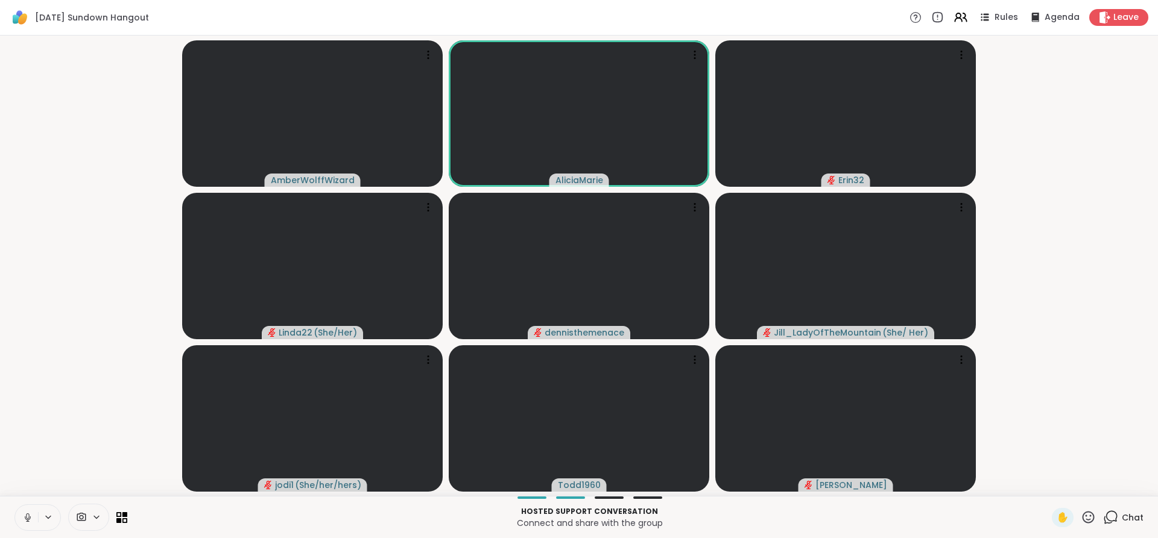
click at [29, 517] on icon at bounding box center [27, 516] width 3 height 5
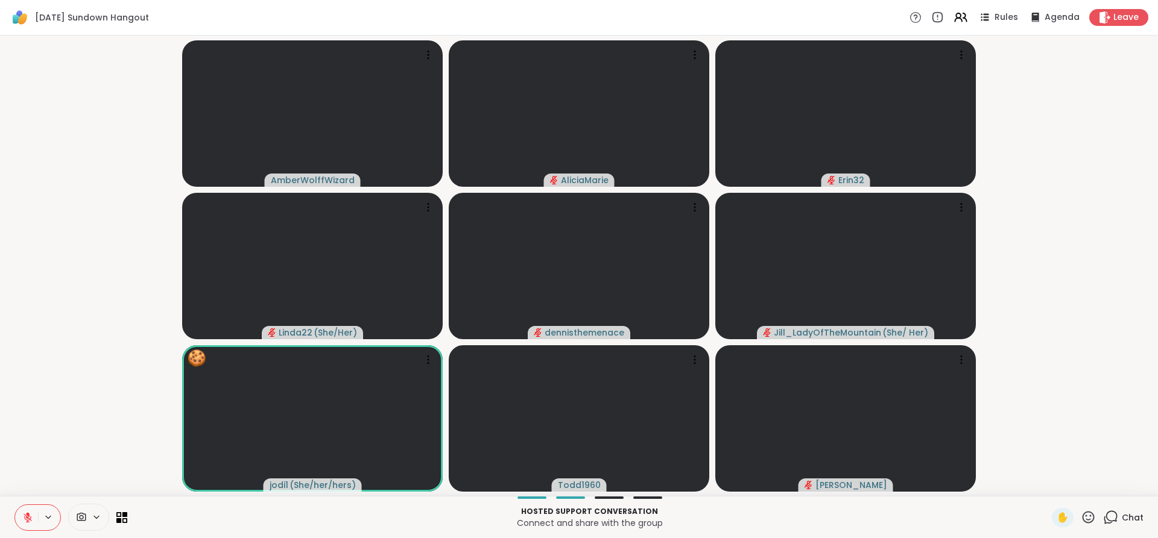
click at [27, 522] on icon at bounding box center [27, 518] width 11 height 11
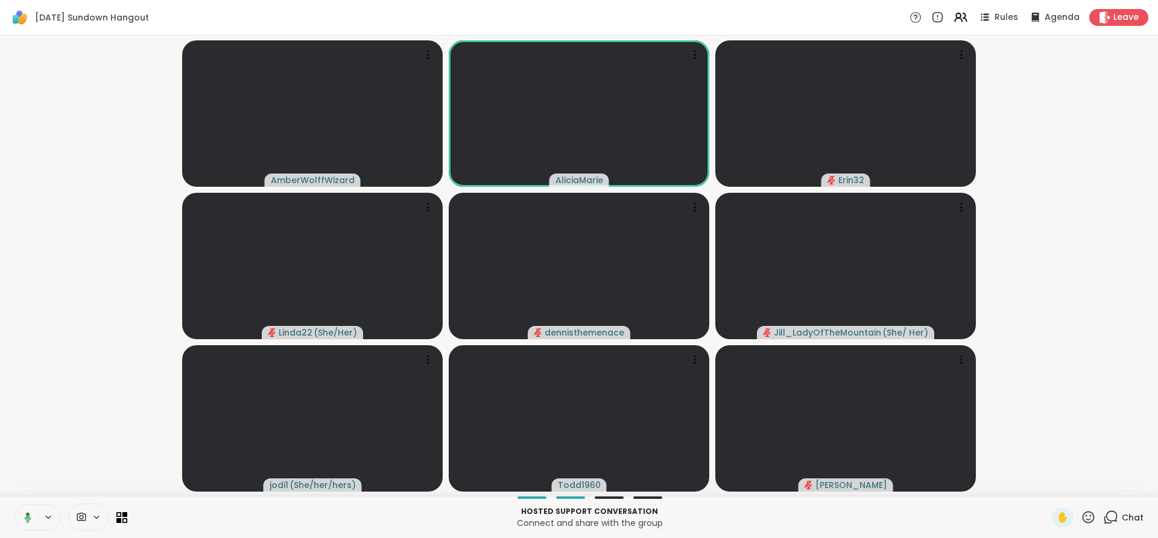
click at [27, 522] on icon at bounding box center [26, 518] width 11 height 11
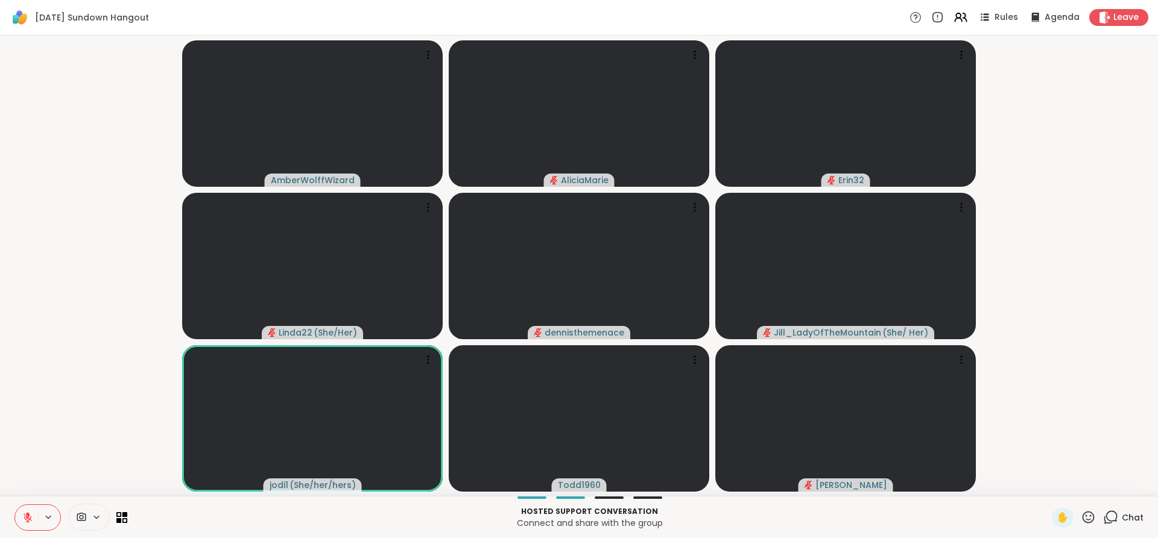
click at [27, 522] on icon at bounding box center [27, 518] width 11 height 11
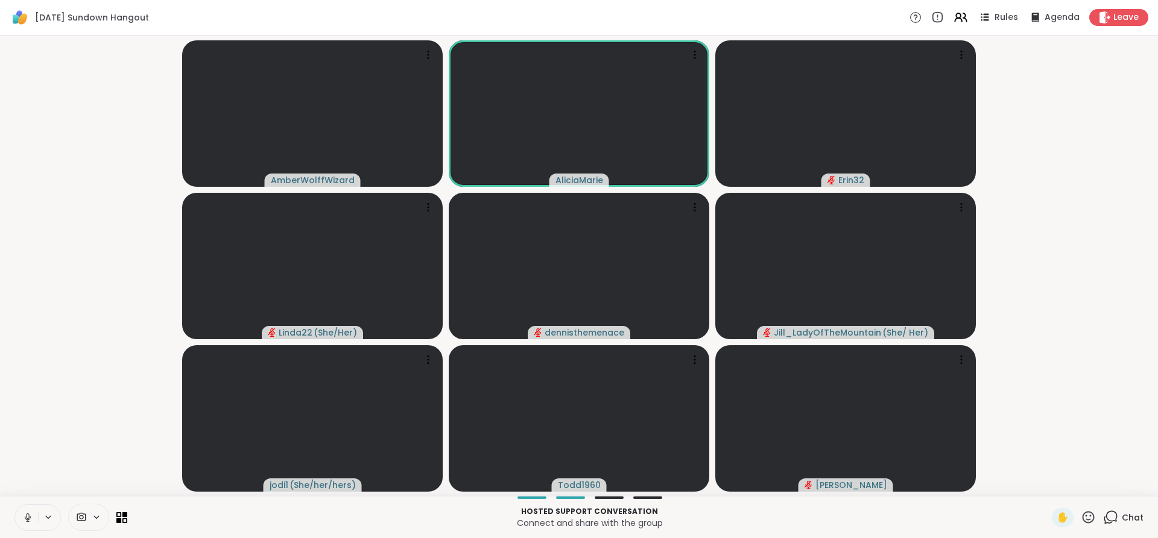
click at [27, 522] on icon at bounding box center [27, 521] width 3 height 1
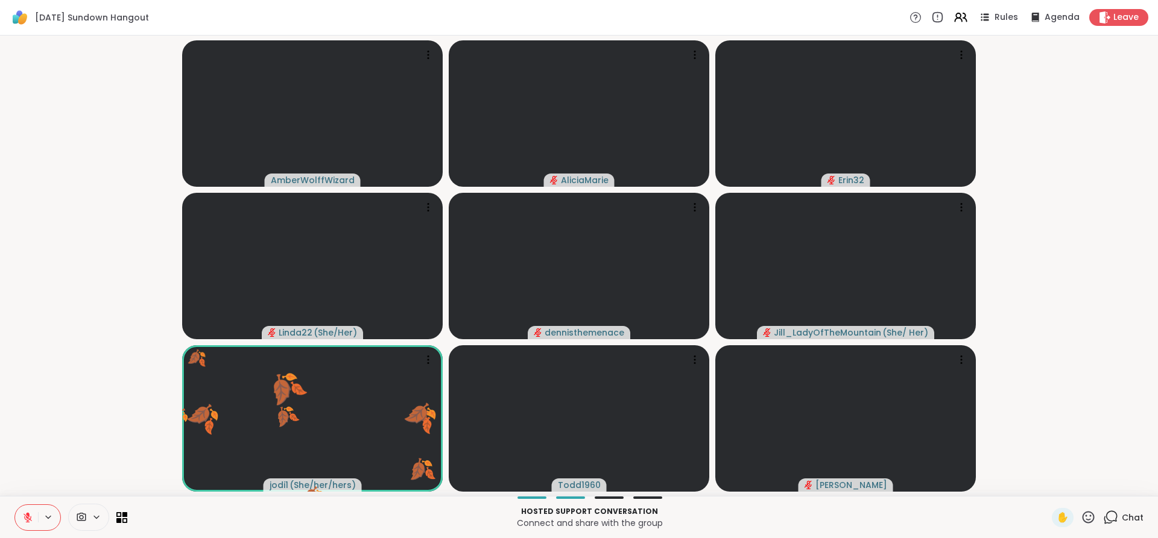
click at [31, 525] on button at bounding box center [26, 517] width 23 height 25
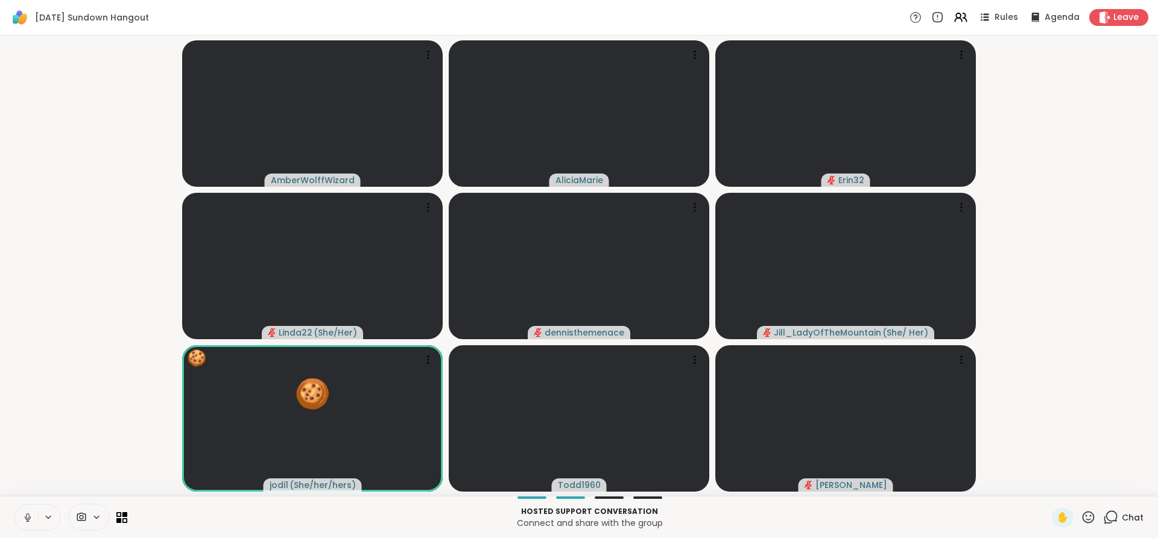
click at [31, 525] on button at bounding box center [26, 517] width 23 height 25
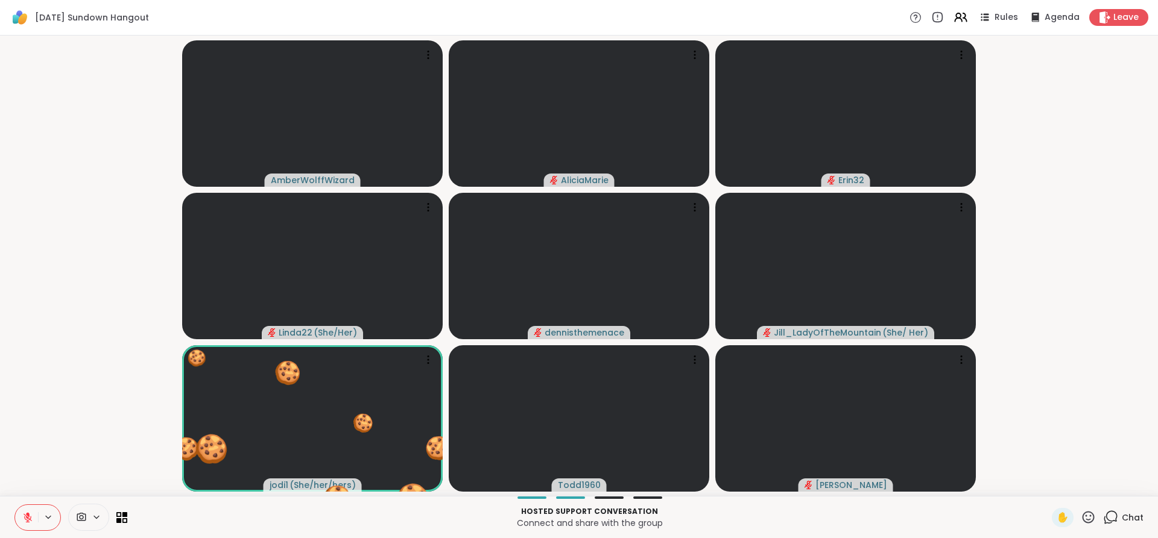
click at [31, 525] on button at bounding box center [26, 517] width 23 height 25
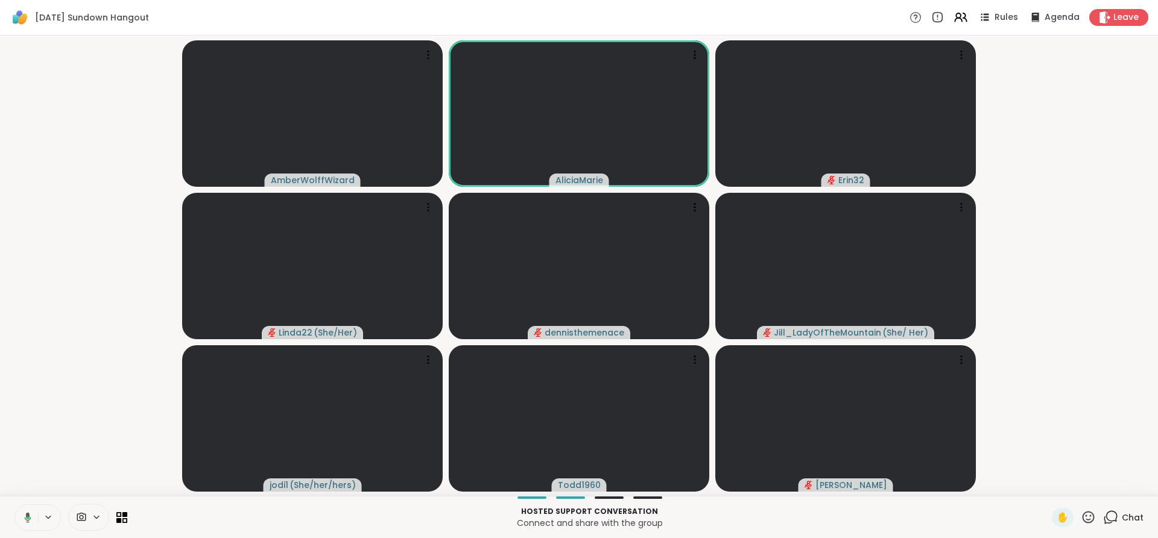
click at [31, 525] on button at bounding box center [25, 517] width 25 height 25
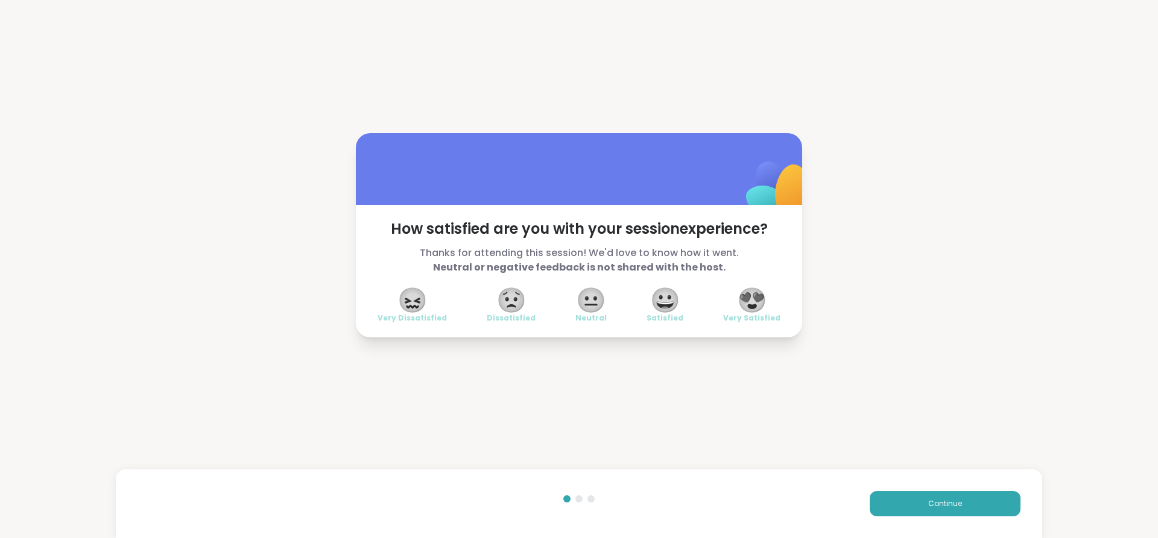
click at [760, 297] on span "😍" at bounding box center [752, 300] width 30 height 22
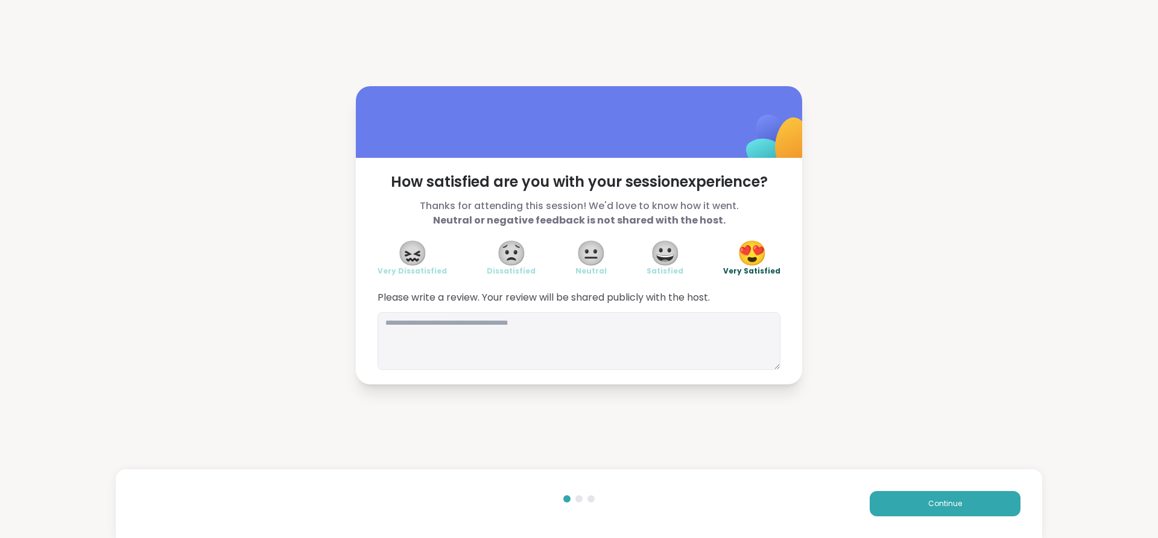
click at [956, 481] on div "Continue" at bounding box center [579, 504] width 926 height 69
click at [962, 493] on button "Continue" at bounding box center [945, 503] width 151 height 25
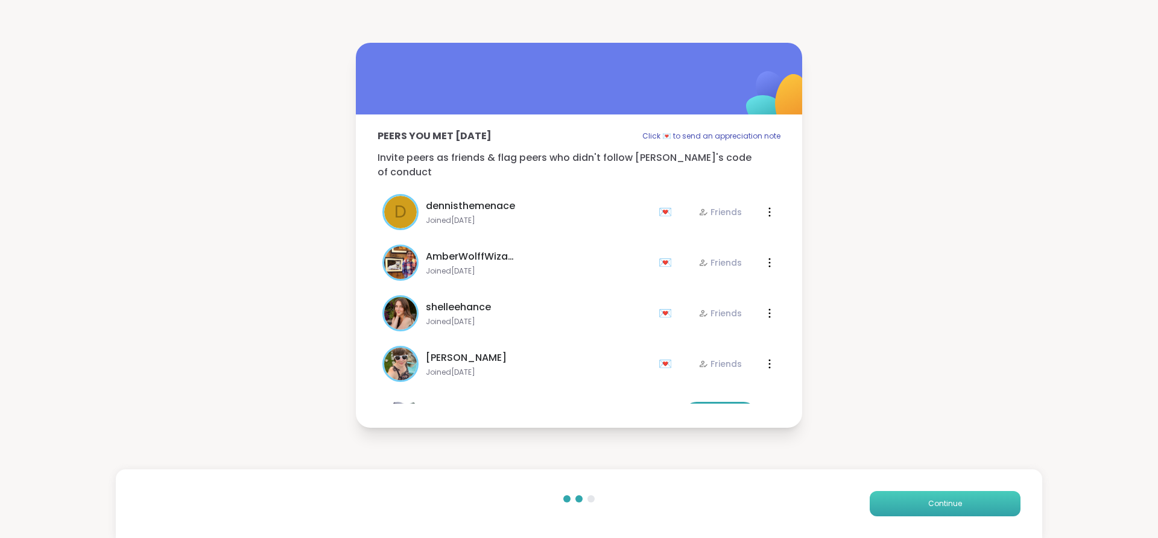
click at [962, 493] on button "Continue" at bounding box center [945, 503] width 151 height 25
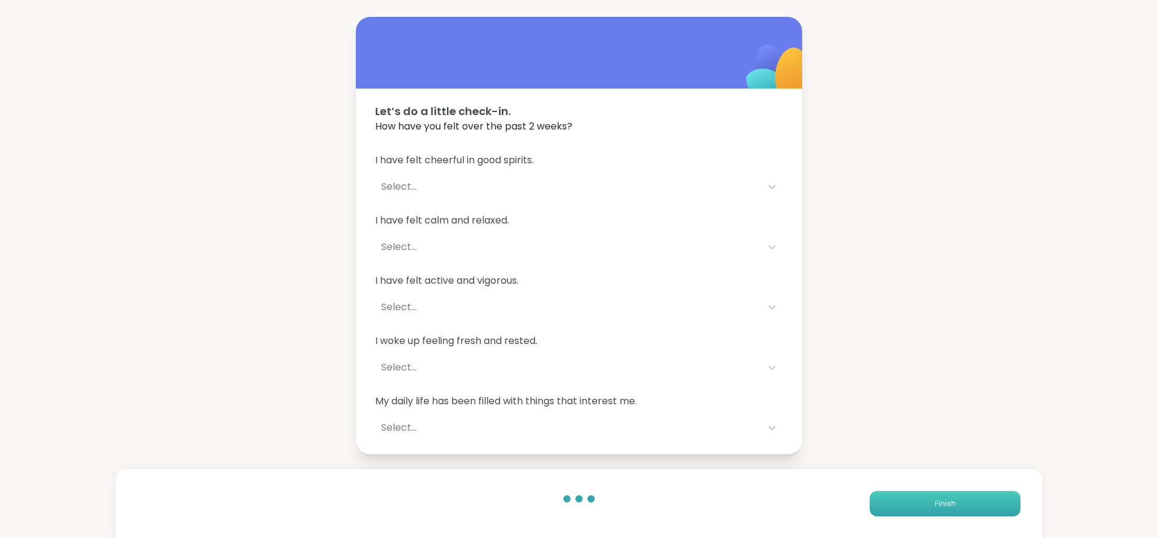
click at [962, 493] on button "Finish" at bounding box center [945, 503] width 151 height 25
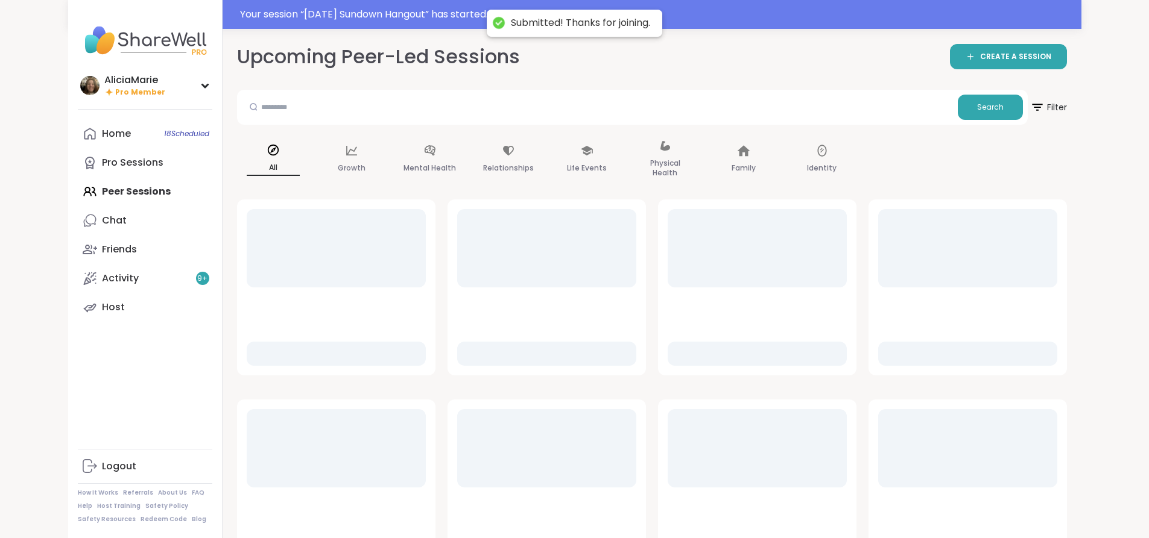
click at [962, 493] on div "Upcoming Peer-Led Sessions CREATE A SESSION Search Filter All Growth Mental Hea…" at bounding box center [652, 402] width 859 height 747
click at [104, 83] on div "AliciaMarie" at bounding box center [134, 80] width 61 height 13
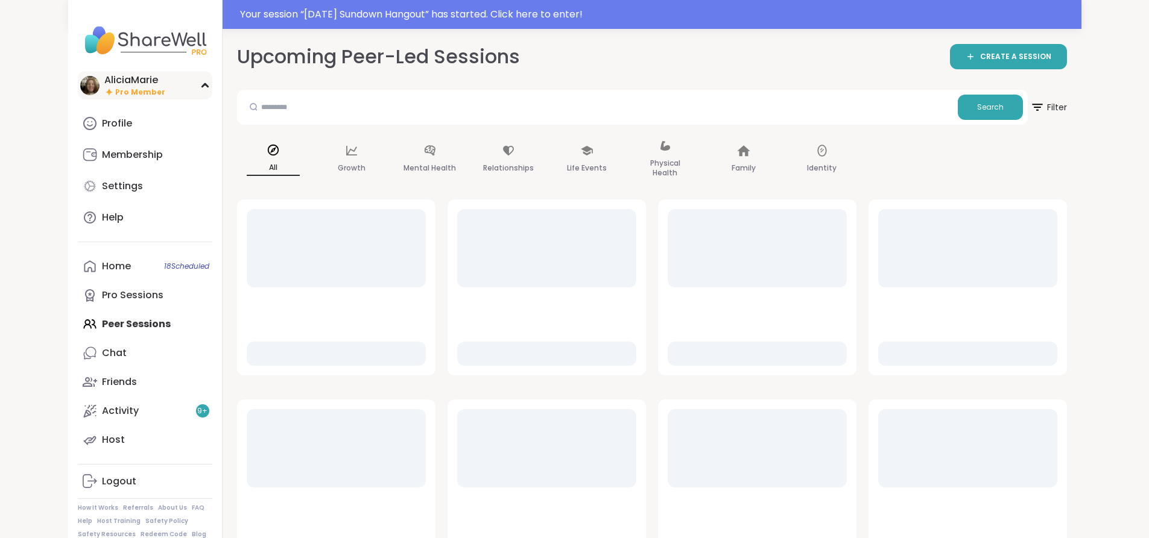
click at [104, 77] on div "AliciaMarie" at bounding box center [134, 80] width 61 height 13
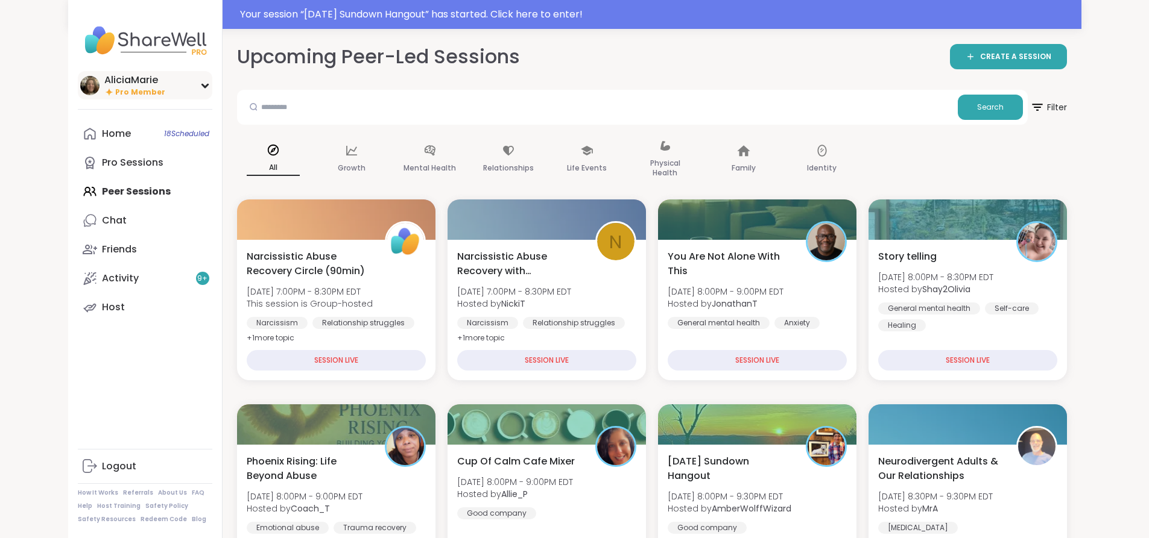
click at [107, 79] on div "AliciaMarie Pro Member" at bounding box center [145, 85] width 134 height 28
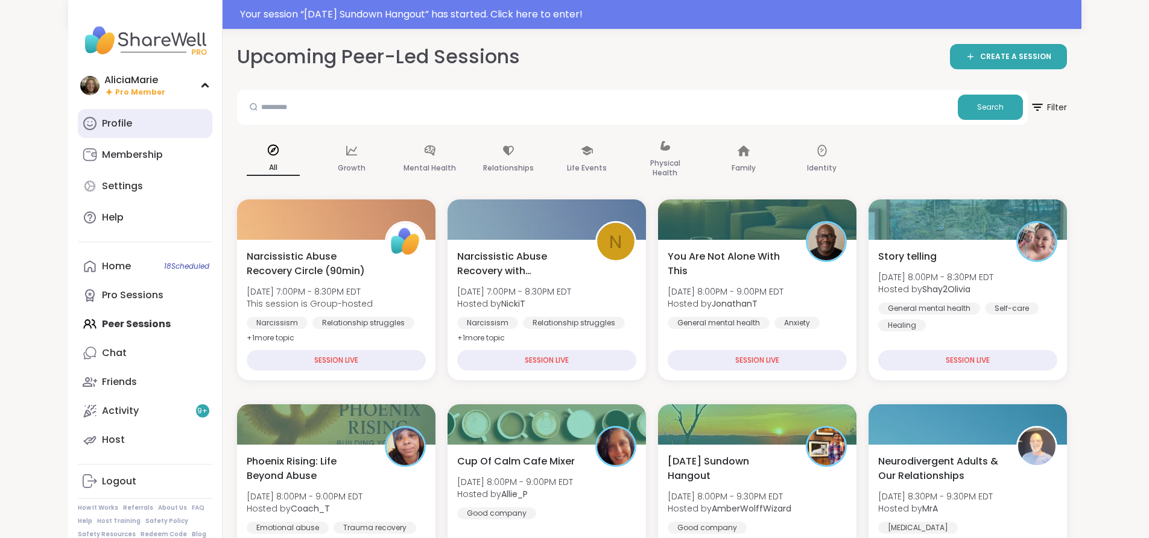
click at [87, 130] on link "Profile" at bounding box center [145, 123] width 134 height 29
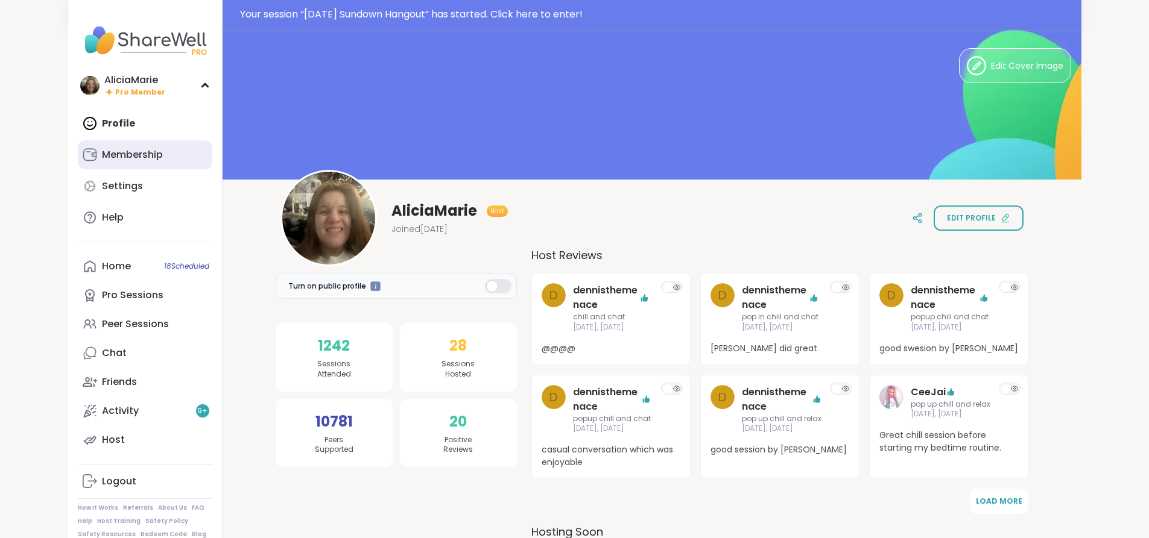
click at [91, 163] on link "Membership" at bounding box center [145, 155] width 134 height 29
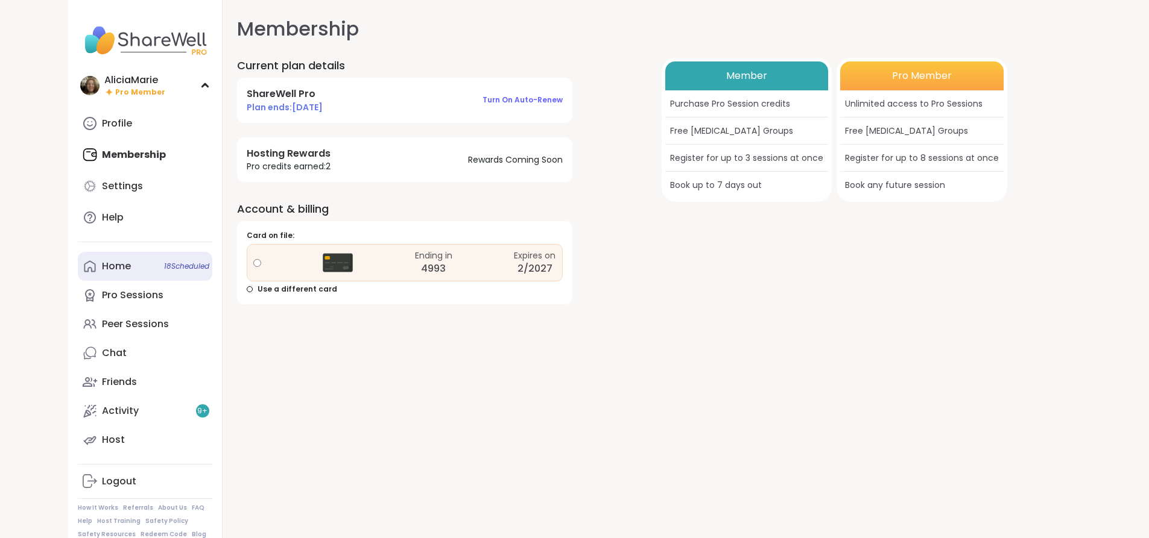
click at [84, 267] on link "Home 18 Scheduled" at bounding box center [145, 266] width 134 height 29
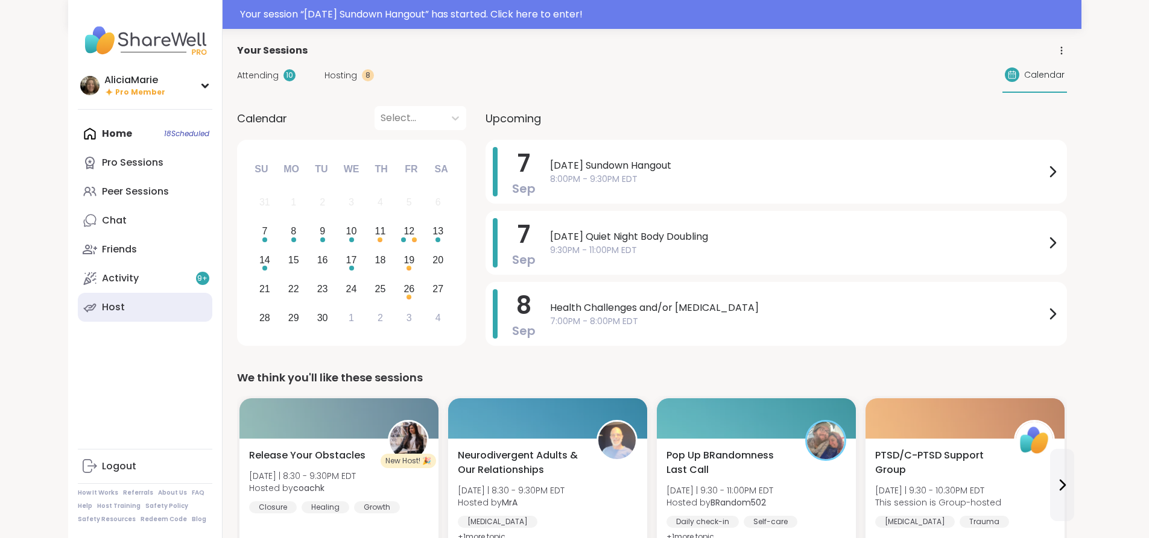
click at [102, 309] on div "Host" at bounding box center [113, 307] width 23 height 13
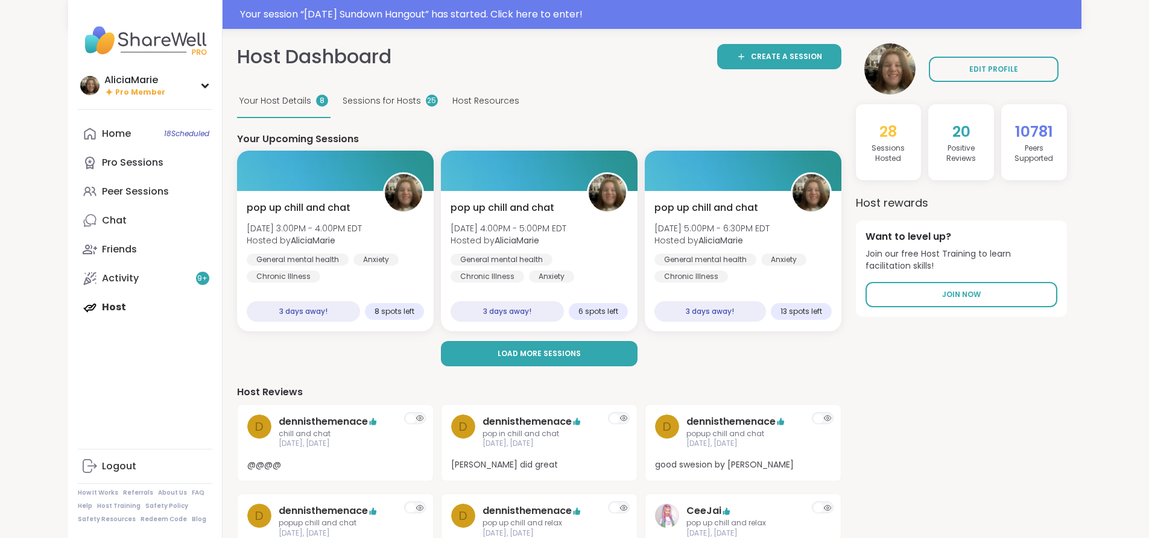
click at [78, 46] on img at bounding box center [145, 40] width 134 height 42
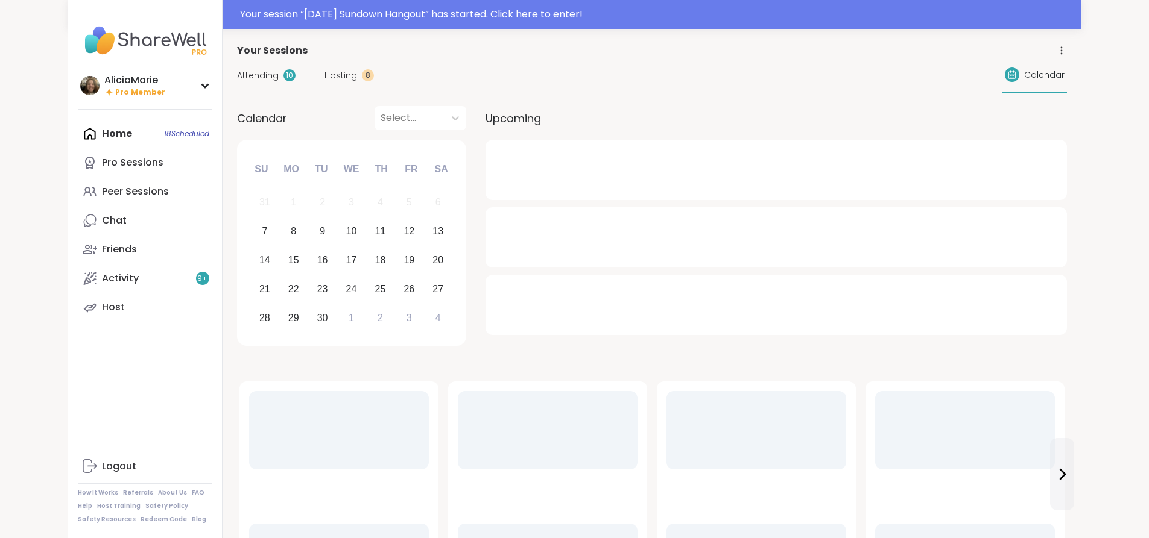
click at [78, 42] on img at bounding box center [145, 40] width 134 height 42
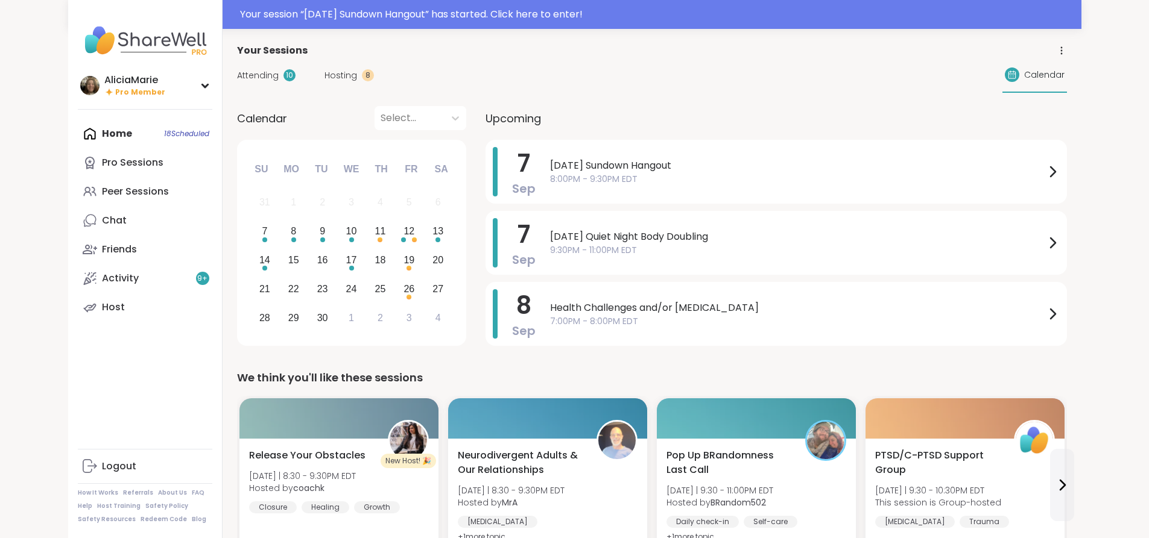
click at [1067, 48] on icon at bounding box center [1061, 50] width 11 height 11
click at [1062, 87] on link "Session History" at bounding box center [994, 85] width 135 height 27
